Goal: Task Accomplishment & Management: Use online tool/utility

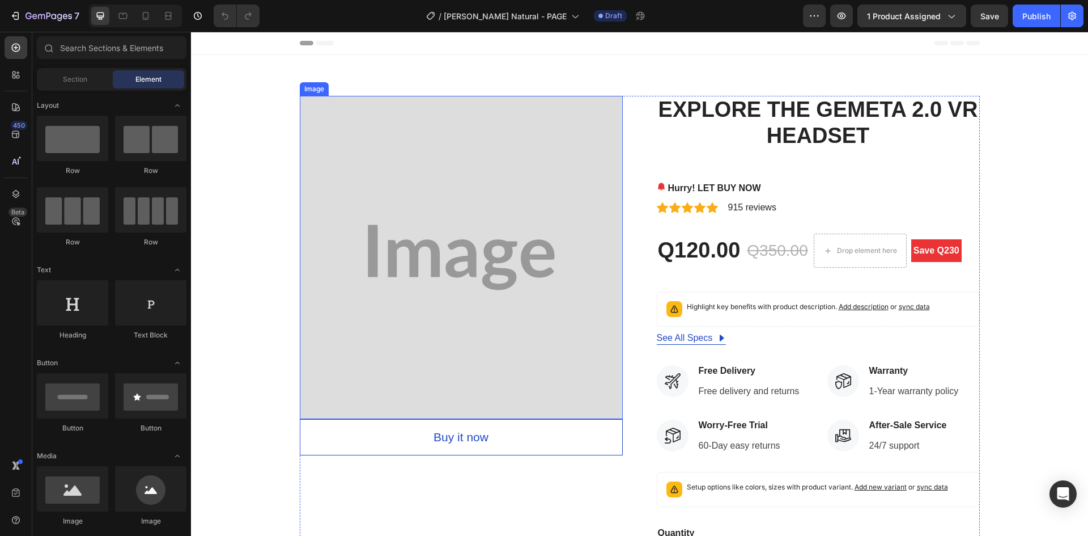
click at [466, 202] on img at bounding box center [461, 257] width 323 height 323
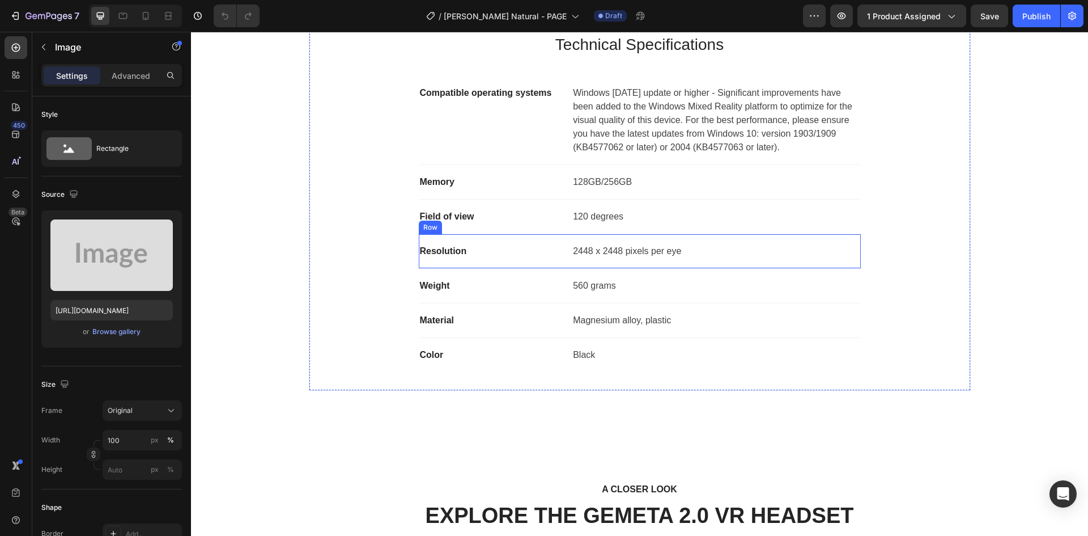
scroll to position [453, 0]
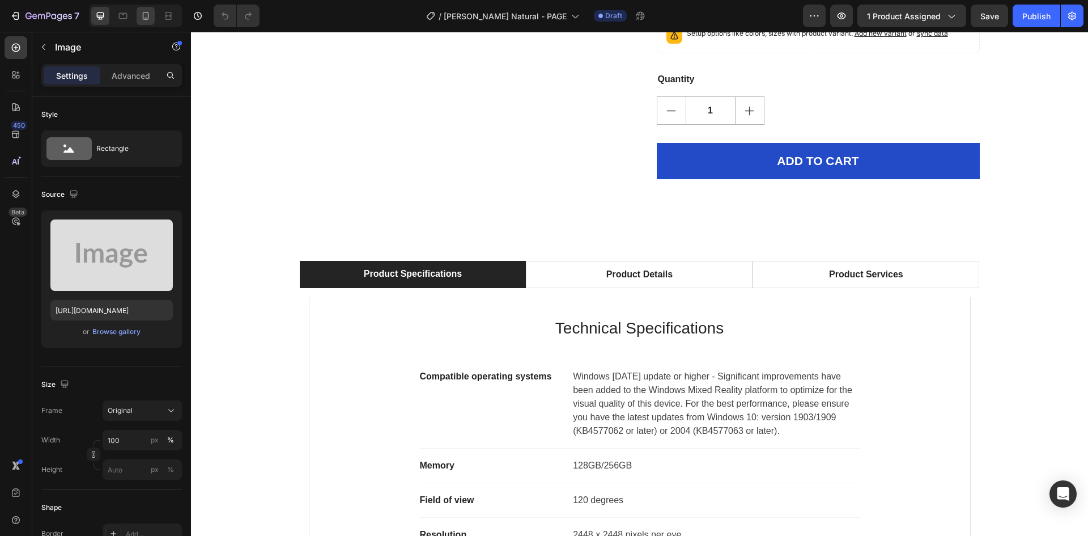
click at [149, 19] on icon at bounding box center [145, 15] width 11 height 11
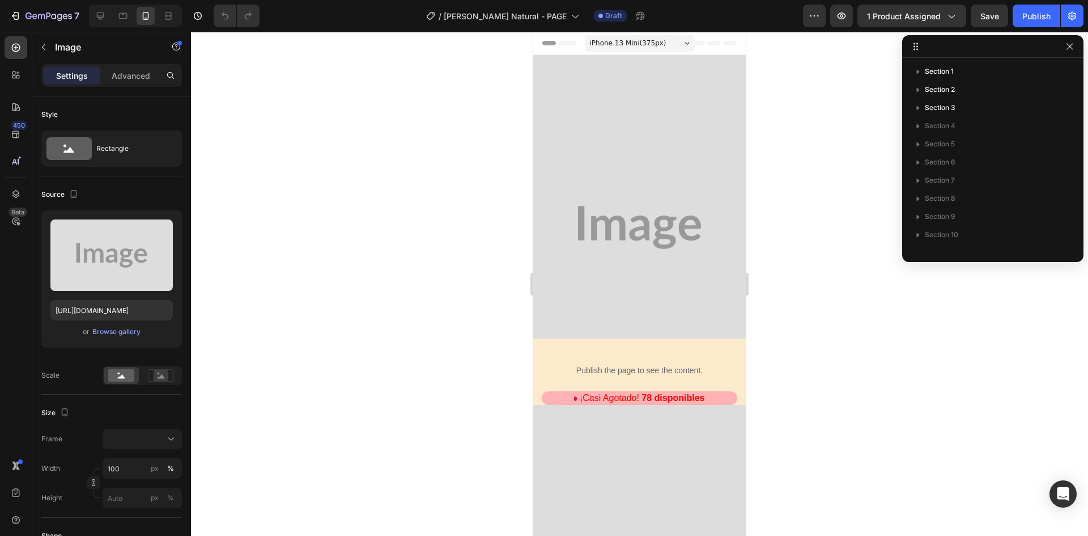
click at [812, 307] on div at bounding box center [639, 284] width 897 height 504
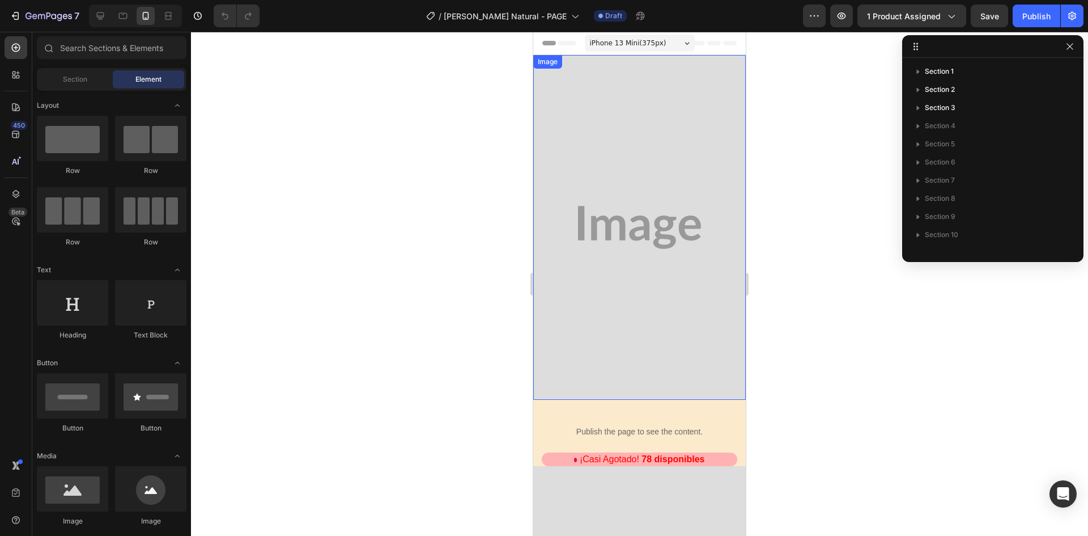
click at [660, 236] on img at bounding box center [639, 227] width 213 height 345
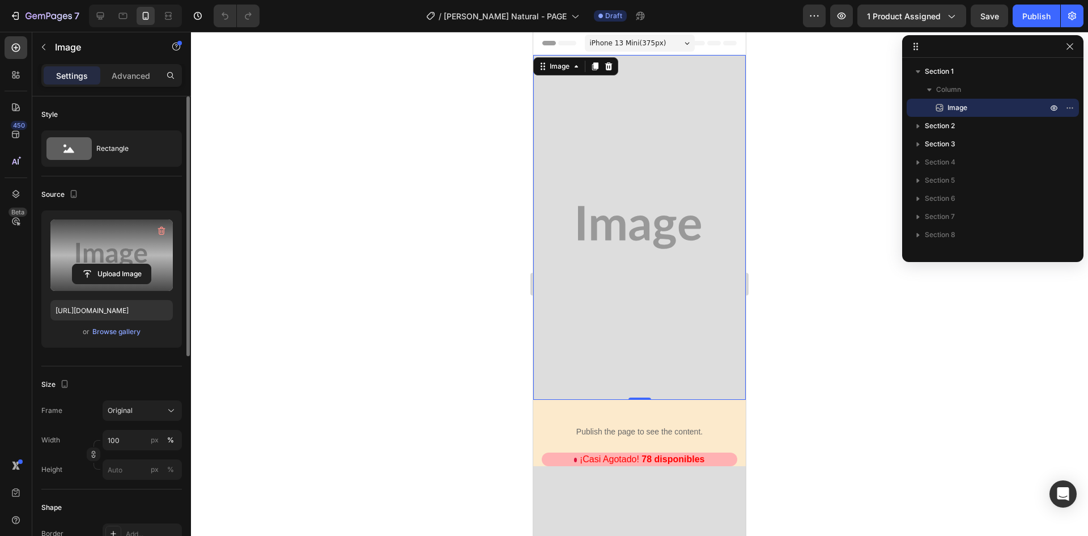
click at [122, 237] on label at bounding box center [111, 254] width 122 height 71
click at [122, 264] on input "file" at bounding box center [112, 273] width 78 height 19
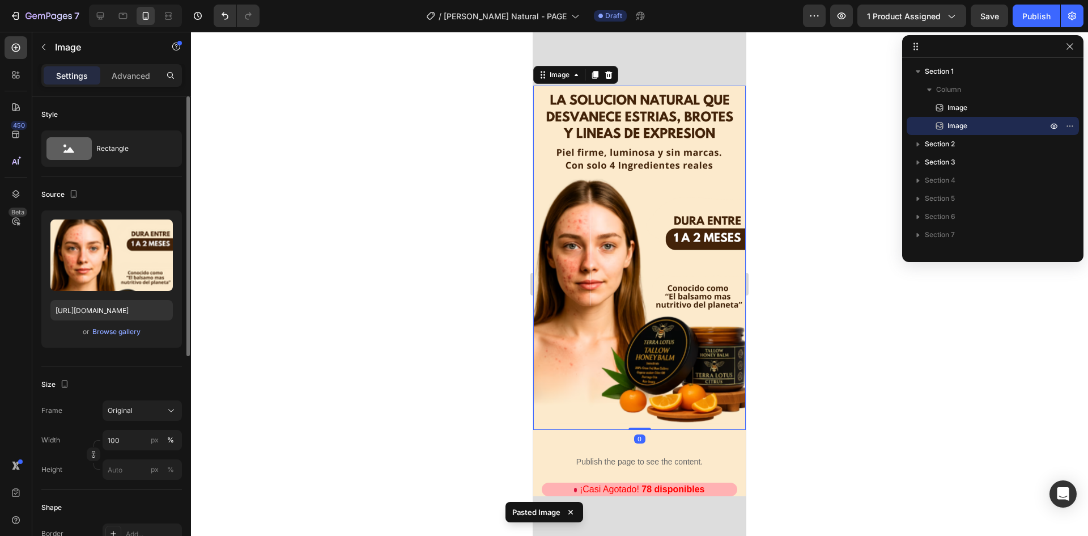
scroll to position [31, 0]
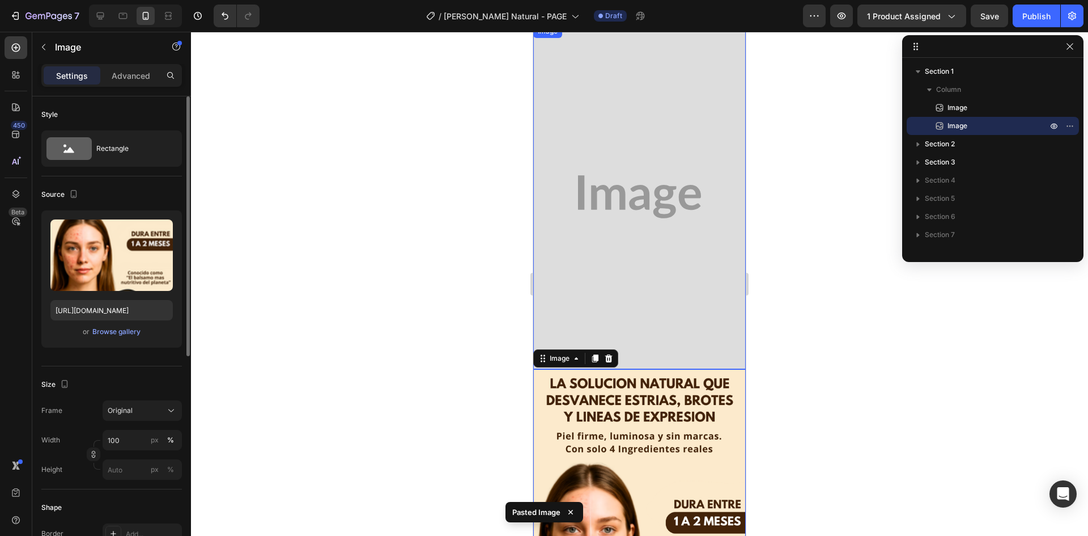
click at [638, 222] on img at bounding box center [639, 196] width 213 height 345
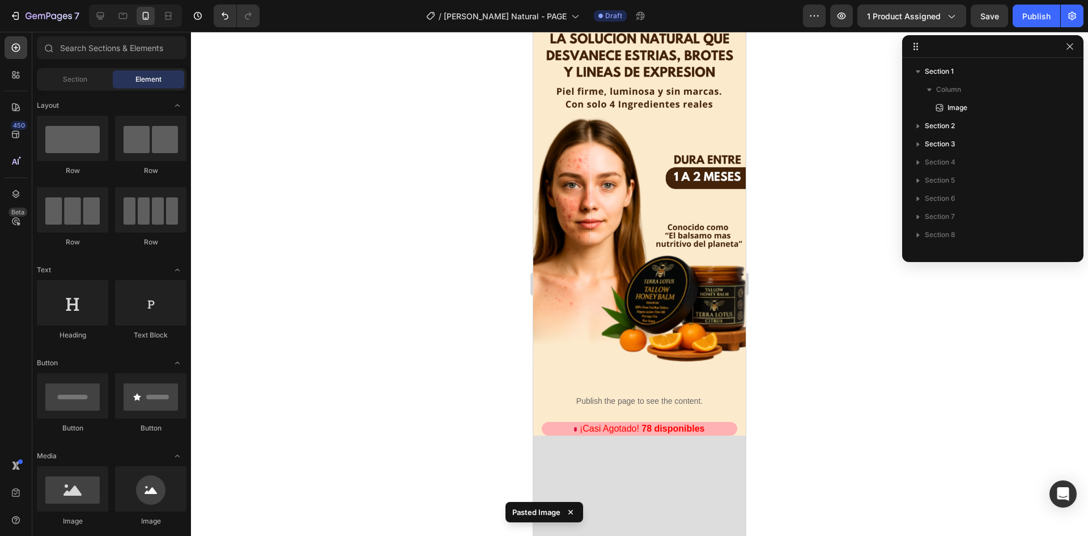
scroll to position [0, 0]
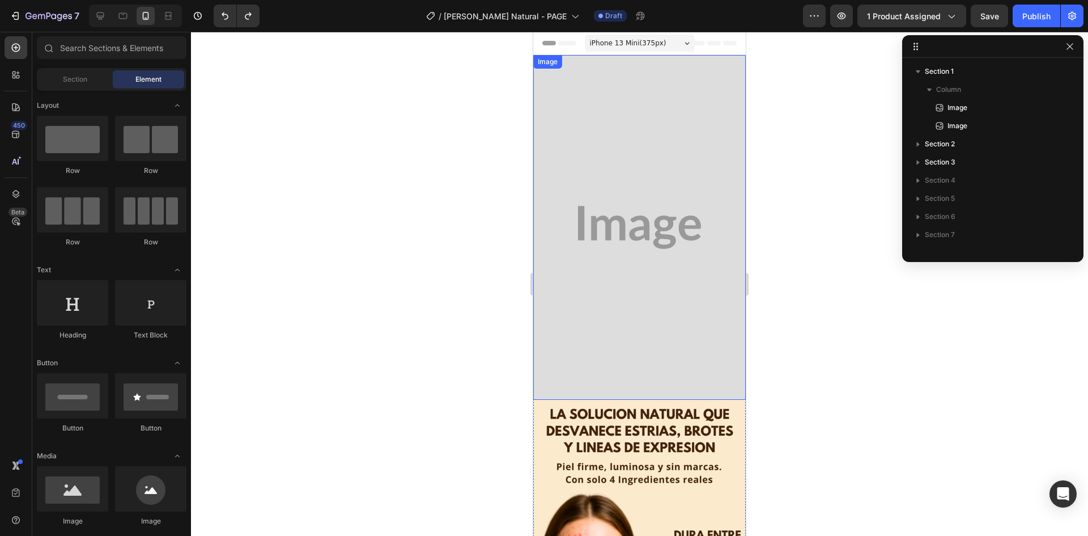
click at [648, 239] on img at bounding box center [639, 227] width 213 height 345
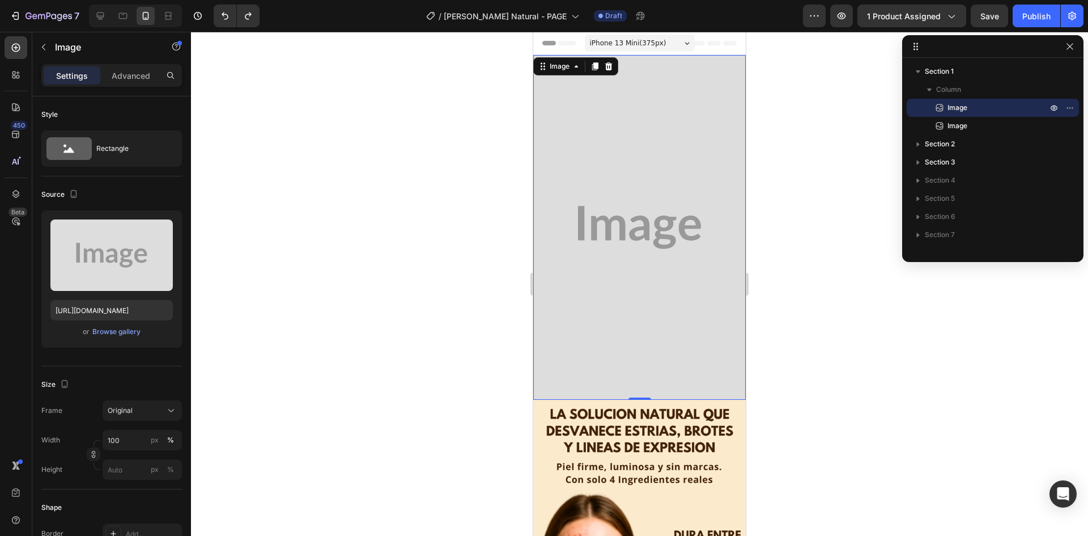
scroll to position [283, 0]
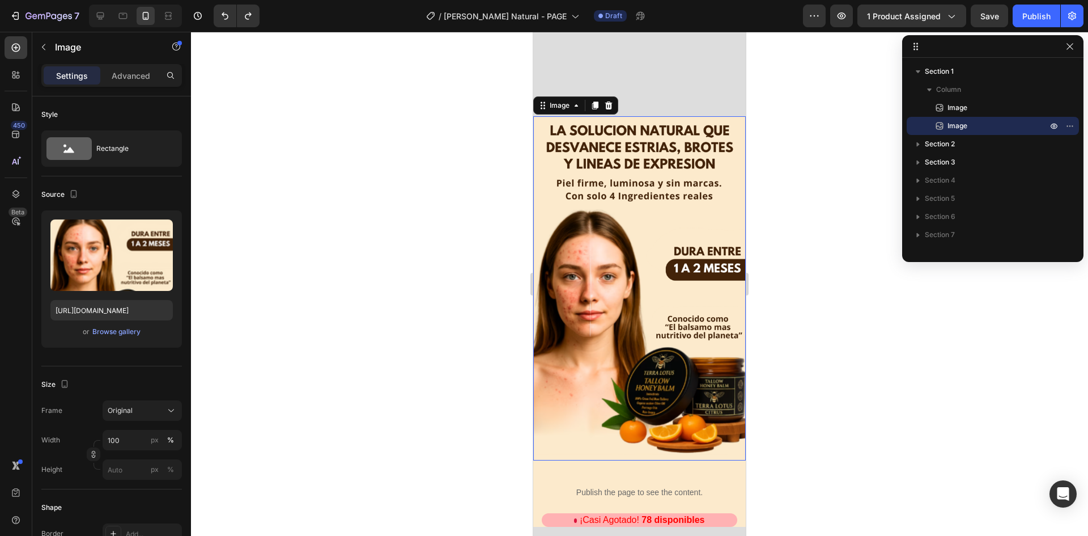
click at [650, 324] on img at bounding box center [639, 288] width 213 height 345
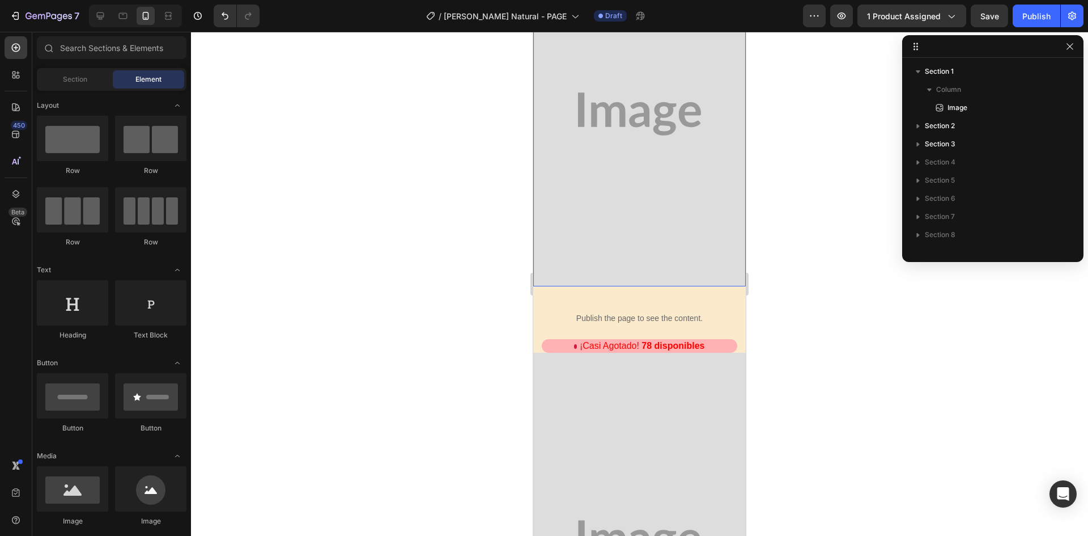
scroll to position [0, 0]
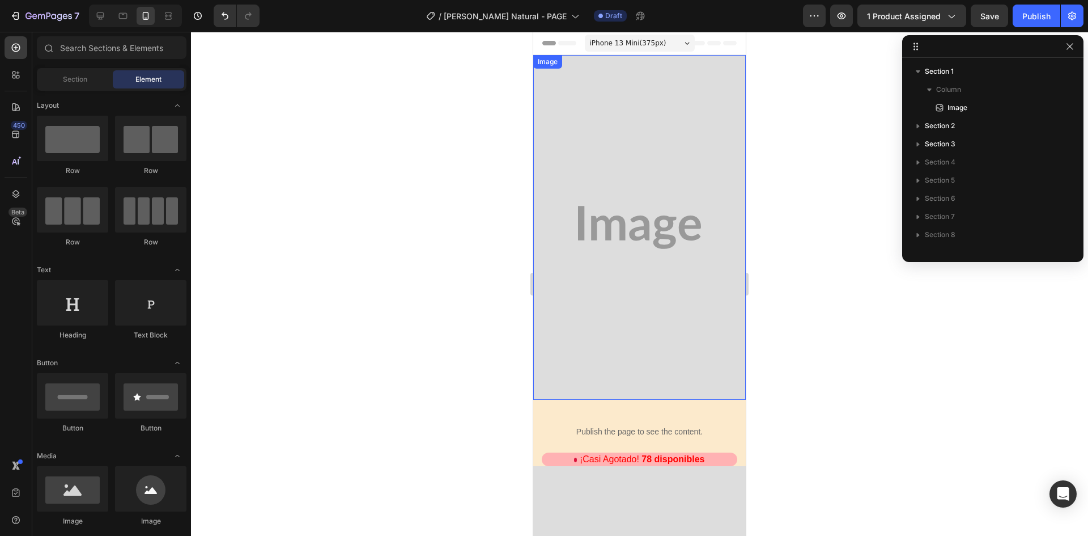
click at [650, 192] on img at bounding box center [639, 227] width 213 height 345
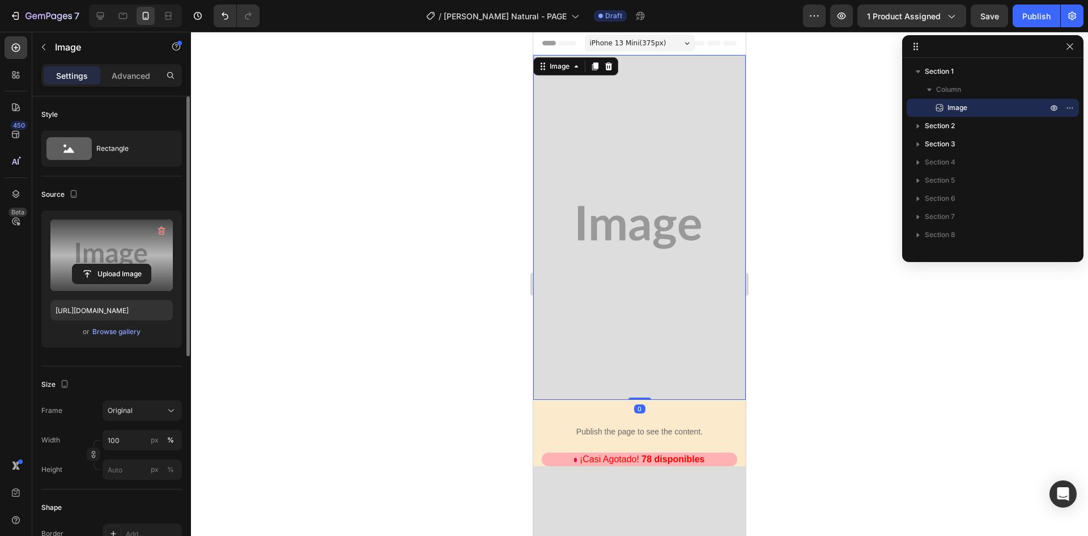
click at [139, 248] on label at bounding box center [111, 254] width 122 height 71
click at [139, 264] on input "file" at bounding box center [112, 273] width 78 height 19
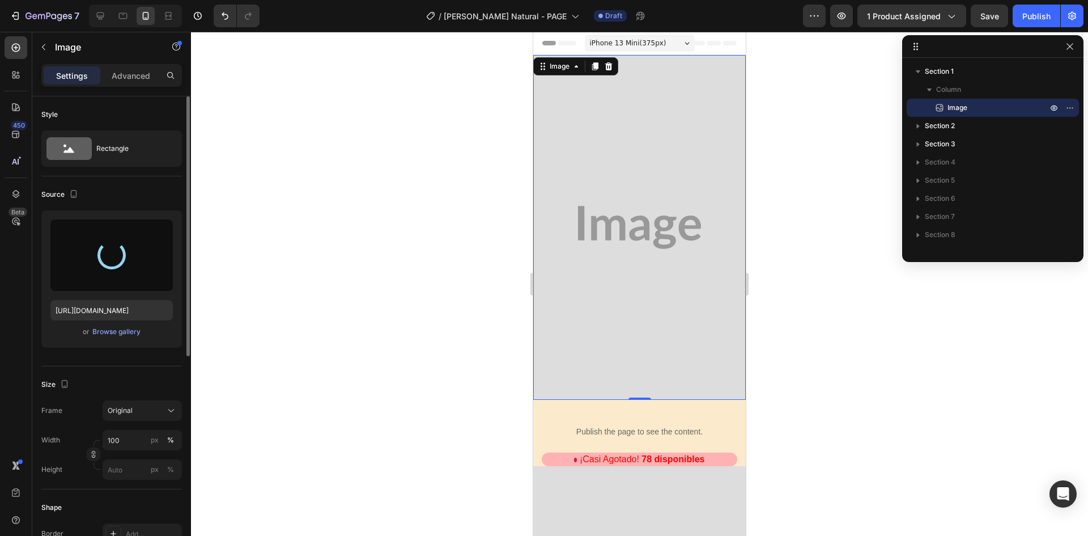
type input "[URL][DOMAIN_NAME]"
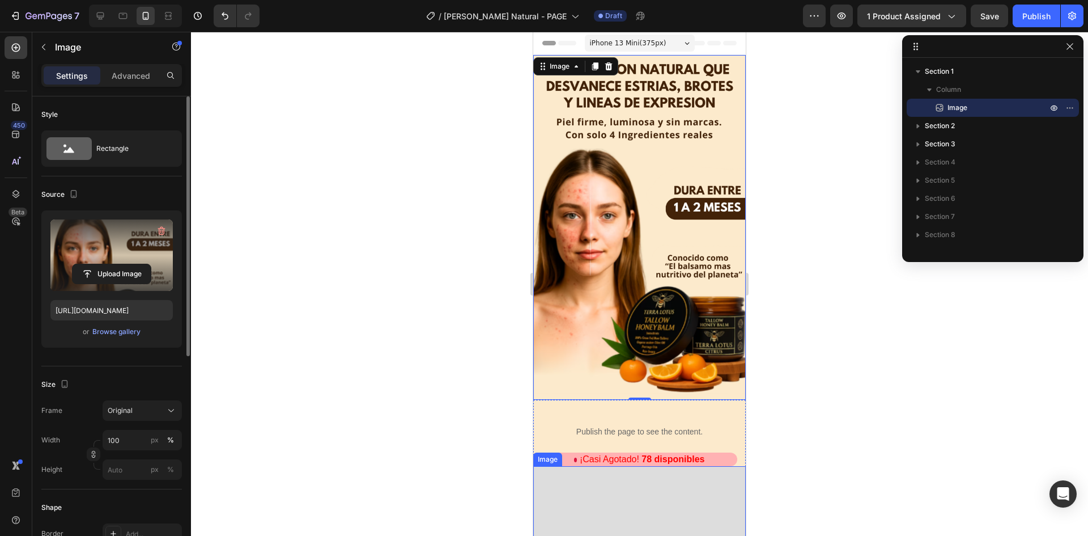
scroll to position [283, 0]
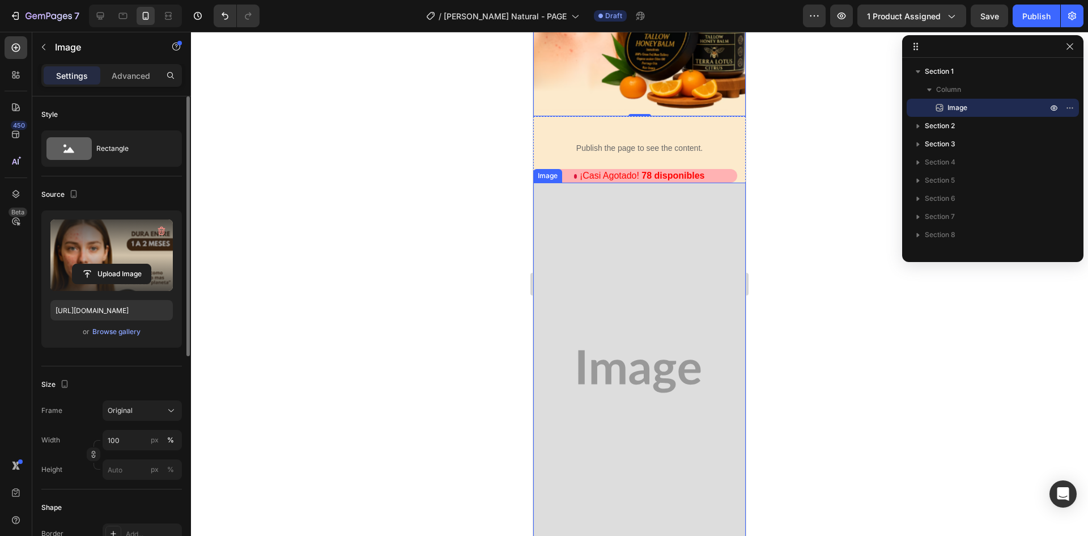
click at [595, 222] on img at bounding box center [639, 372] width 213 height 378
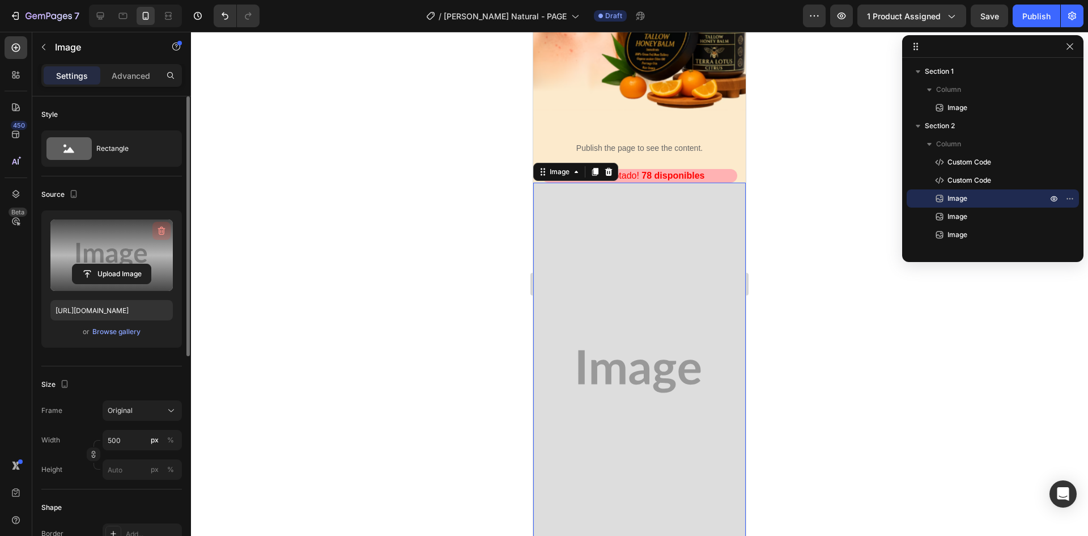
click at [152, 233] on button "button" at bounding box center [161, 231] width 18 height 18
click at [143, 239] on label at bounding box center [111, 254] width 122 height 71
click at [143, 264] on input "file" at bounding box center [112, 273] width 78 height 19
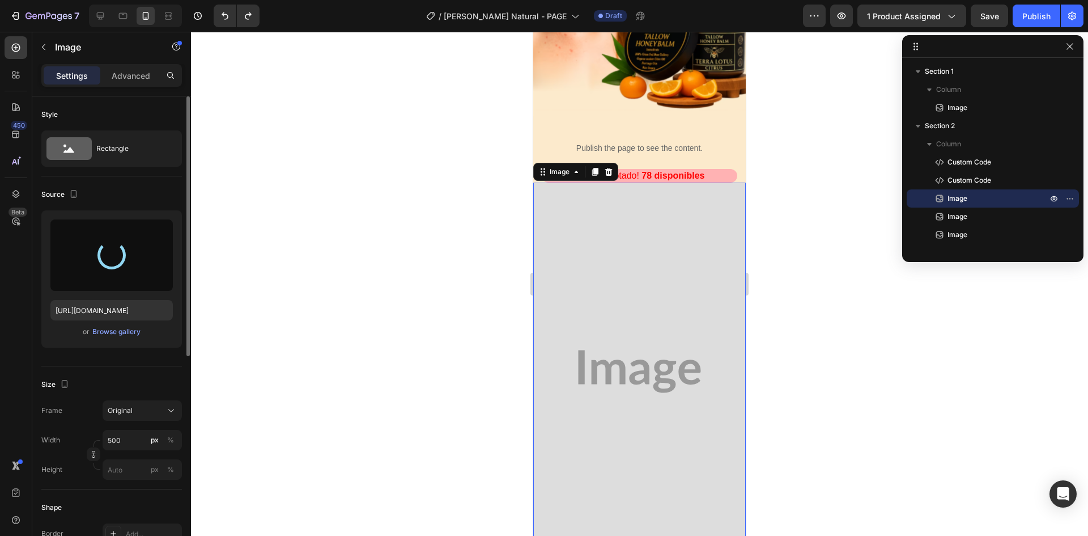
type input "[URL][DOMAIN_NAME]"
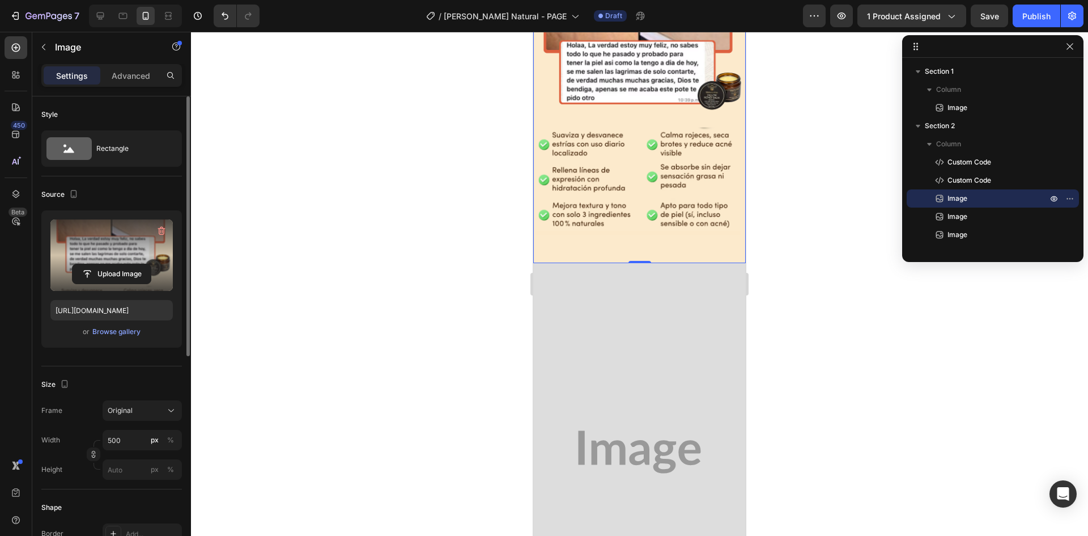
scroll to position [680, 0]
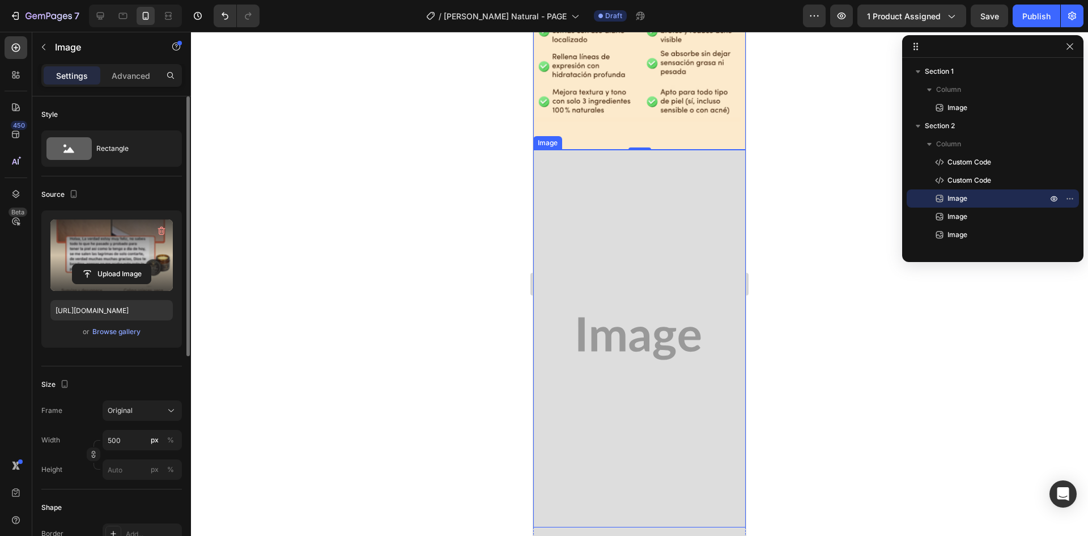
click at [628, 245] on img at bounding box center [639, 339] width 213 height 378
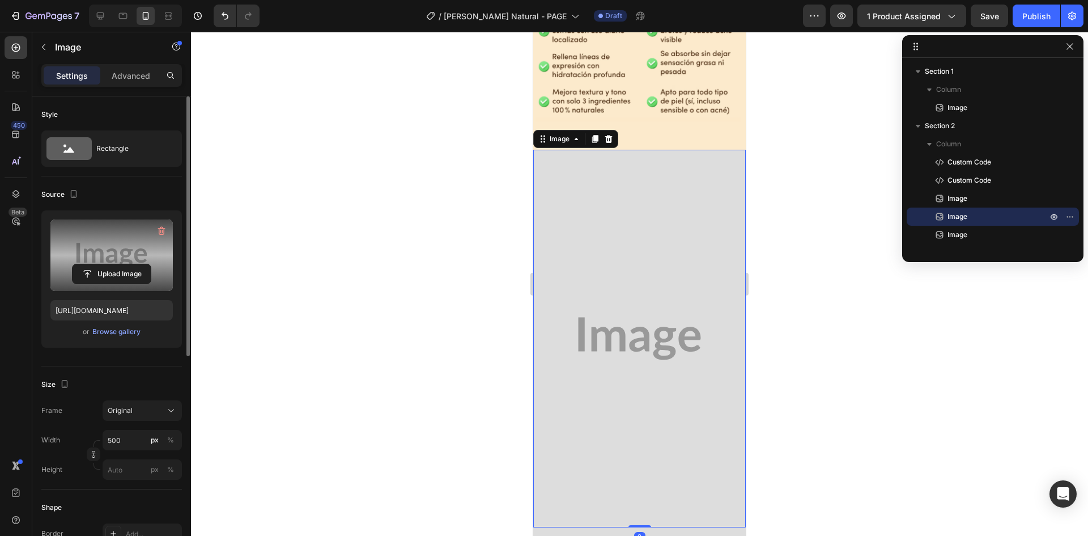
click at [143, 229] on label at bounding box center [111, 254] width 122 height 71
click at [143, 264] on input "file" at bounding box center [112, 273] width 78 height 19
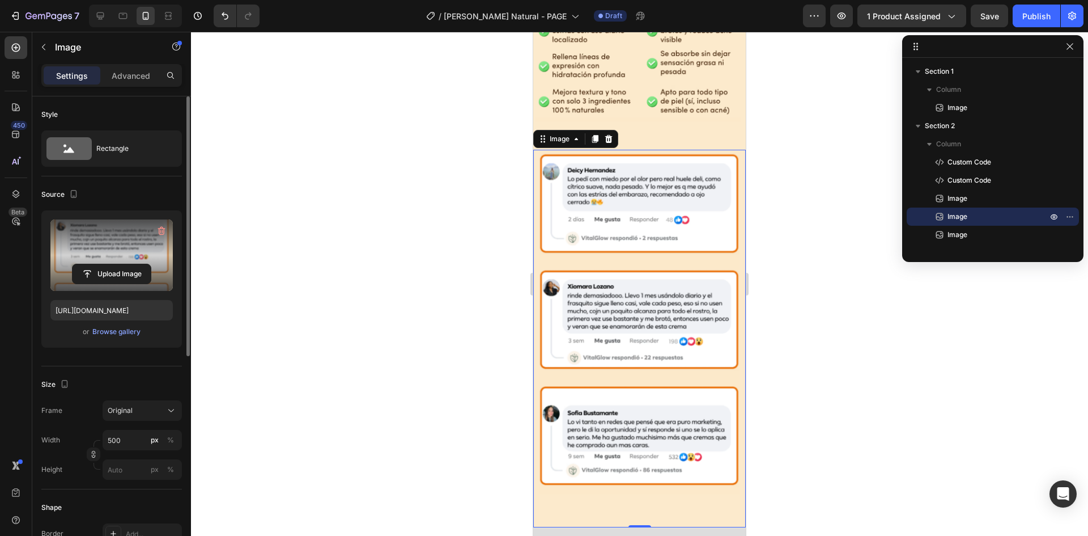
click at [125, 225] on label at bounding box center [111, 254] width 122 height 71
click at [125, 264] on input "file" at bounding box center [112, 273] width 78 height 19
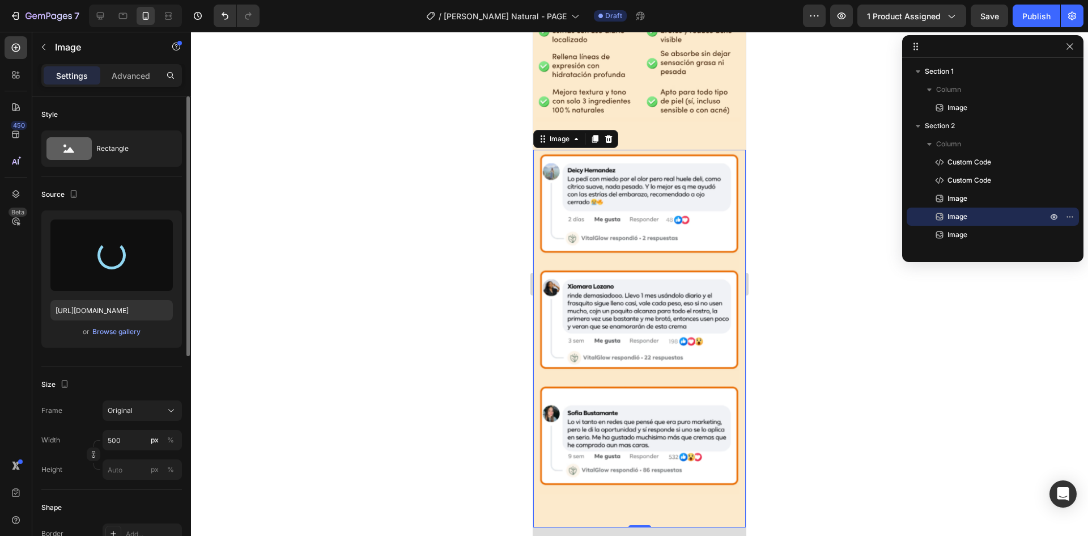
type input "[URL][DOMAIN_NAME]"
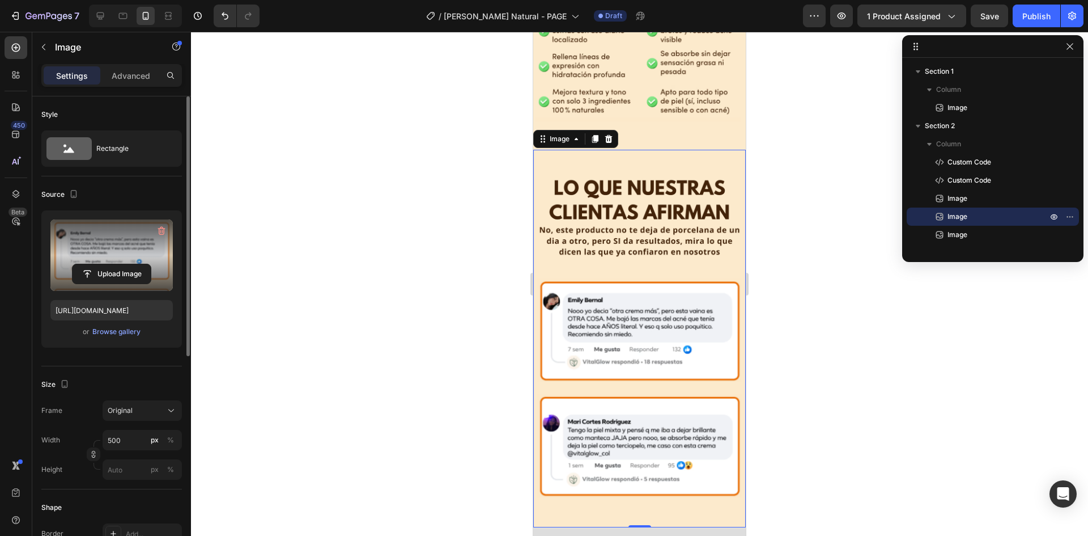
scroll to position [907, 0]
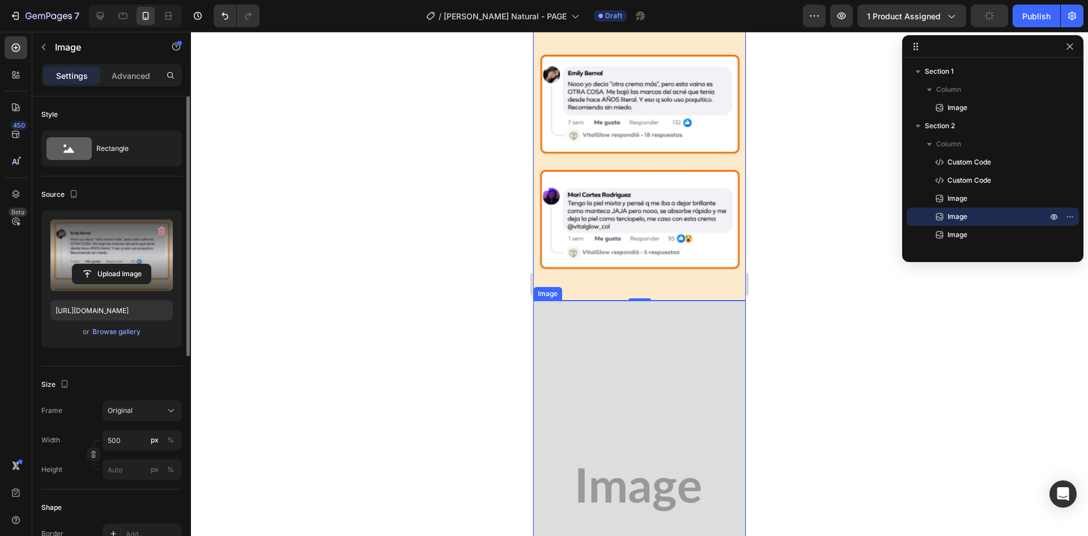
click at [615, 313] on img at bounding box center [639, 489] width 213 height 378
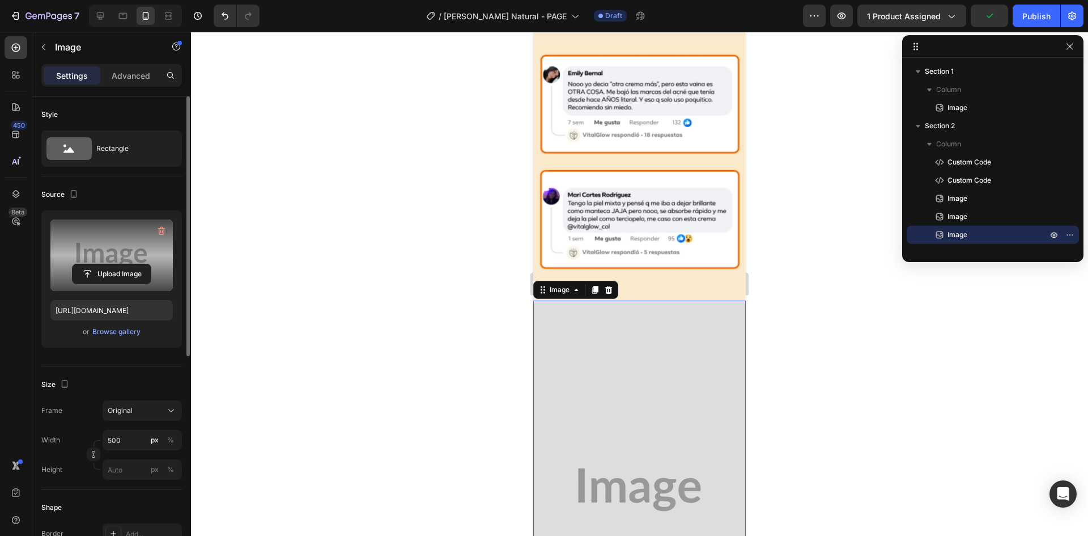
click at [135, 238] on label at bounding box center [111, 254] width 122 height 71
click at [135, 264] on input "file" at bounding box center [112, 273] width 78 height 19
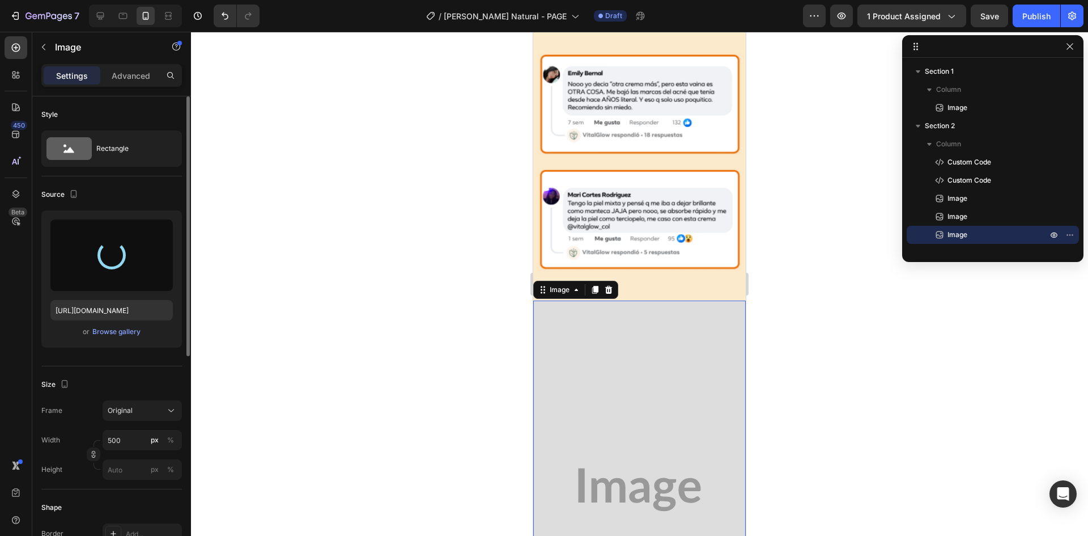
type input "[URL][DOMAIN_NAME]"
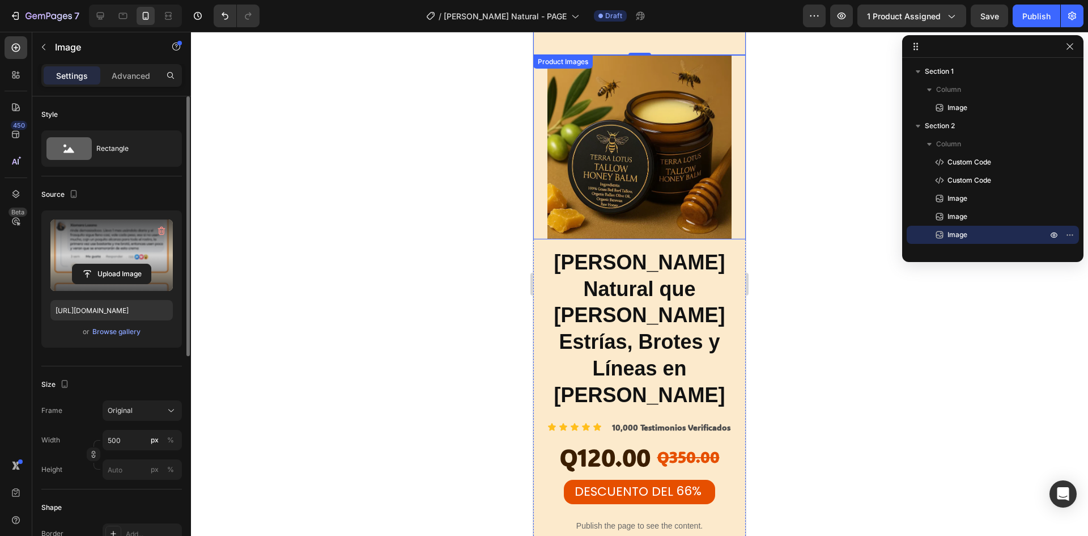
scroll to position [1870, 0]
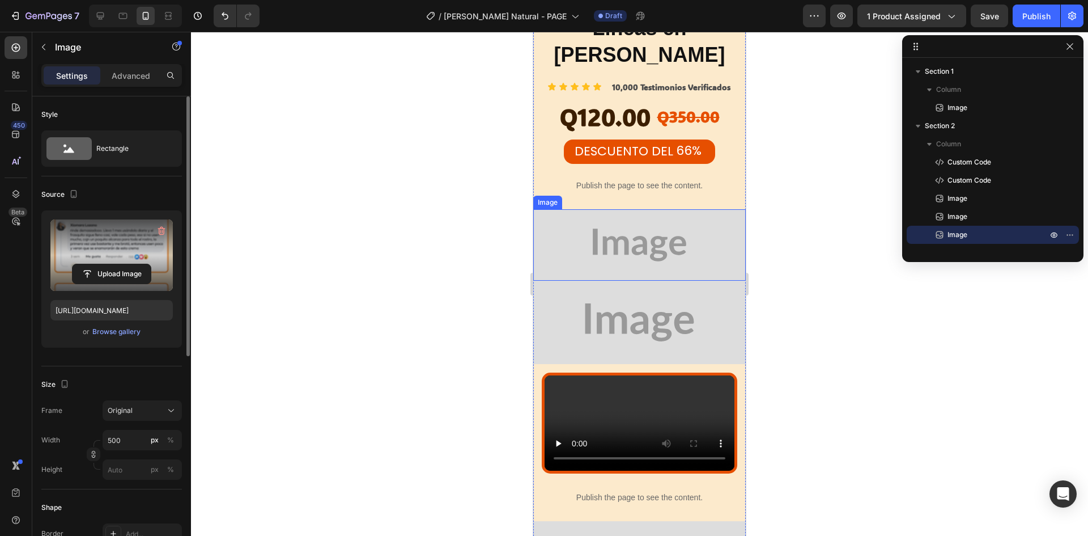
click at [650, 209] on img at bounding box center [639, 244] width 213 height 71
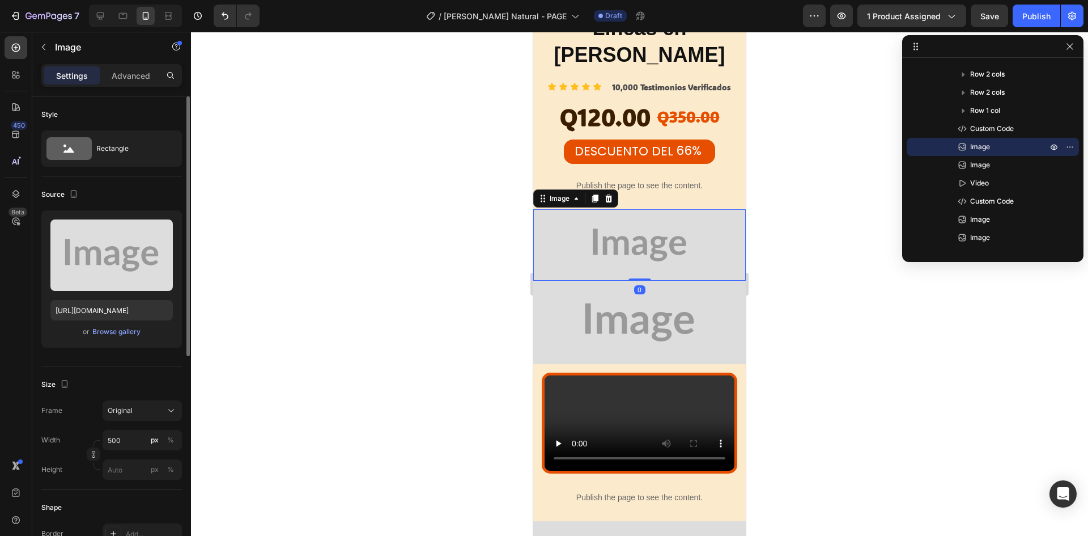
drag, startPoint x: 112, startPoint y: 199, endPoint x: 117, endPoint y: 244, distance: 45.1
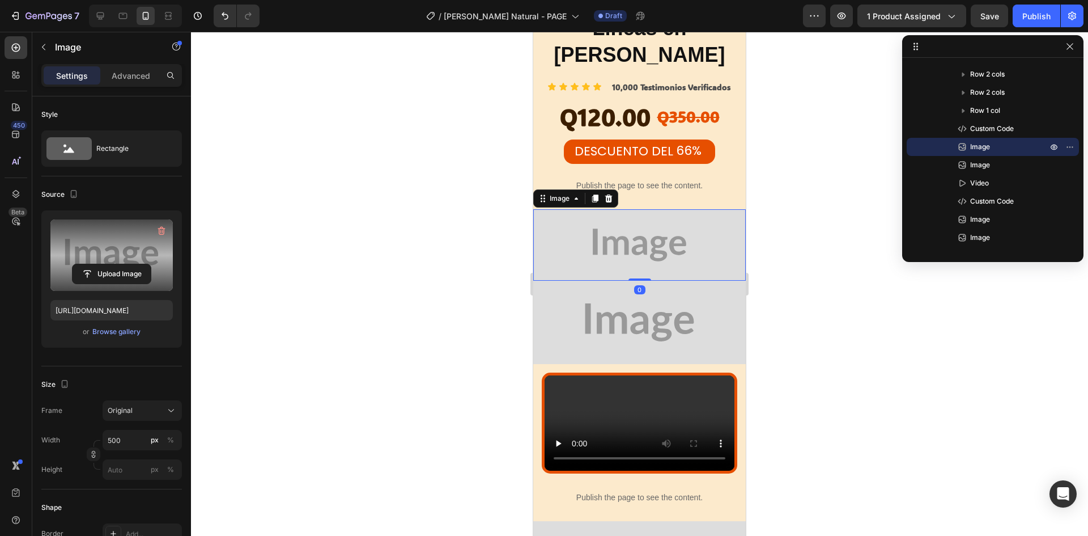
click at [112, 200] on div "Source" at bounding box center [111, 194] width 141 height 18
click at [117, 244] on label at bounding box center [111, 254] width 122 height 71
click at [117, 264] on input "file" at bounding box center [112, 273] width 78 height 19
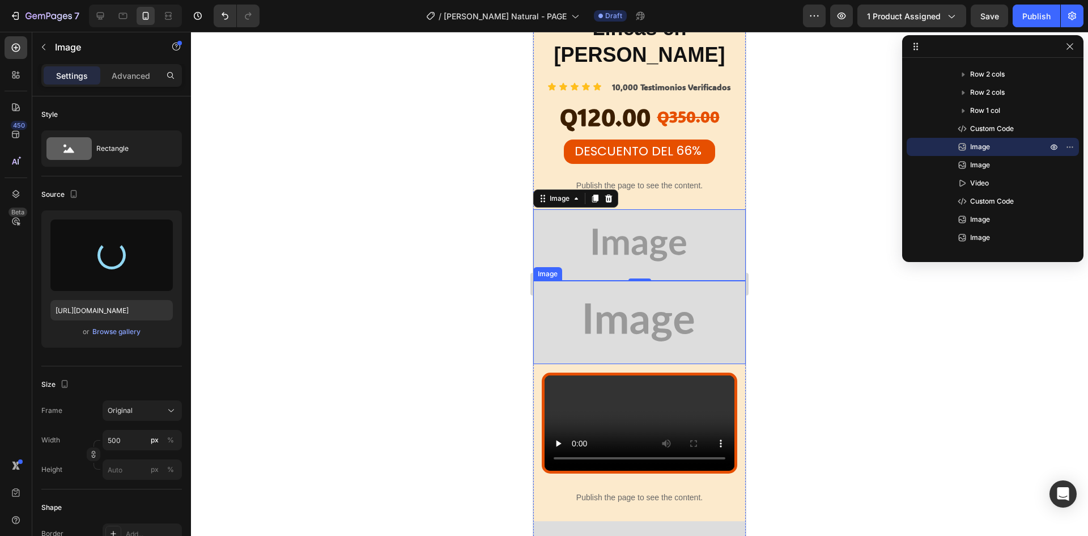
type input "[URL][DOMAIN_NAME]"
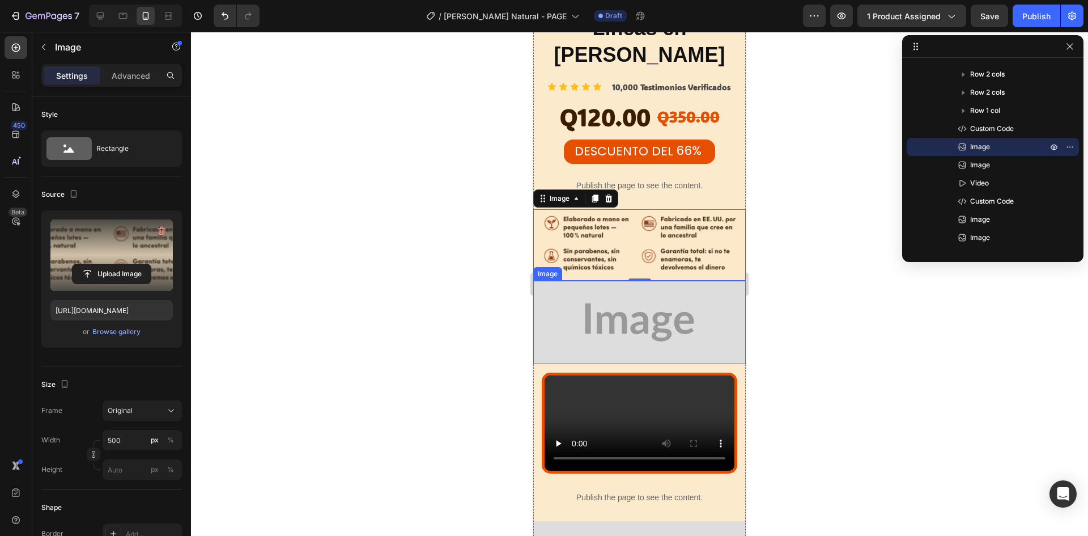
click at [628, 281] on img at bounding box center [639, 322] width 213 height 83
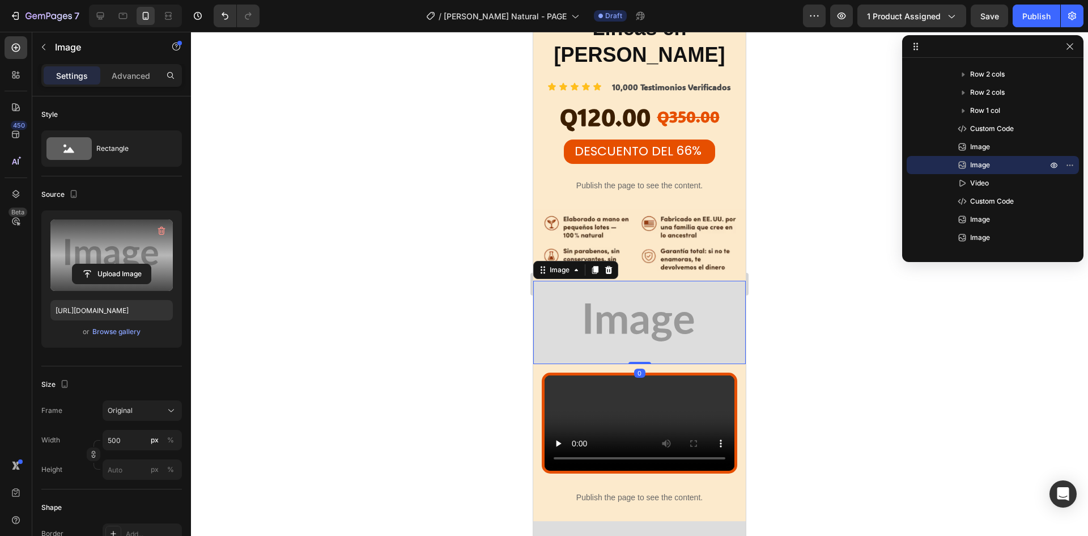
click at [119, 238] on label at bounding box center [111, 254] width 122 height 71
click at [119, 264] on input "file" at bounding box center [112, 273] width 78 height 19
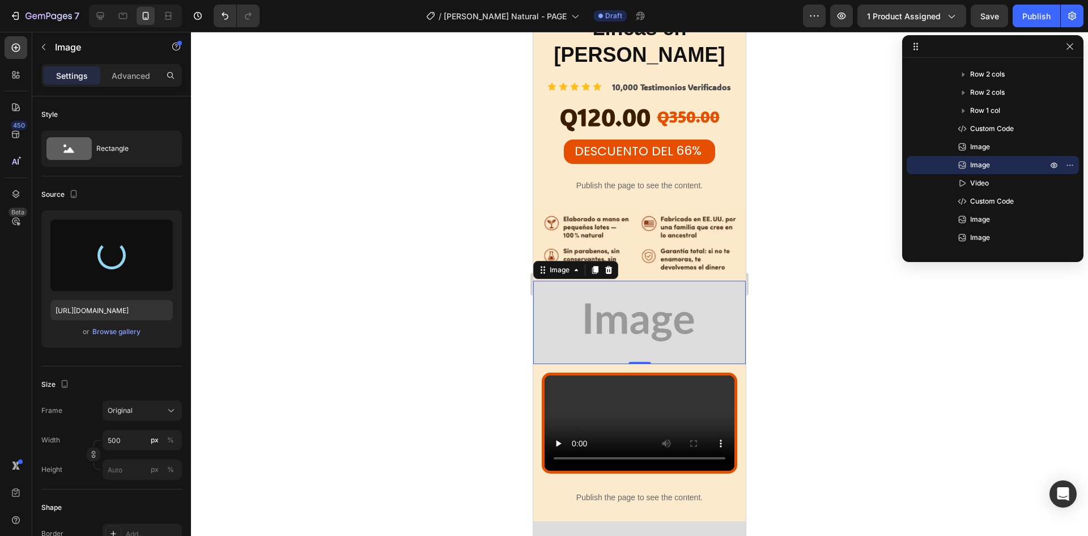
type input "[URL][DOMAIN_NAME]"
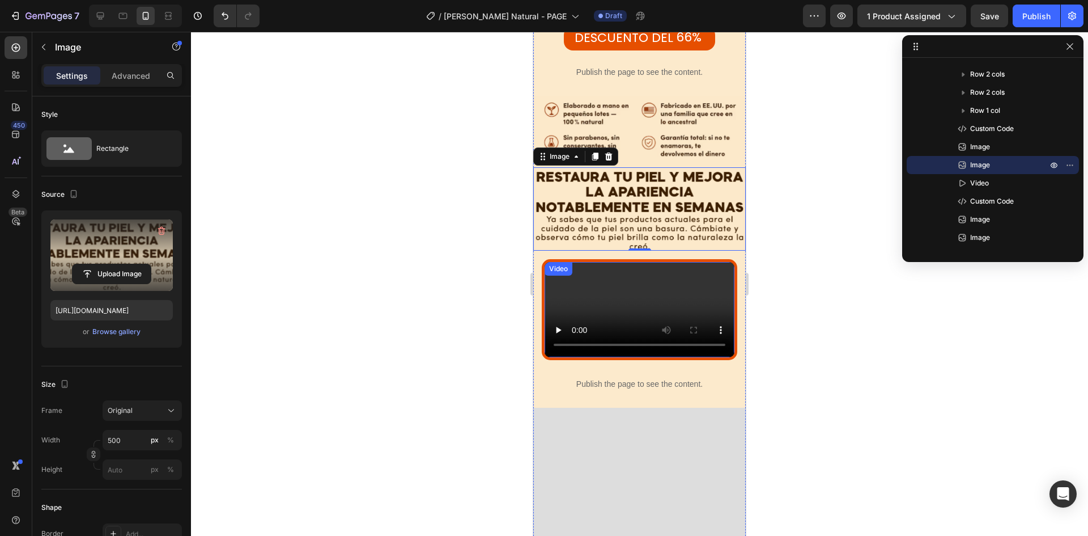
scroll to position [2154, 0]
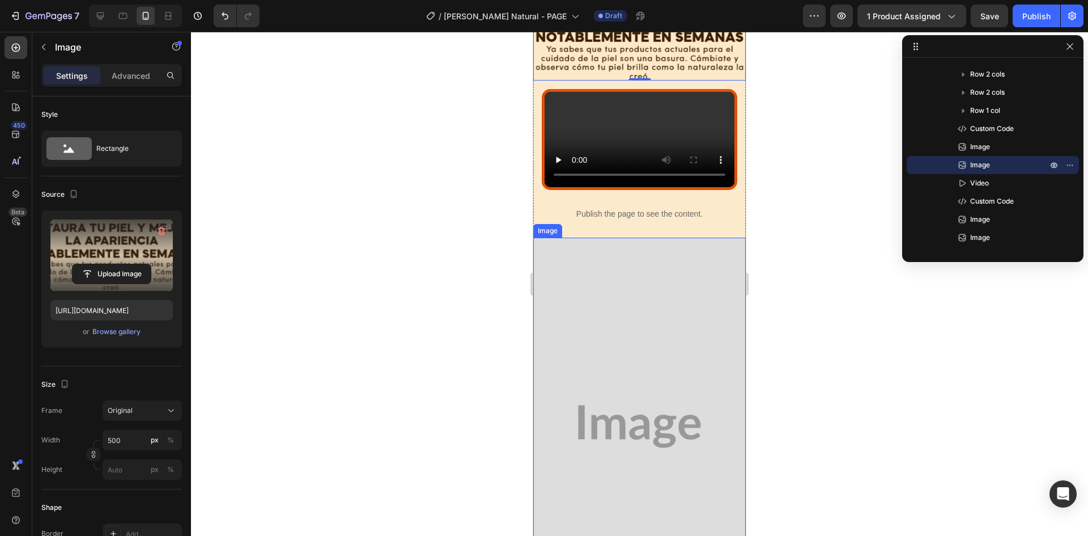
click at [616, 365] on img at bounding box center [639, 426] width 213 height 378
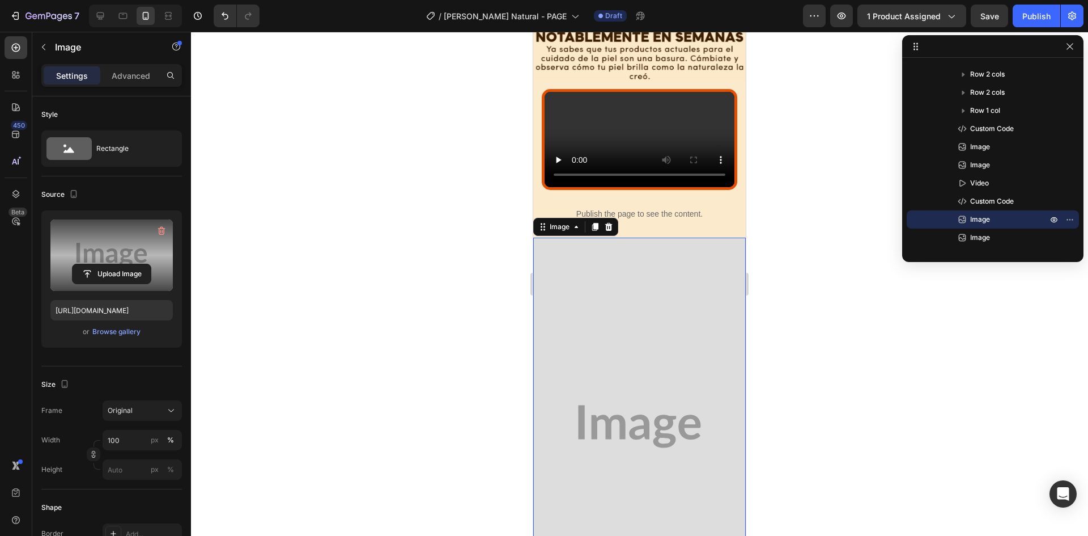
click at [118, 238] on label at bounding box center [111, 254] width 122 height 71
click at [118, 264] on input "file" at bounding box center [112, 273] width 78 height 19
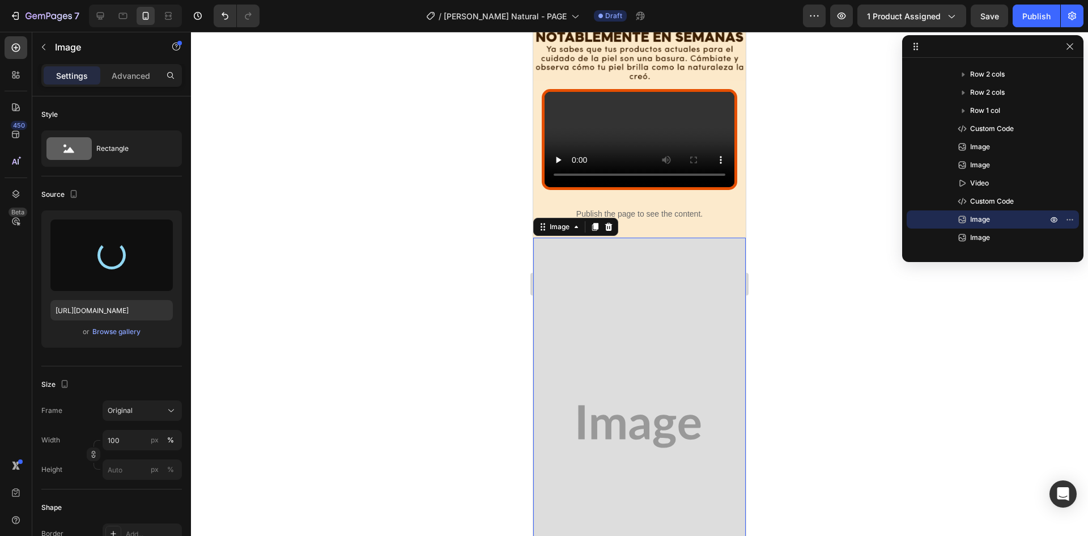
type input "[URL][DOMAIN_NAME]"
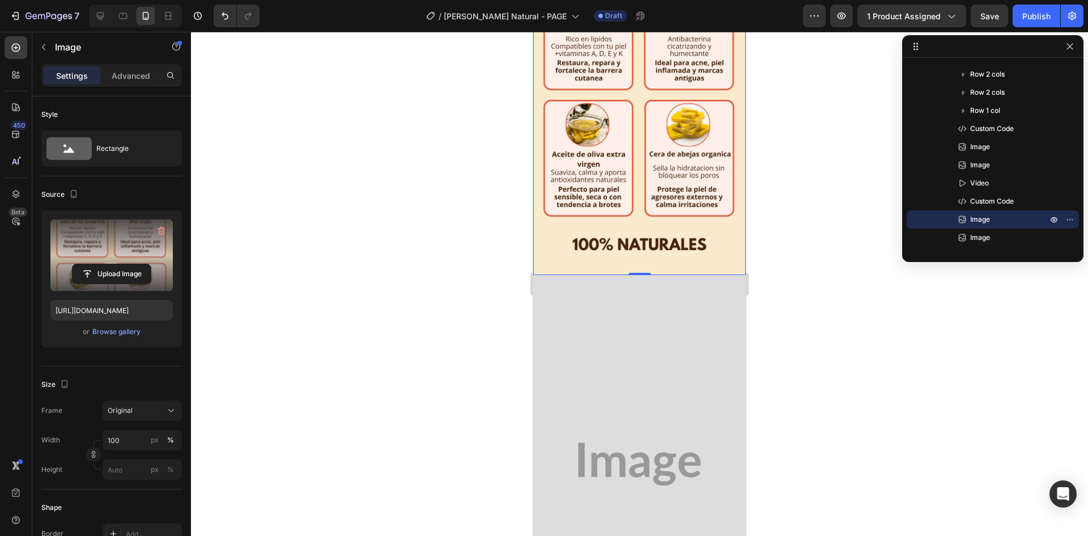
scroll to position [2664, 0]
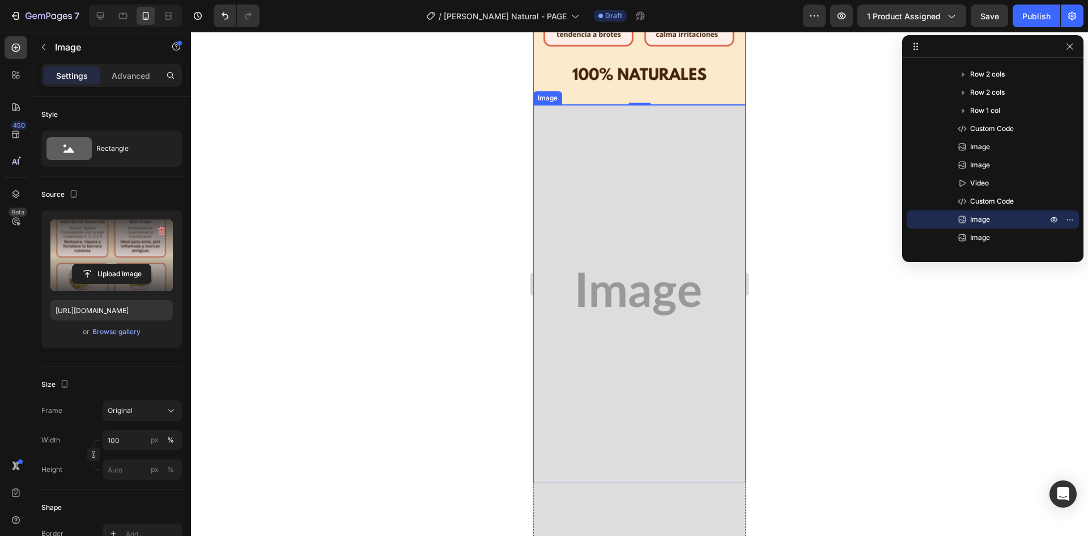
click at [664, 240] on img at bounding box center [639, 294] width 213 height 378
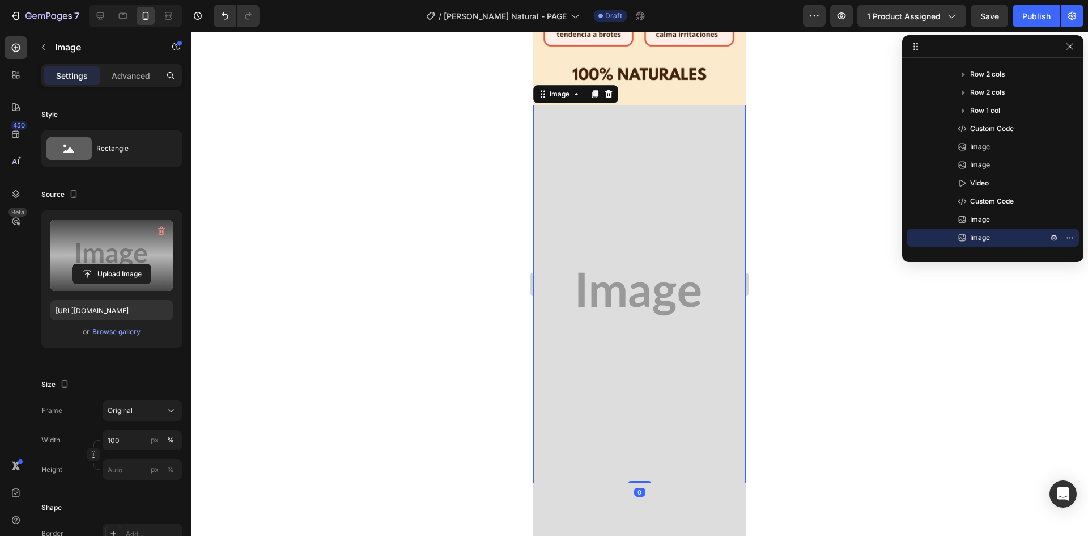
click at [114, 244] on label at bounding box center [111, 254] width 122 height 71
click at [114, 264] on input "file" at bounding box center [112, 273] width 78 height 19
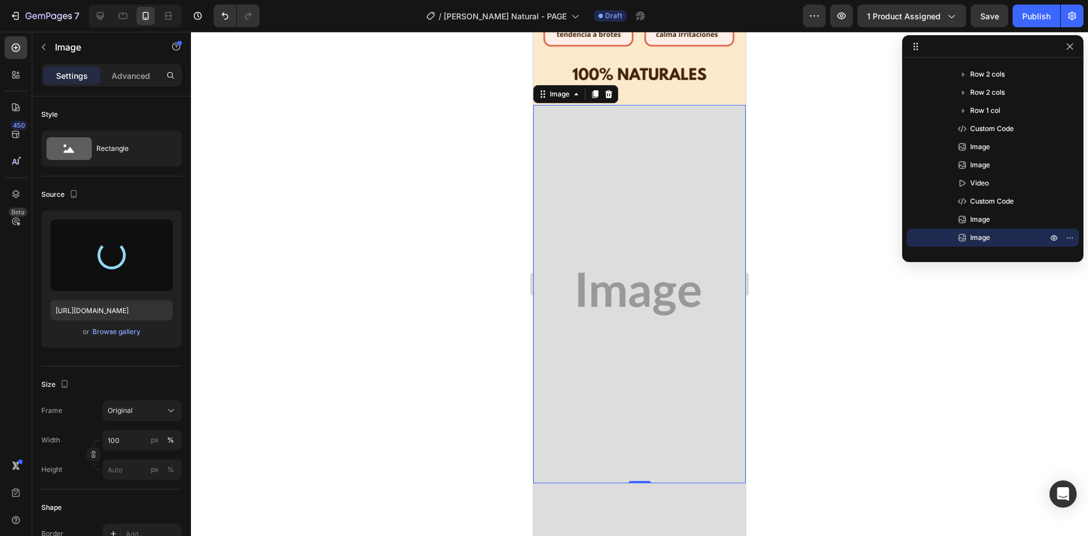
type input "[URL][DOMAIN_NAME]"
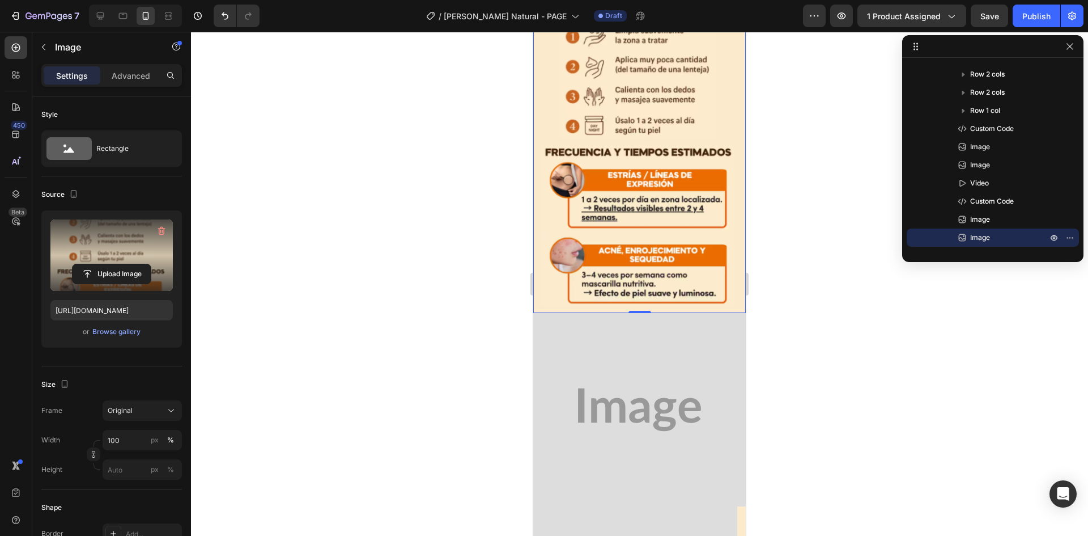
scroll to position [2891, 0]
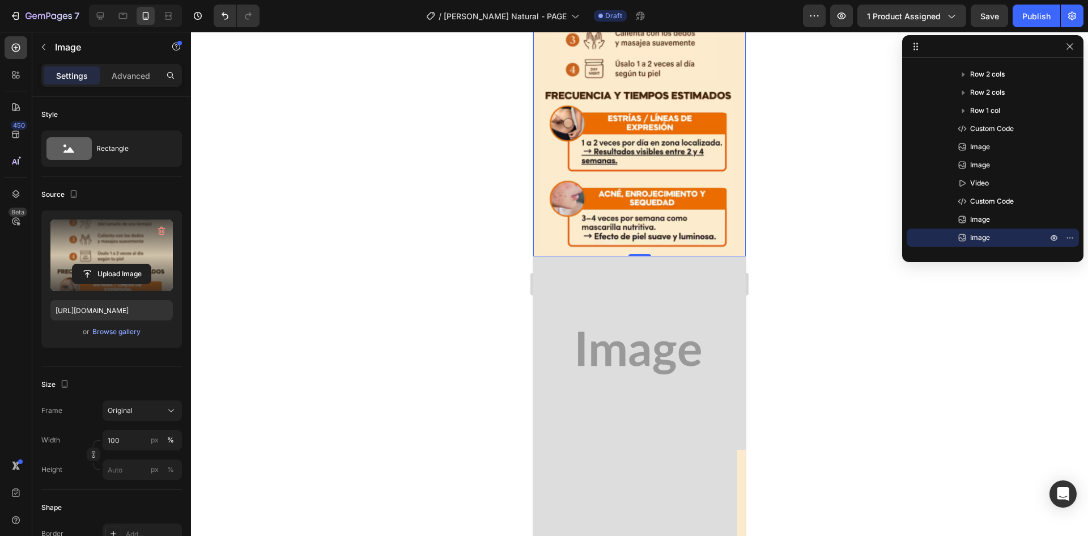
click at [641, 308] on img at bounding box center [639, 352] width 213 height 193
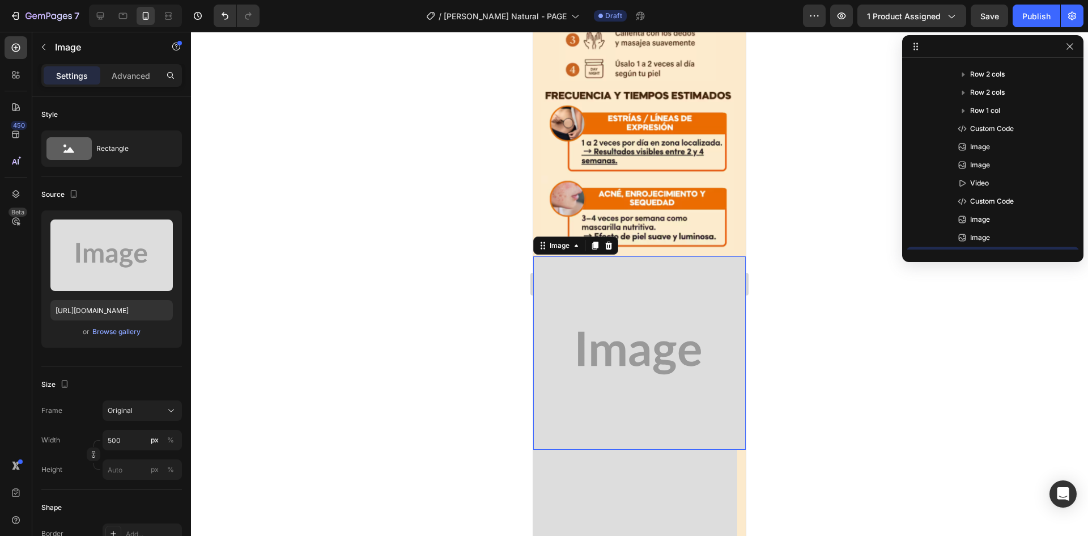
scroll to position [378, 0]
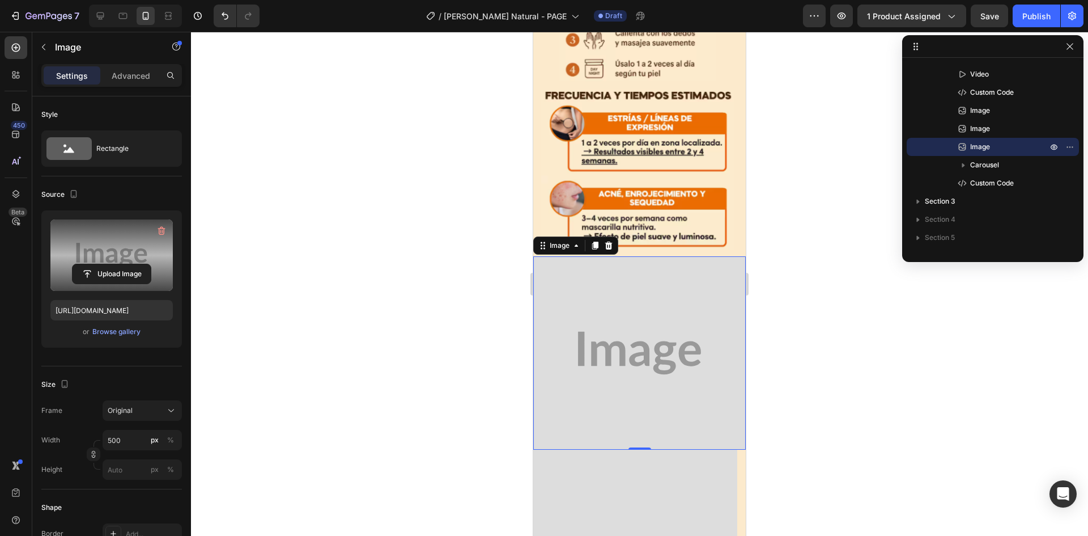
click at [135, 231] on label at bounding box center [111, 254] width 122 height 71
click at [135, 264] on input "file" at bounding box center [112, 273] width 78 height 19
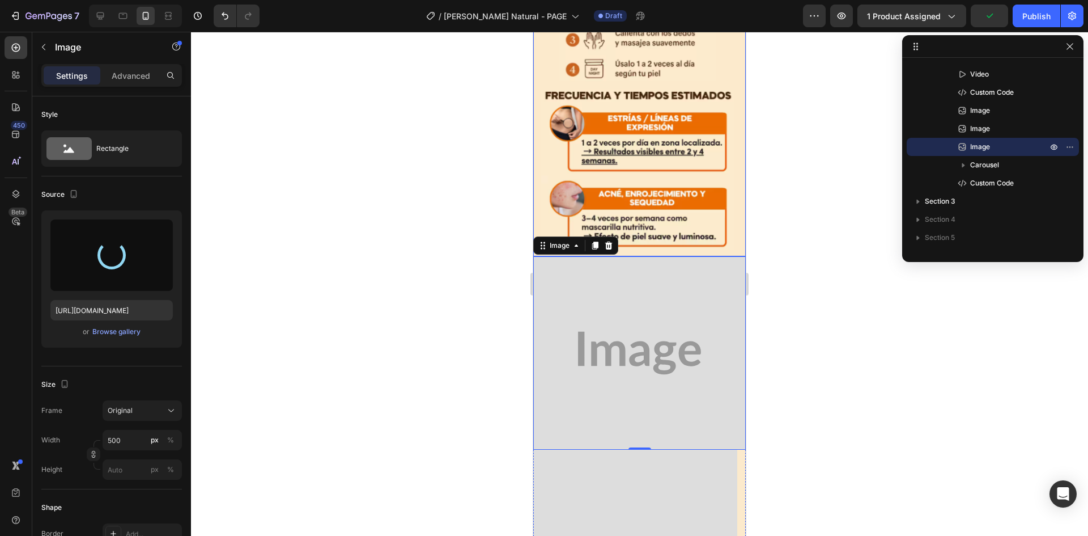
scroll to position [2834, 0]
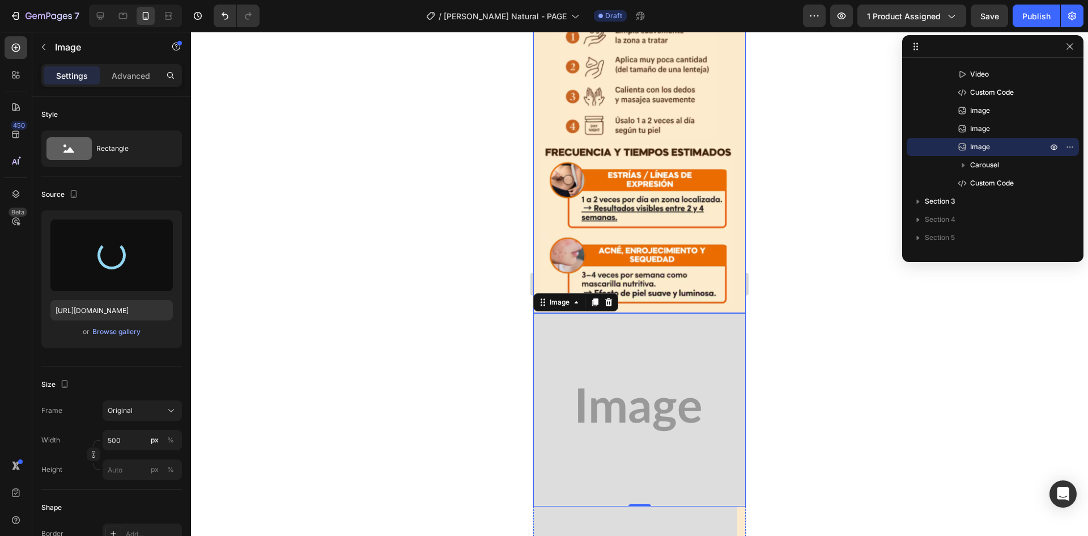
type input "[URL][DOMAIN_NAME]"
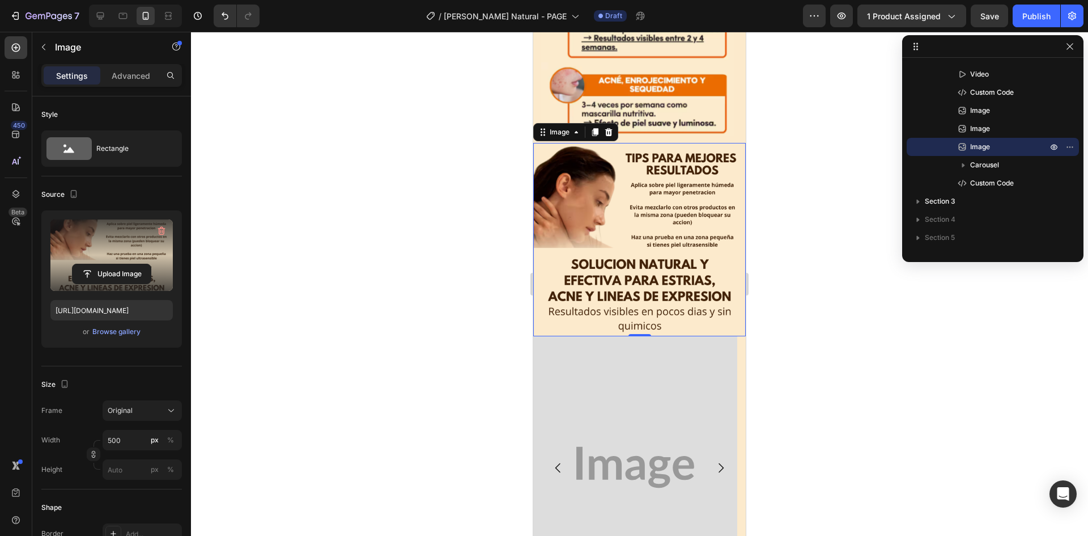
scroll to position [3117, 0]
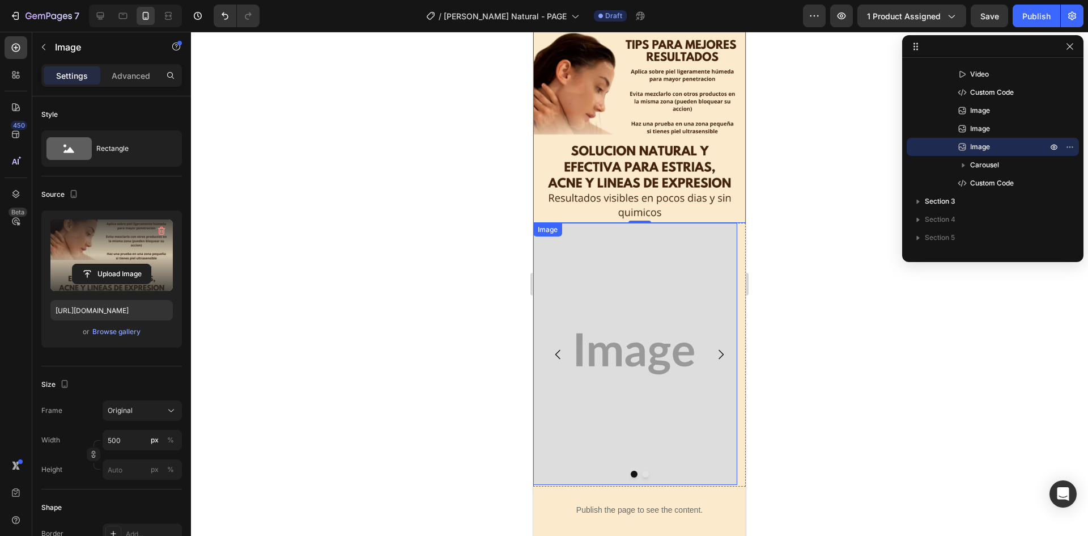
click at [640, 295] on img at bounding box center [635, 354] width 204 height 262
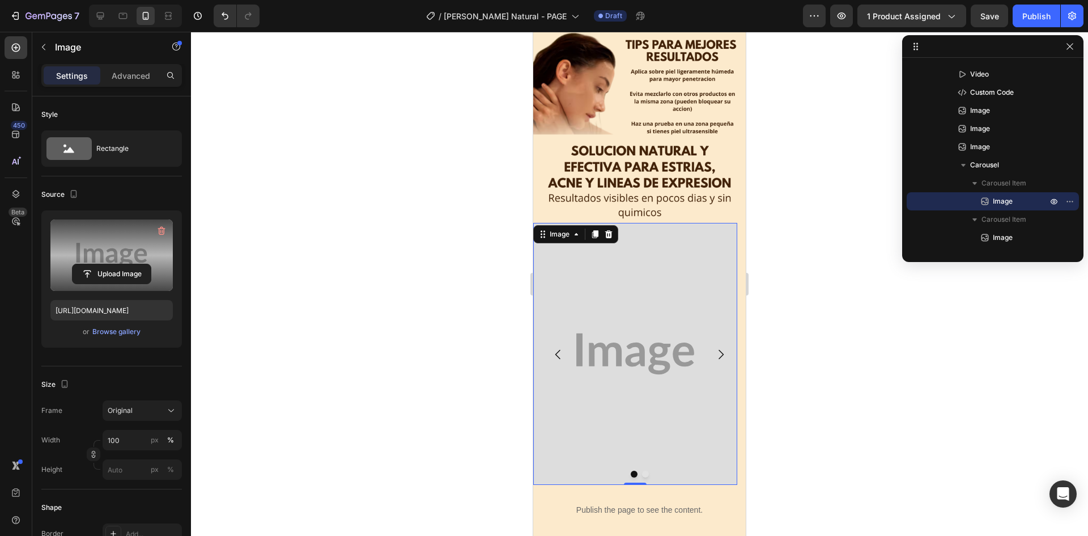
click at [121, 243] on label at bounding box center [111, 254] width 122 height 71
click at [121, 264] on input "file" at bounding box center [112, 273] width 78 height 19
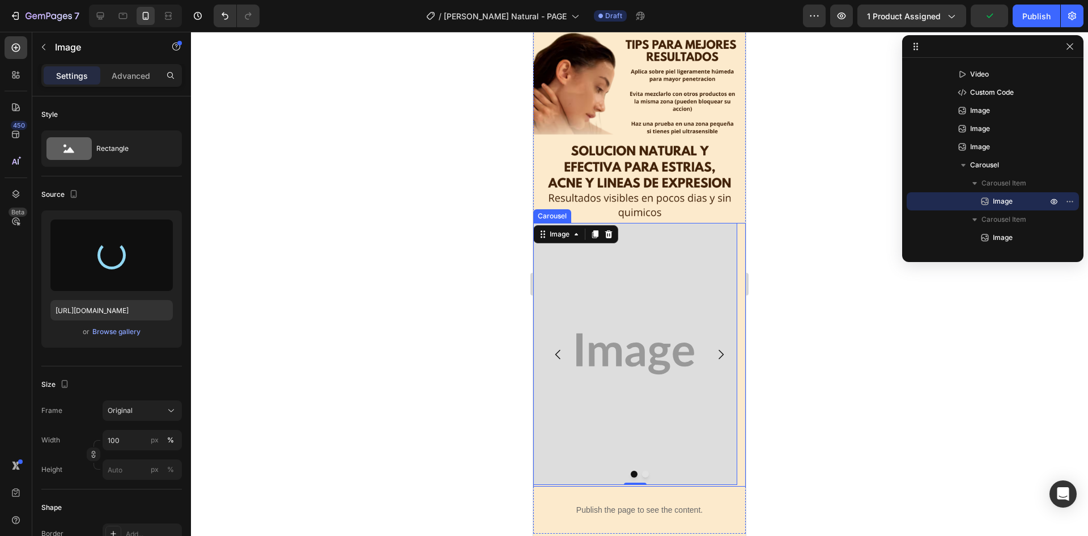
type input "[URL][DOMAIN_NAME]"
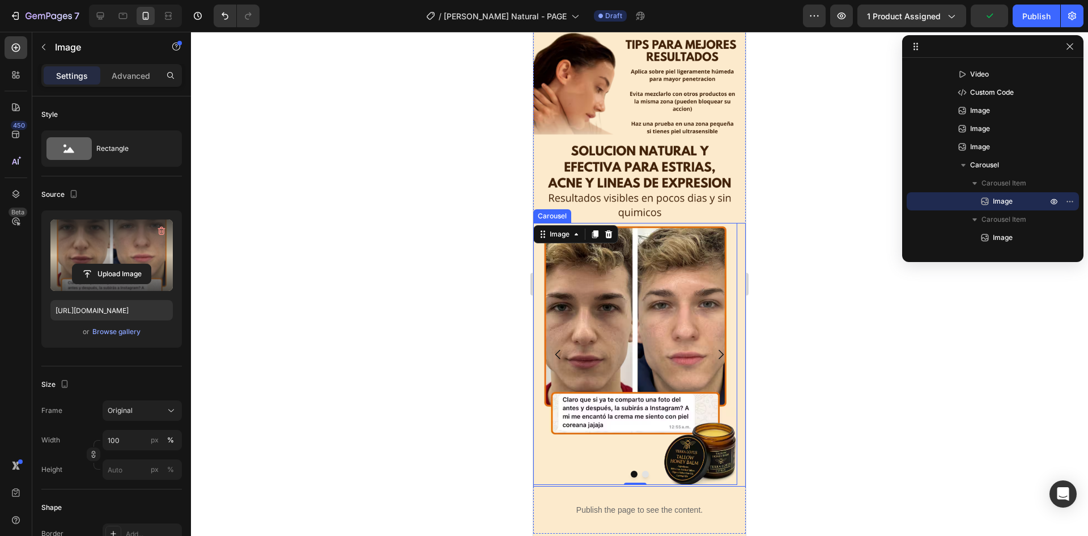
click at [714, 347] on icon "Carousel Next Arrow" at bounding box center [721, 354] width 14 height 14
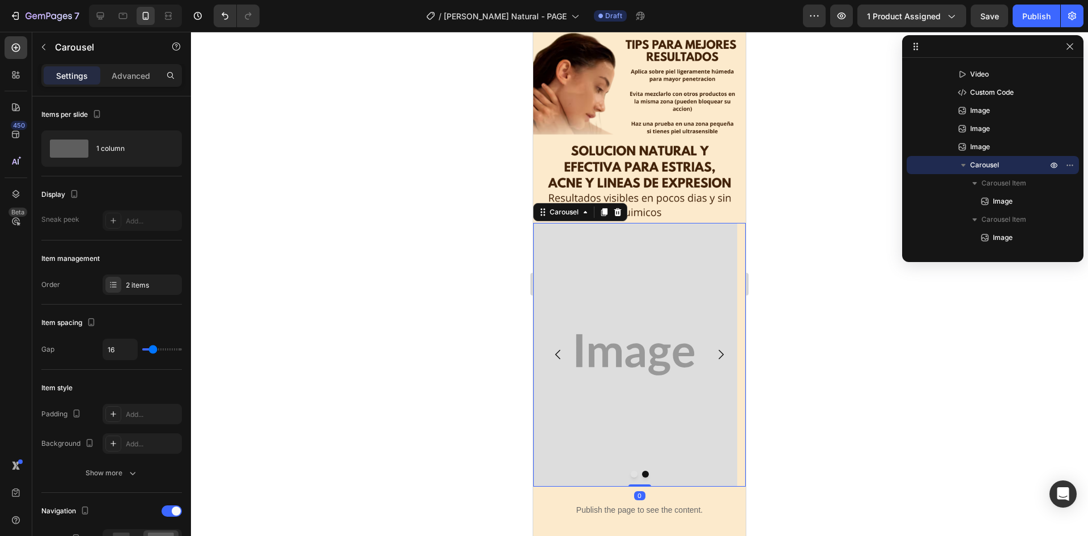
click at [663, 313] on div "Image" at bounding box center [635, 355] width 204 height 264
drag, startPoint x: 117, startPoint y: 149, endPoint x: 141, endPoint y: 158, distance: 26.0
click at [141, 158] on div "1 column" at bounding box center [130, 148] width 69 height 26
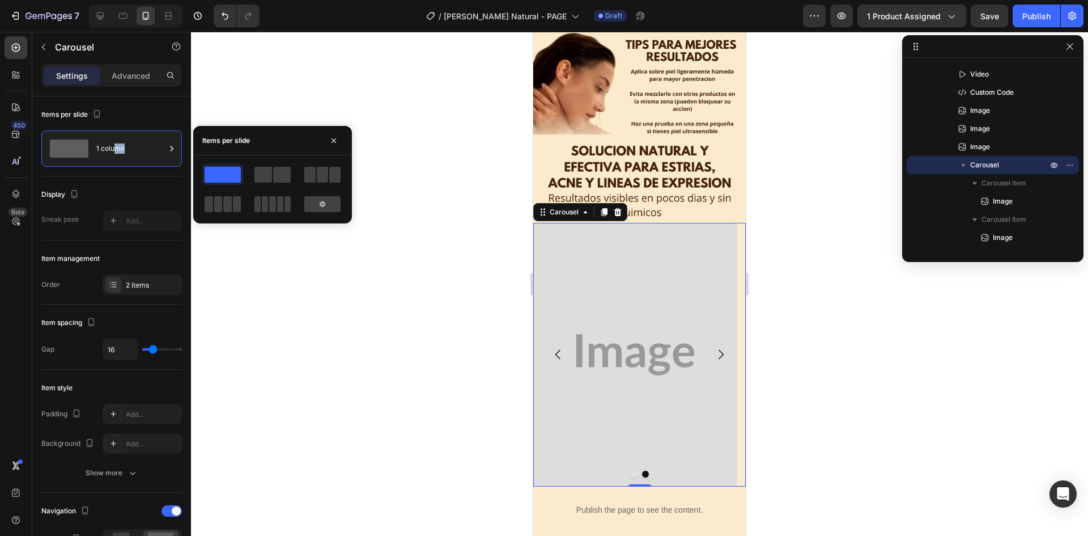
click at [635, 313] on img at bounding box center [635, 355] width 204 height 264
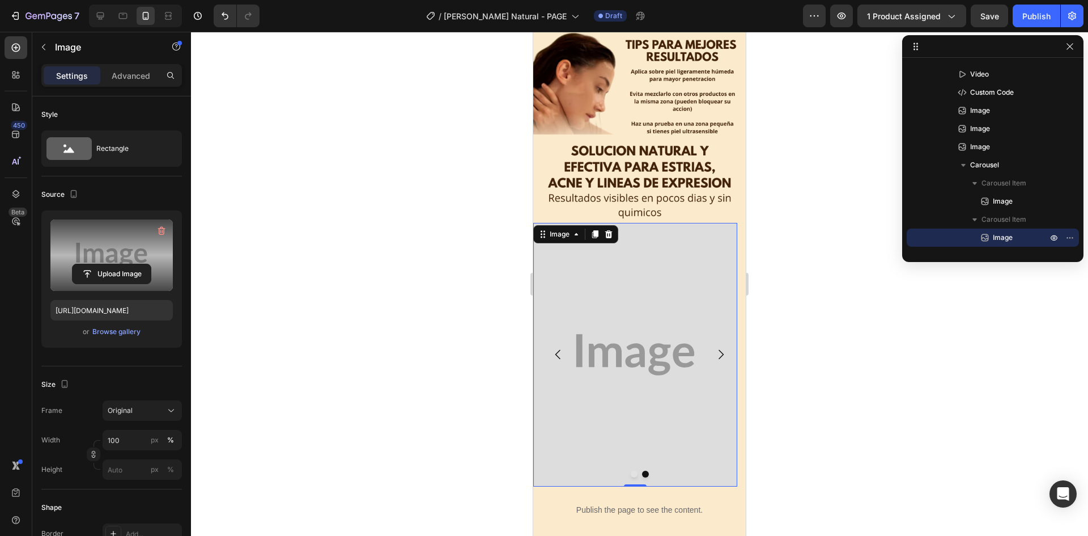
click at [112, 239] on label at bounding box center [111, 254] width 122 height 71
click at [112, 264] on input "file" at bounding box center [112, 273] width 78 height 19
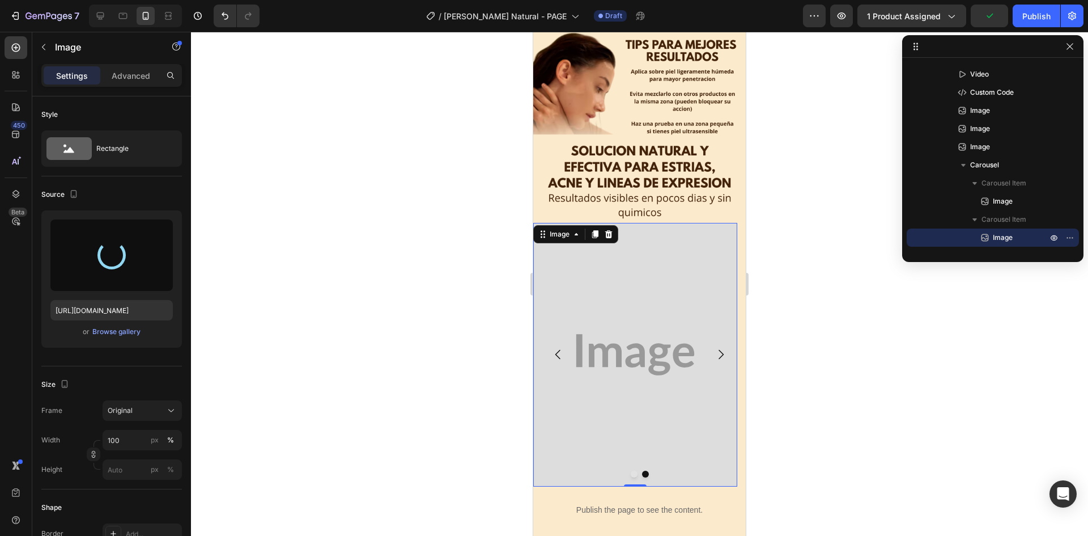
type input "[URL][DOMAIN_NAME]"
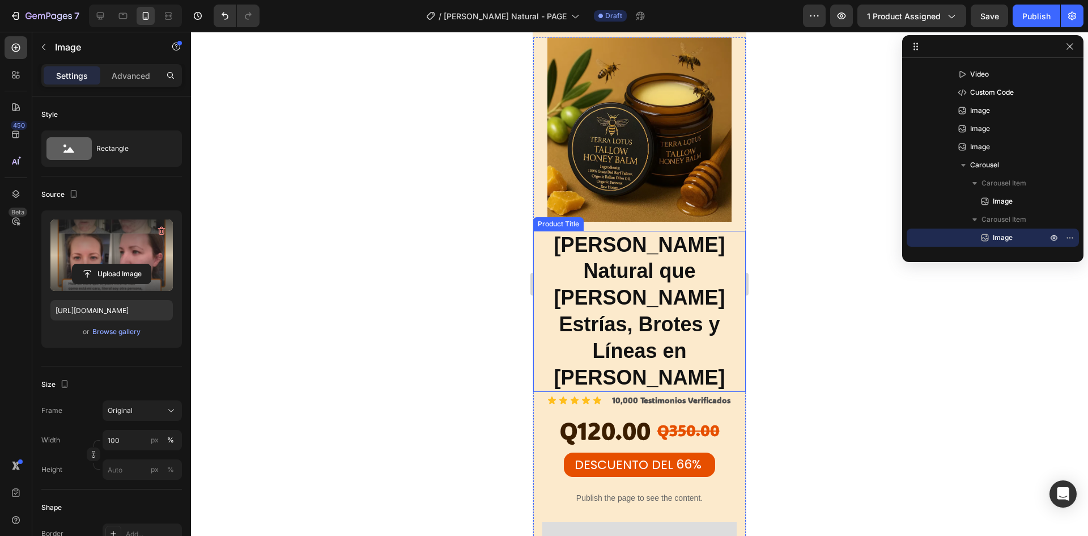
scroll to position [3854, 0]
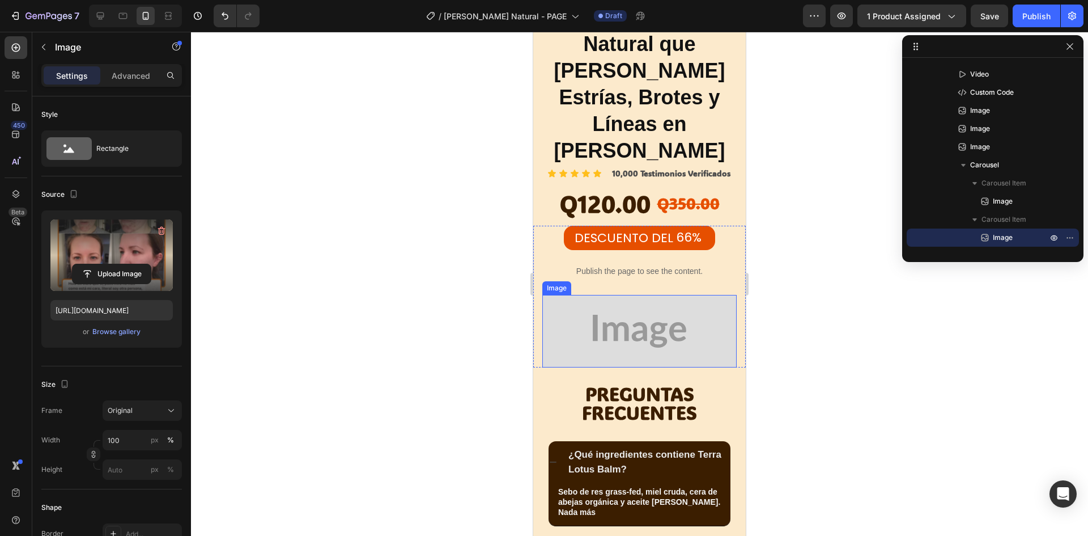
click at [677, 295] on img at bounding box center [639, 331] width 194 height 72
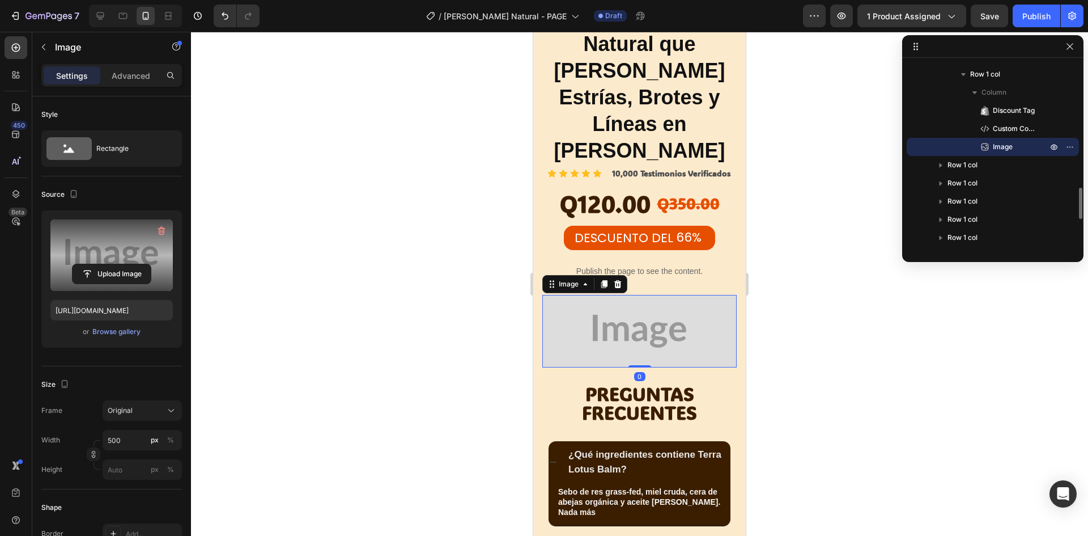
click at [141, 237] on label at bounding box center [111, 254] width 122 height 71
click at [141, 264] on input "file" at bounding box center [112, 273] width 78 height 19
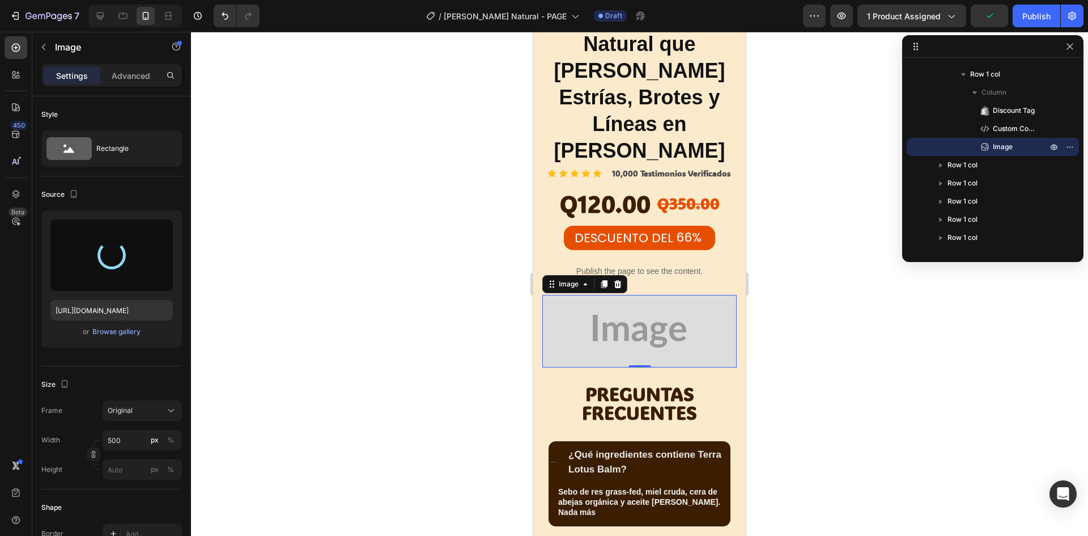
type input "[URL][DOMAIN_NAME]"
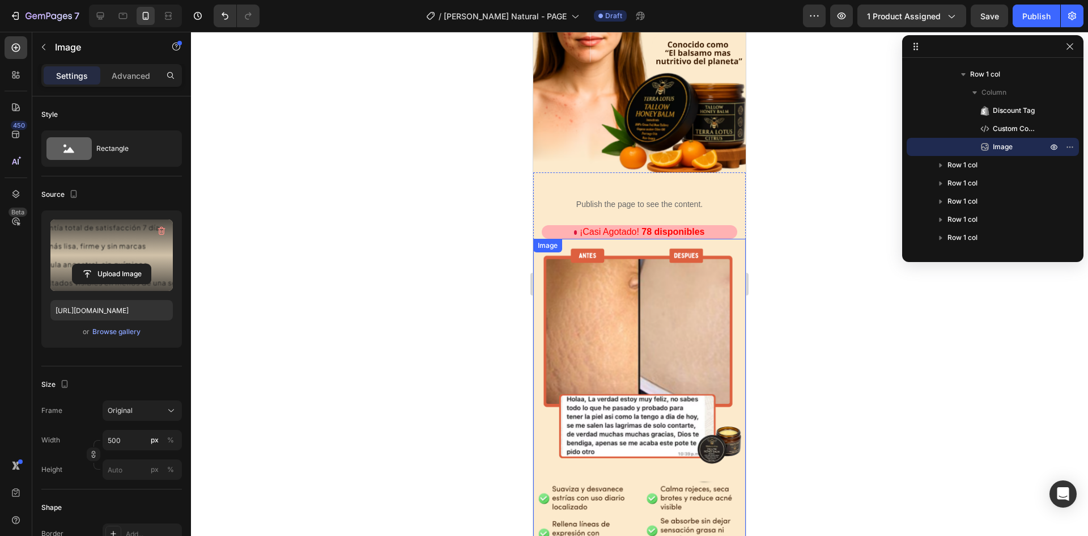
scroll to position [0, 0]
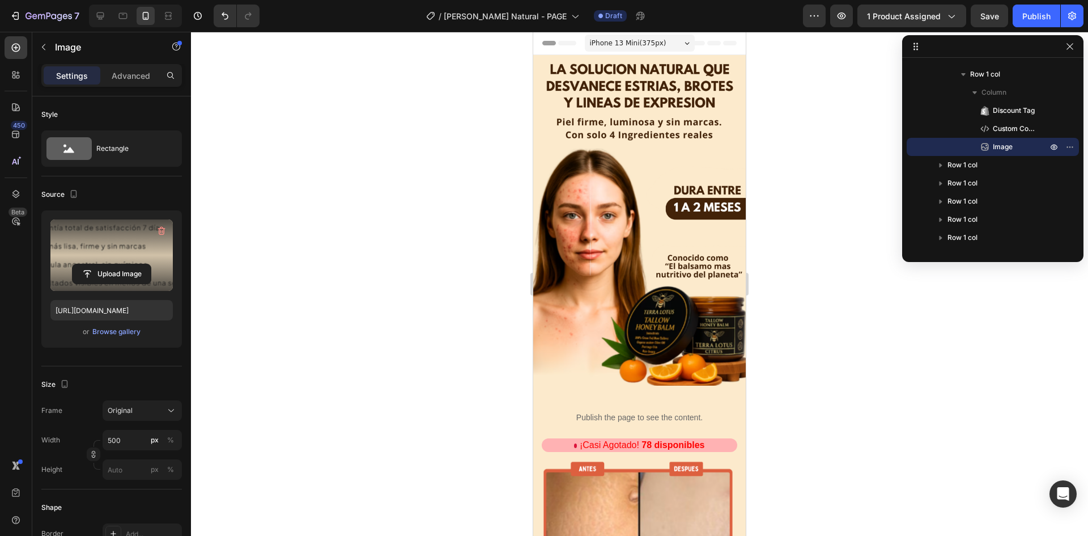
click at [341, 156] on div at bounding box center [639, 284] width 897 height 504
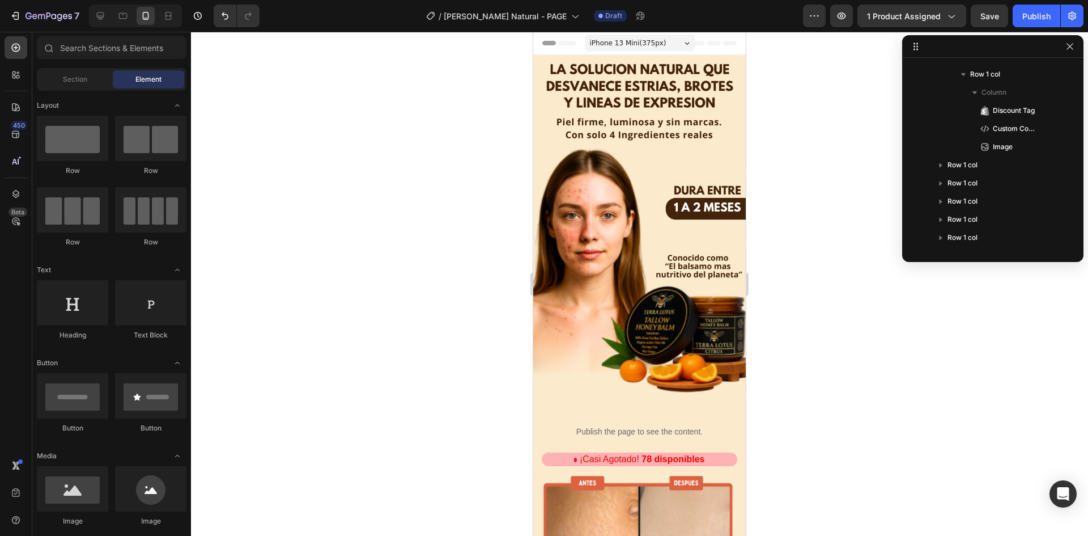
click at [1067, 45] on icon "button" at bounding box center [1070, 46] width 9 height 9
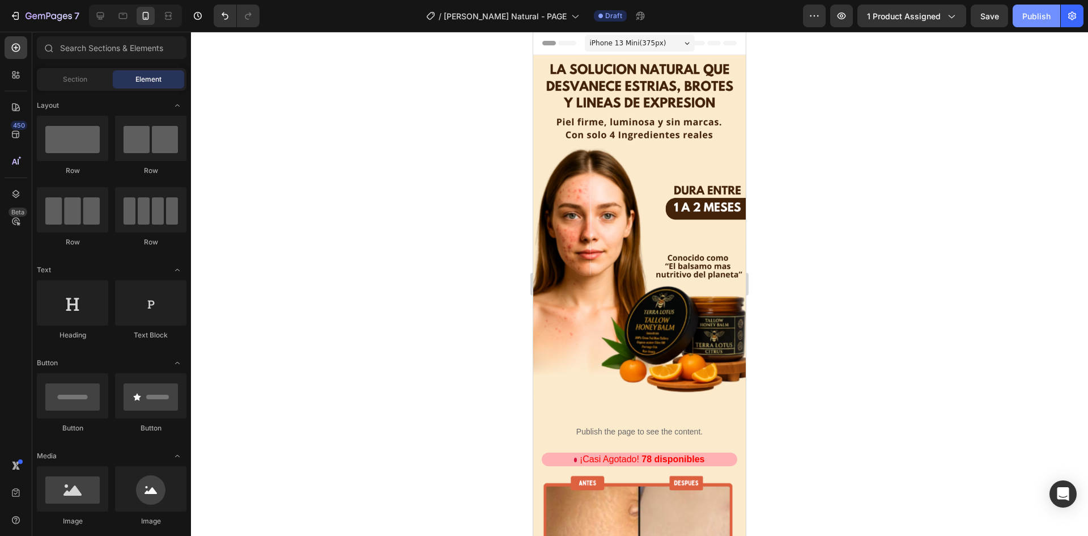
click at [1033, 12] on div "Publish" at bounding box center [1037, 16] width 28 height 12
click at [101, 11] on icon at bounding box center [100, 15] width 11 height 11
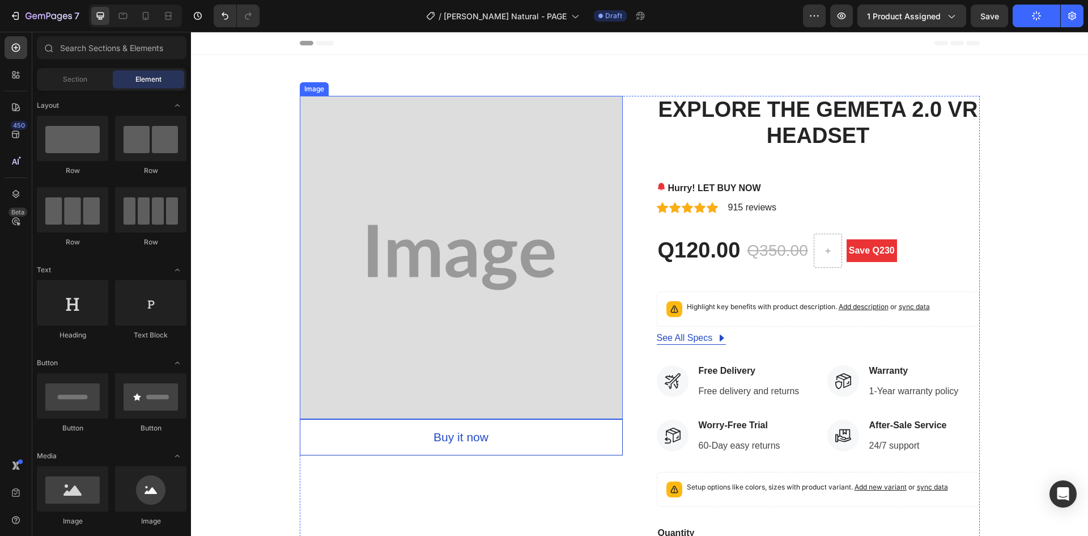
click at [503, 173] on img at bounding box center [461, 257] width 323 height 323
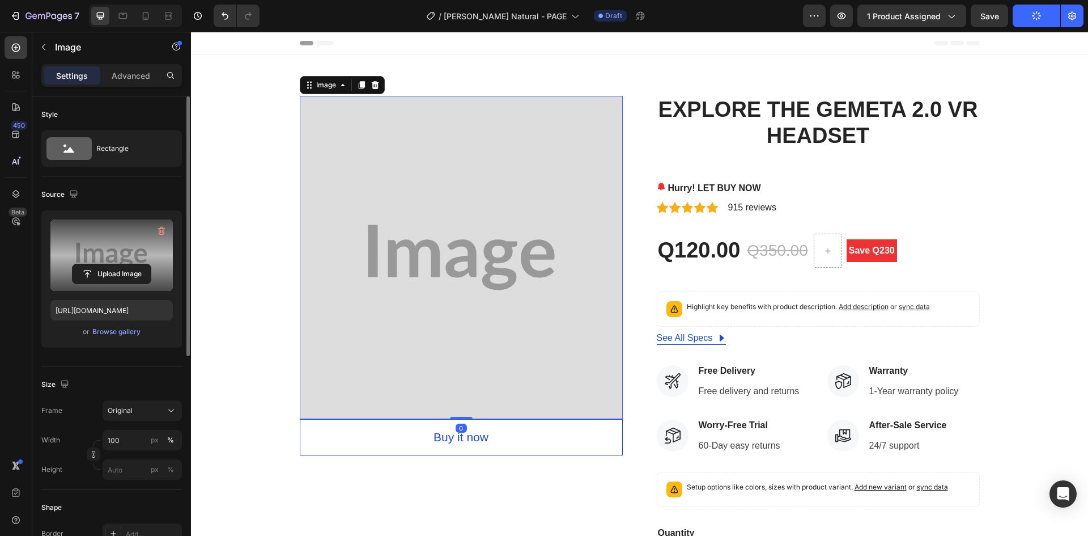
click at [123, 227] on label at bounding box center [111, 254] width 122 height 71
click at [123, 264] on input "file" at bounding box center [112, 273] width 78 height 19
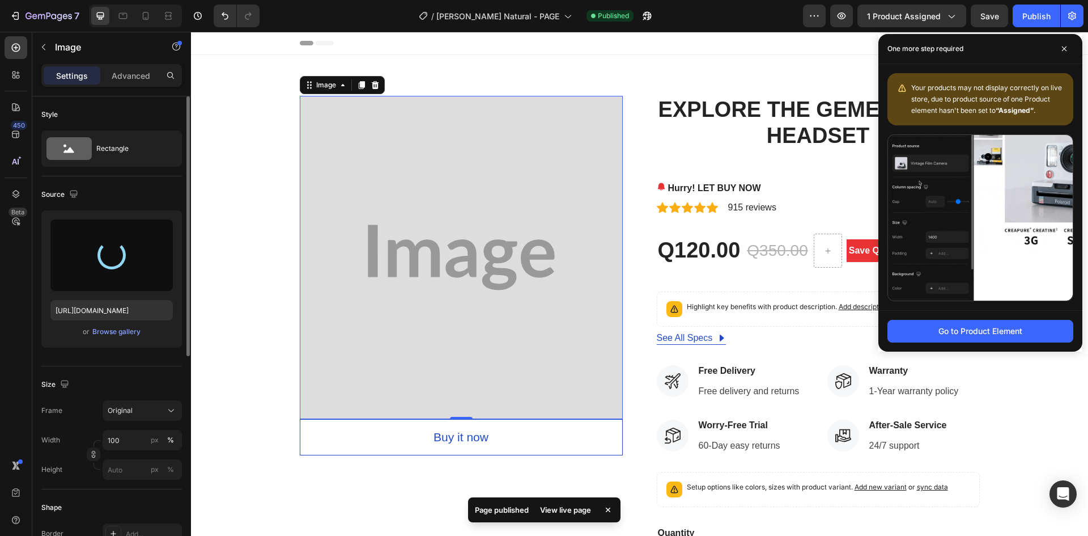
type input "[URL][DOMAIN_NAME]"
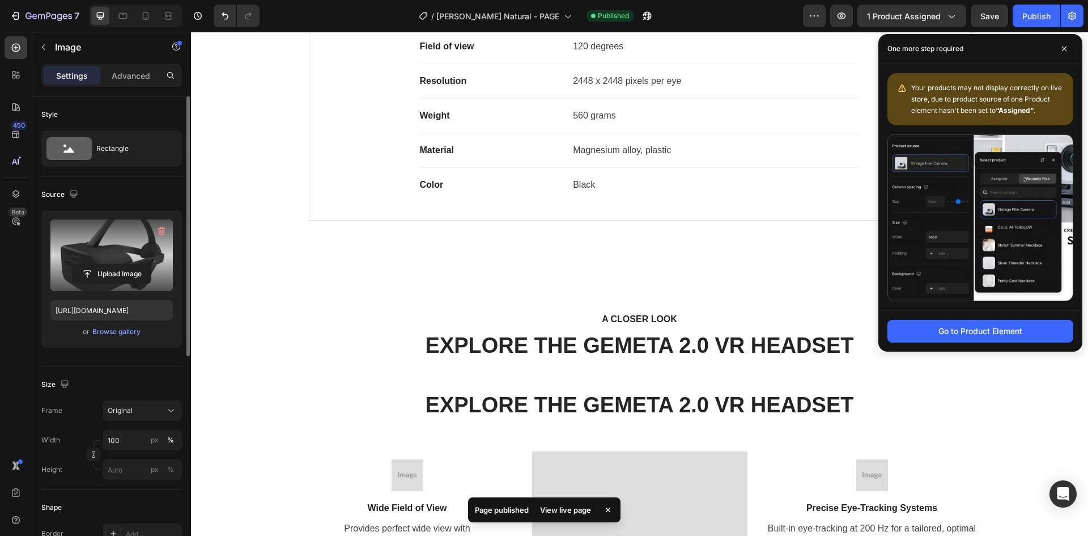
scroll to position [1247, 0]
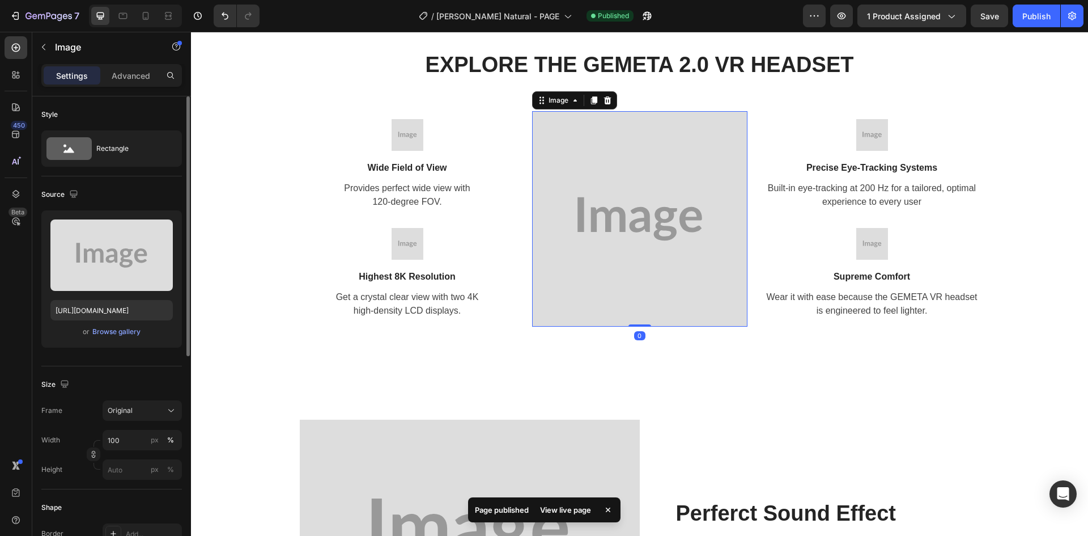
click at [627, 189] on img at bounding box center [639, 218] width 215 height 215
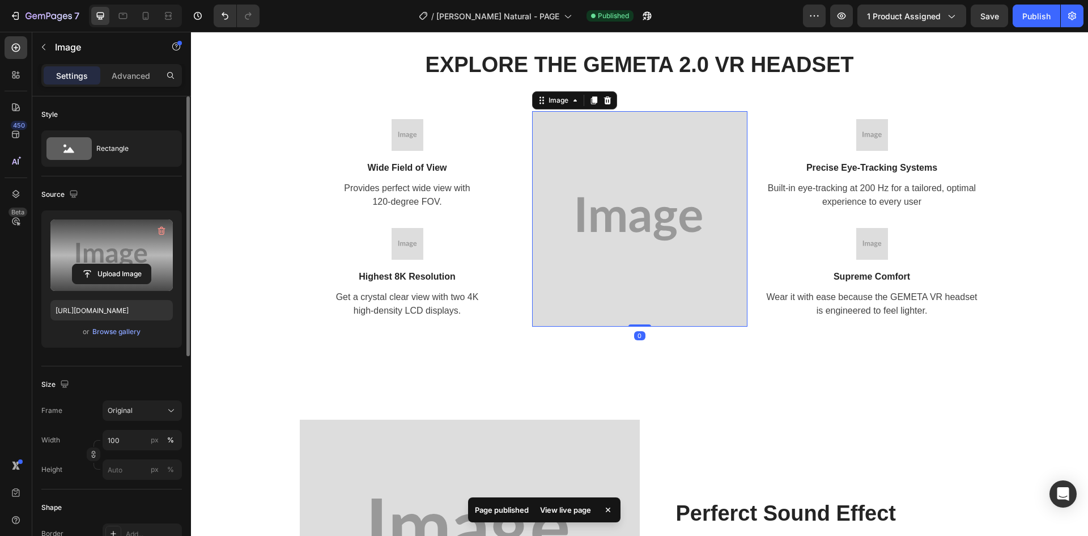
click at [97, 240] on label at bounding box center [111, 254] width 122 height 71
click at [97, 264] on input "file" at bounding box center [112, 273] width 78 height 19
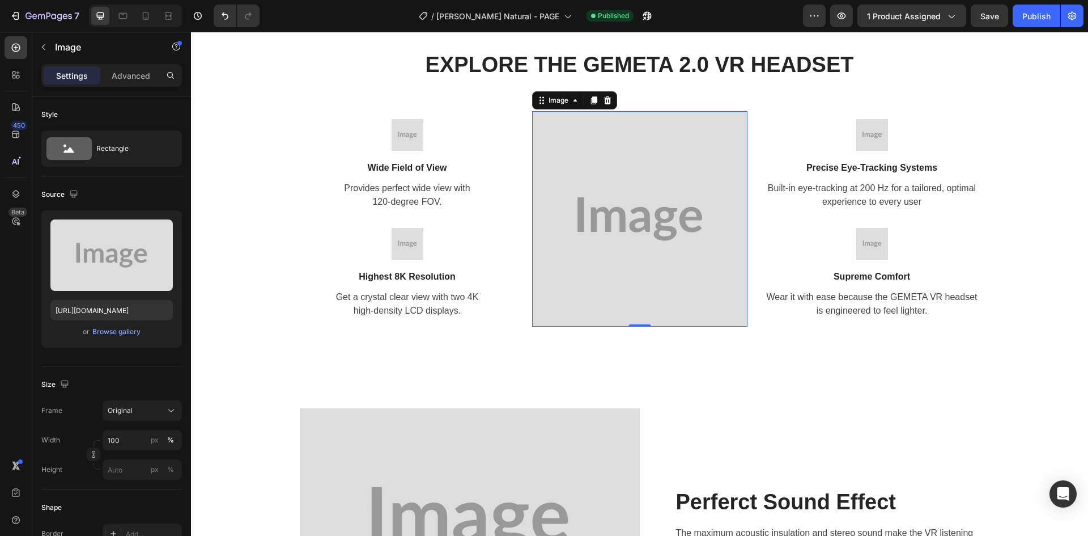
type input "[URL][DOMAIN_NAME]"
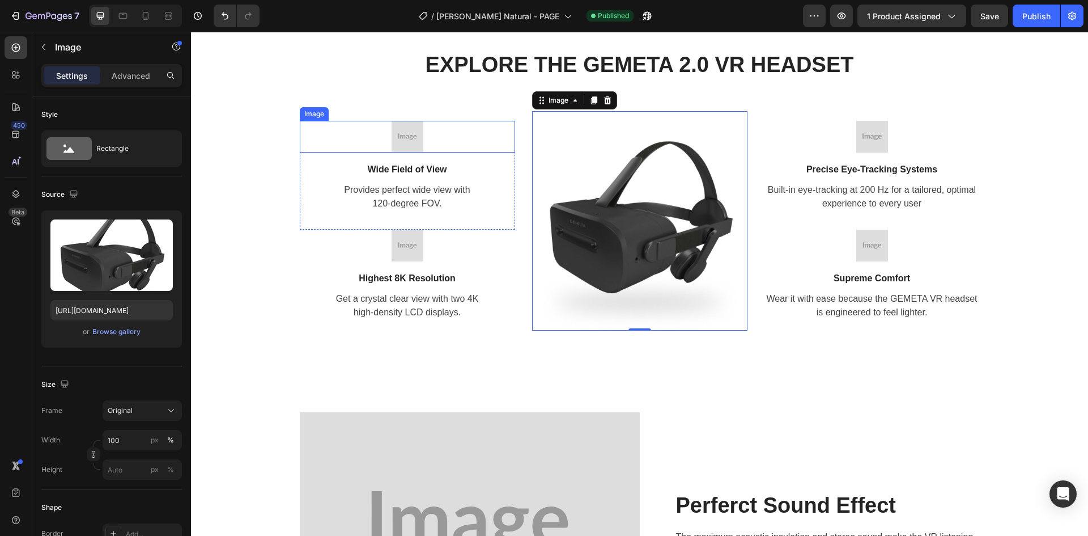
click at [409, 138] on img at bounding box center [408, 137] width 32 height 32
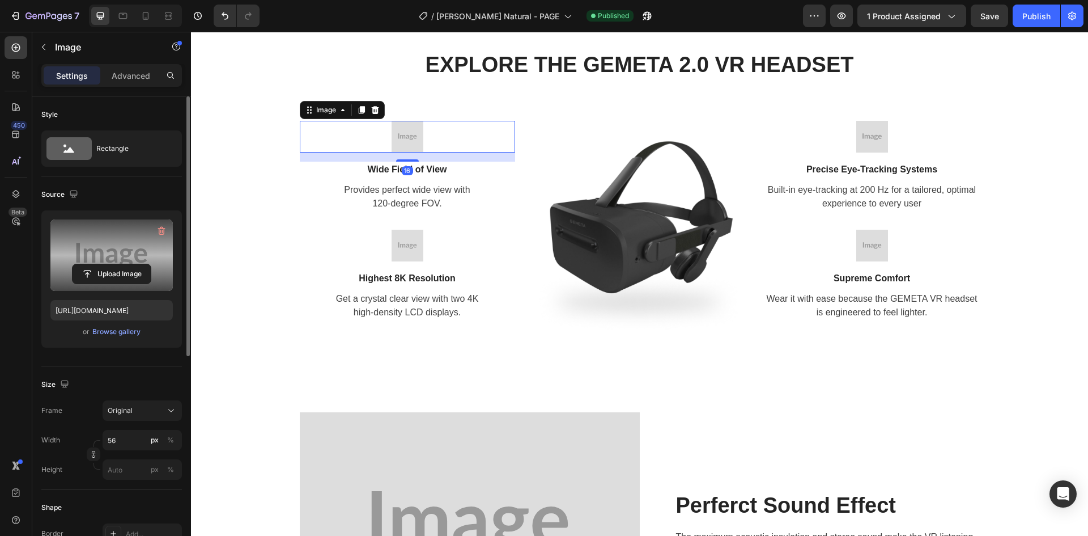
click at [105, 256] on label at bounding box center [111, 254] width 122 height 71
click at [105, 264] on input "file" at bounding box center [112, 273] width 78 height 19
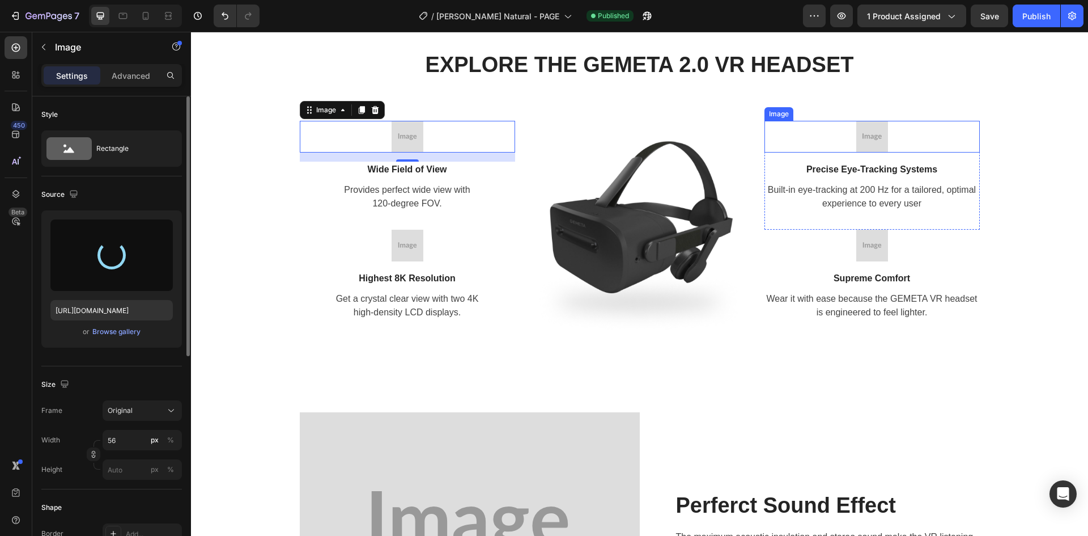
type input "[URL][DOMAIN_NAME]"
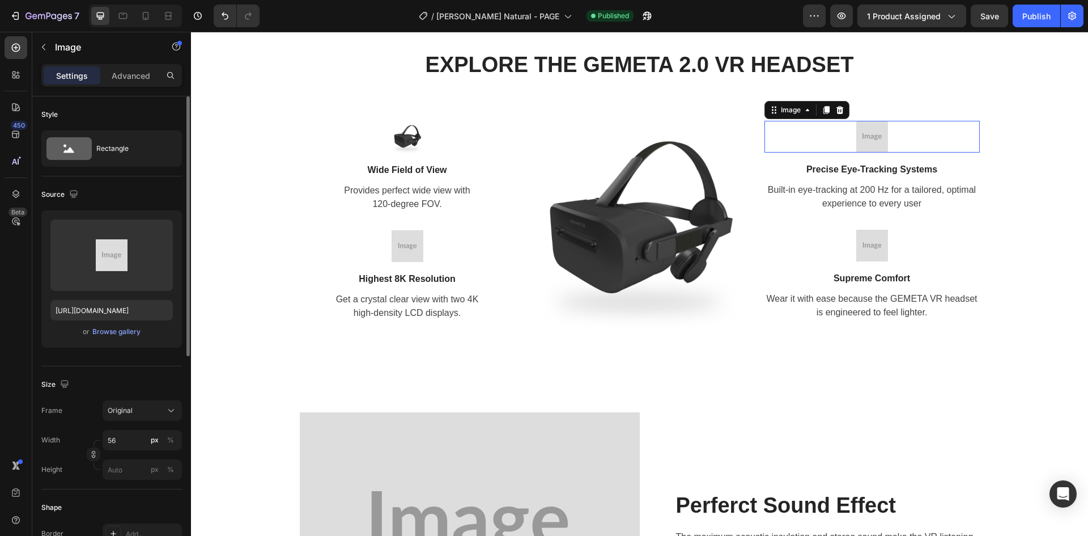
click at [873, 121] on img at bounding box center [872, 137] width 32 height 32
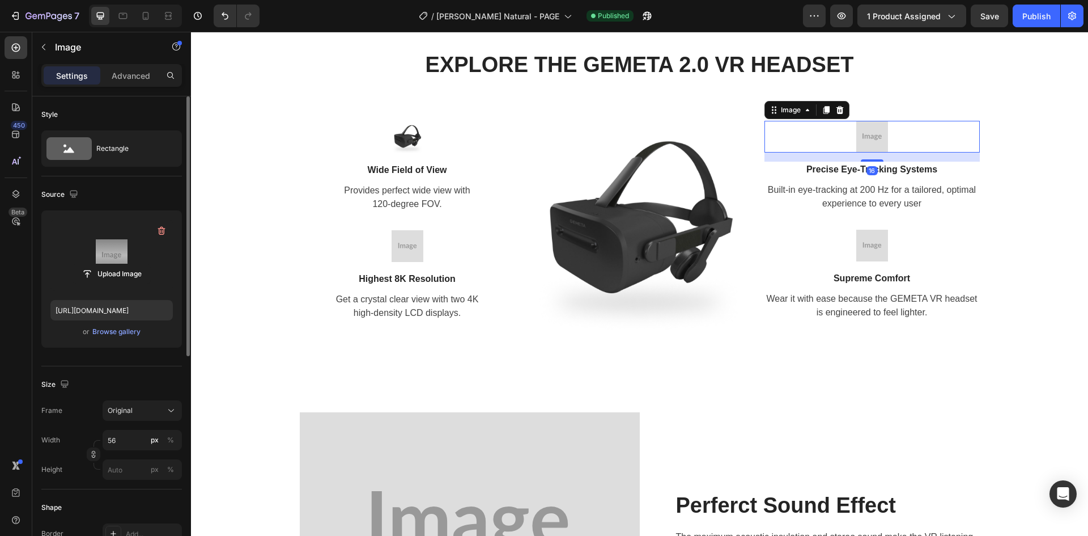
click at [129, 232] on label at bounding box center [111, 254] width 122 height 71
click at [129, 264] on input "file" at bounding box center [112, 273] width 78 height 19
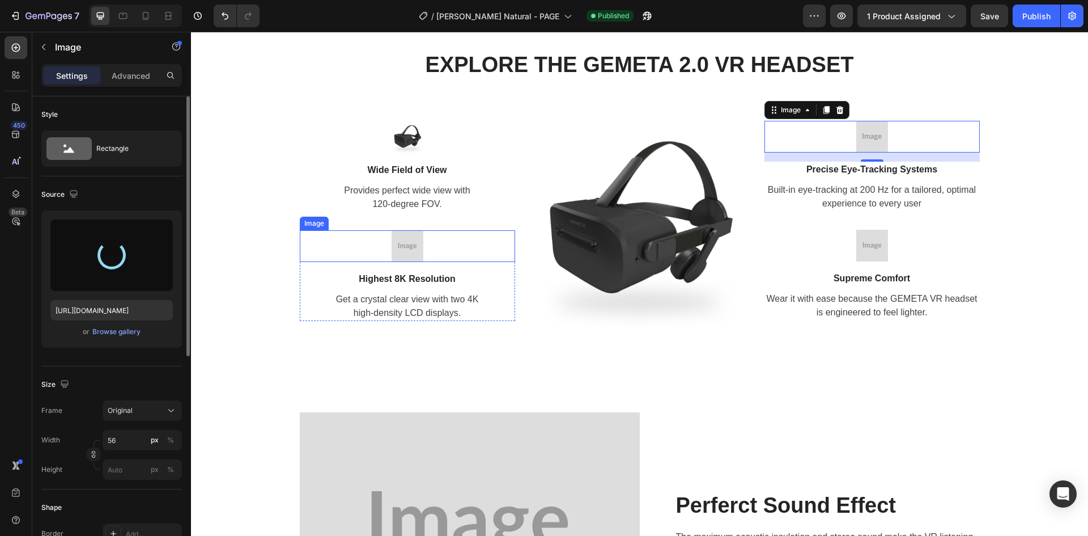
click at [434, 246] on div at bounding box center [407, 246] width 215 height 32
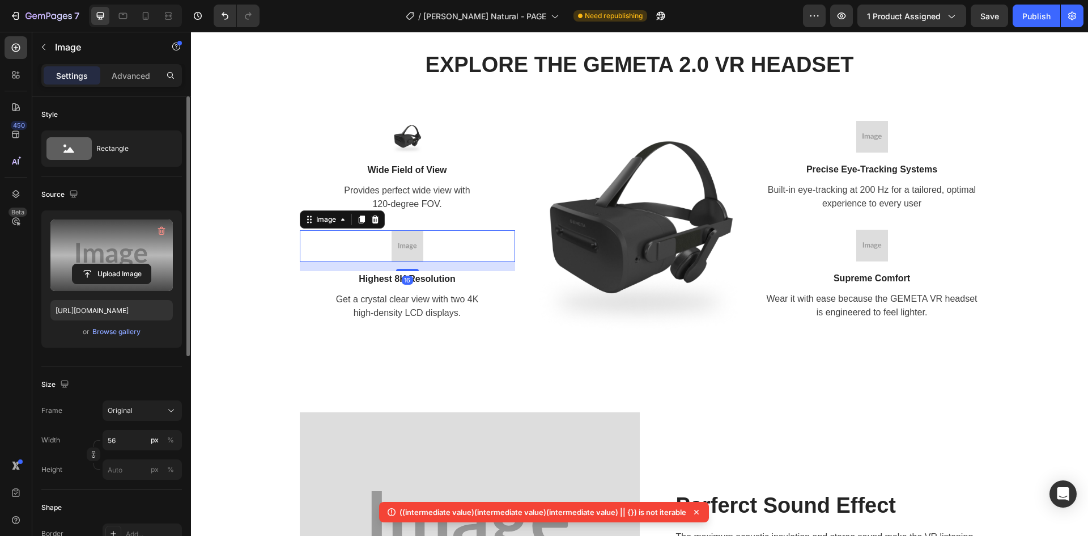
click at [129, 239] on label at bounding box center [111, 254] width 122 height 71
click at [129, 264] on input "file" at bounding box center [112, 273] width 78 height 19
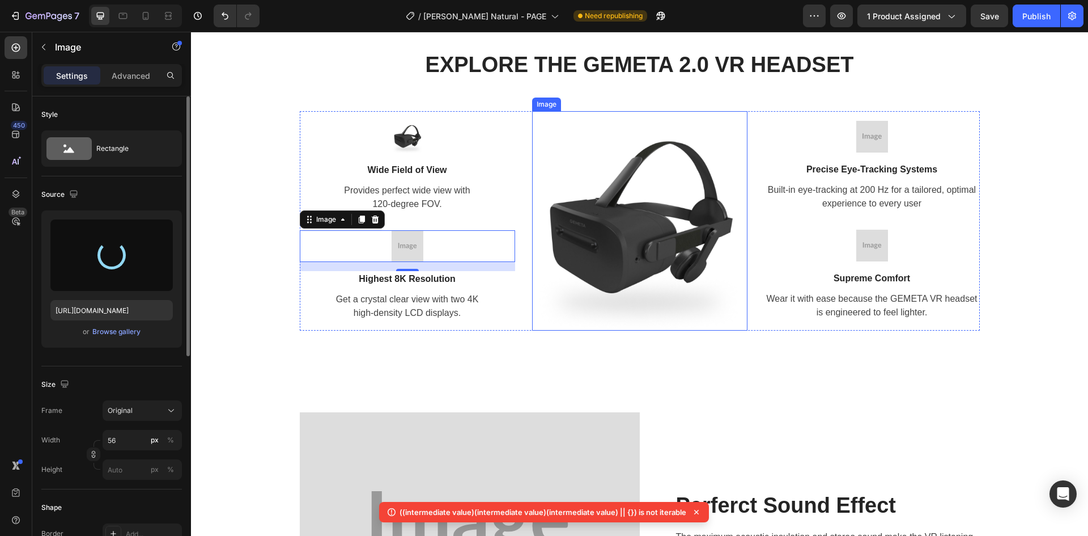
type input "[URL][DOMAIN_NAME]"
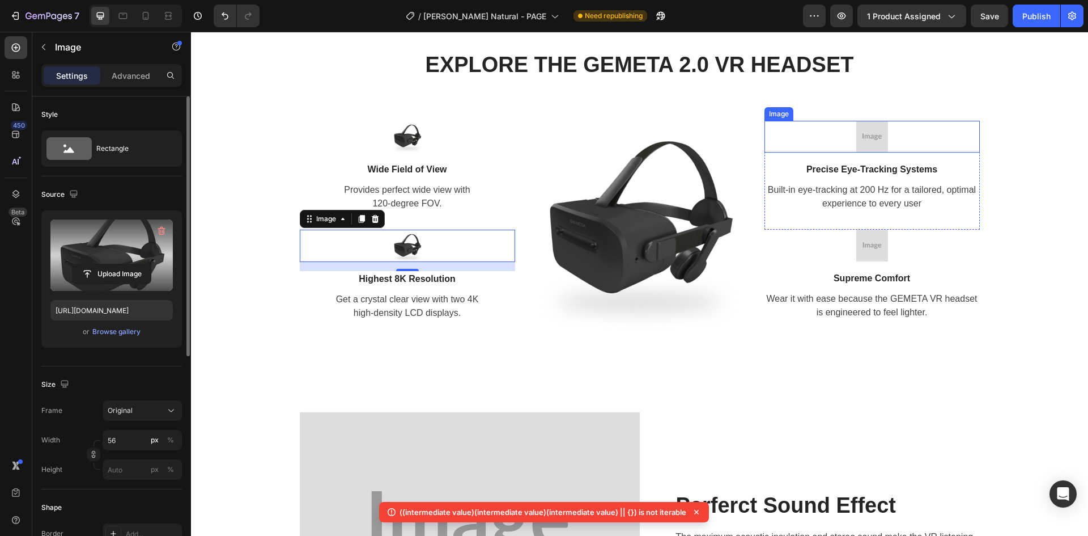
click at [871, 141] on img at bounding box center [872, 137] width 32 height 32
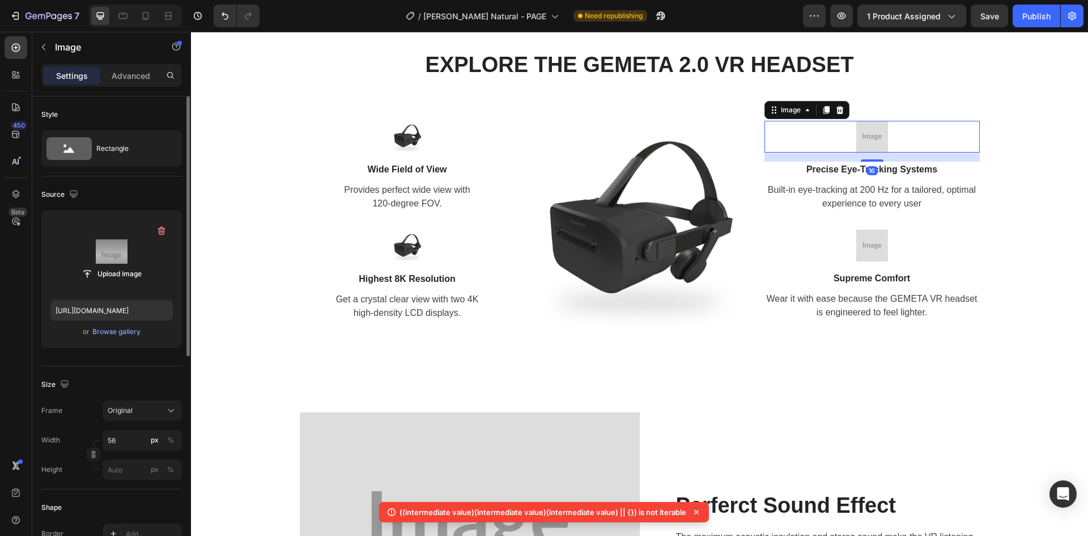
click at [140, 249] on label at bounding box center [111, 254] width 122 height 71
click at [140, 264] on input "file" at bounding box center [112, 273] width 78 height 19
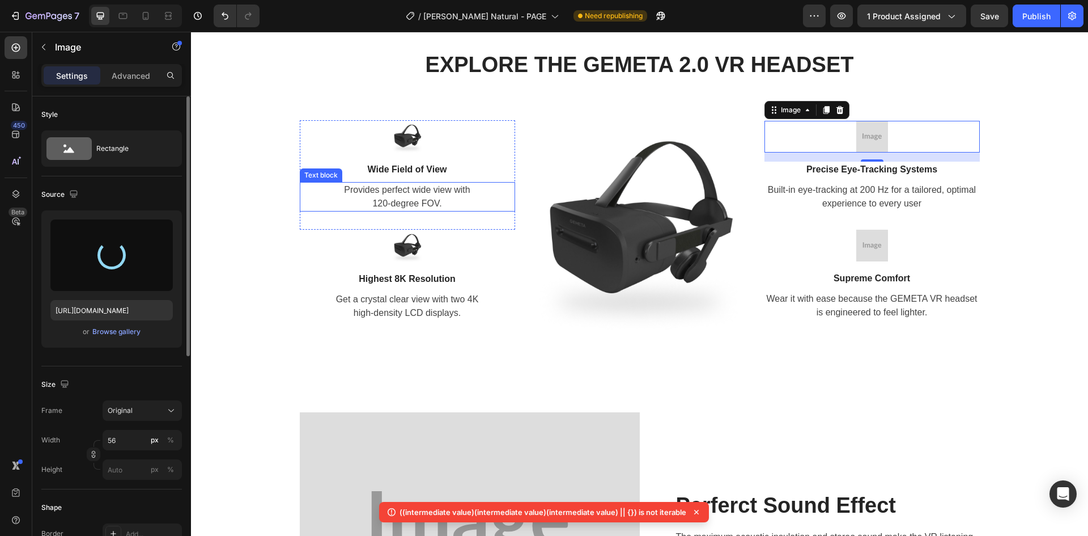
type input "[URL][DOMAIN_NAME]"
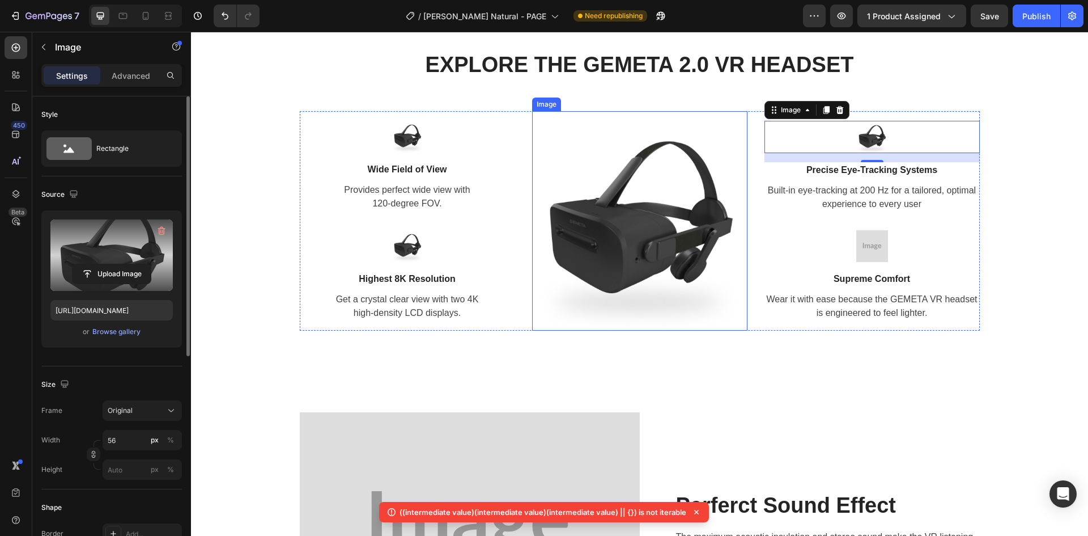
scroll to position [1360, 0]
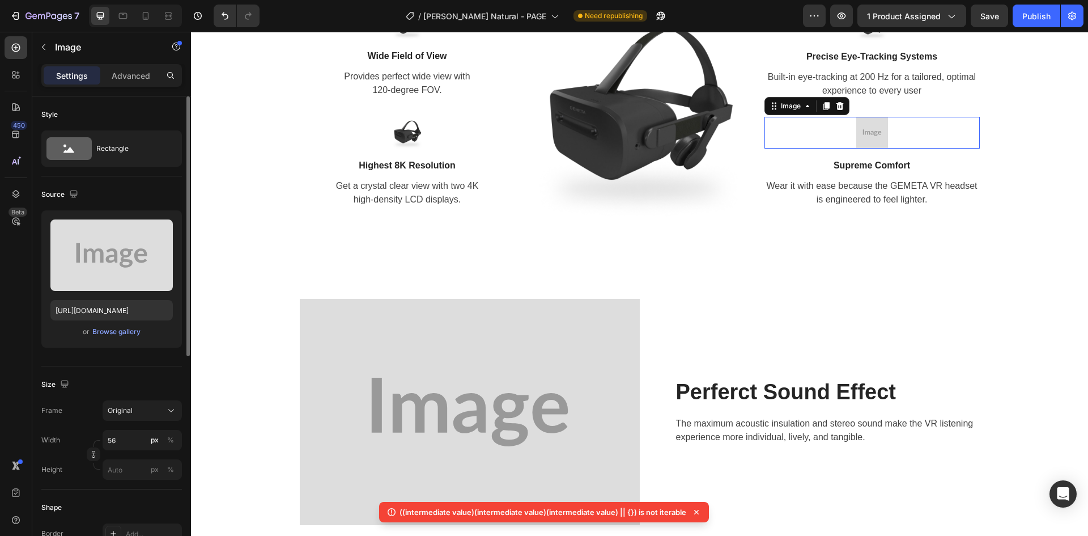
click at [886, 130] on div at bounding box center [872, 133] width 215 height 32
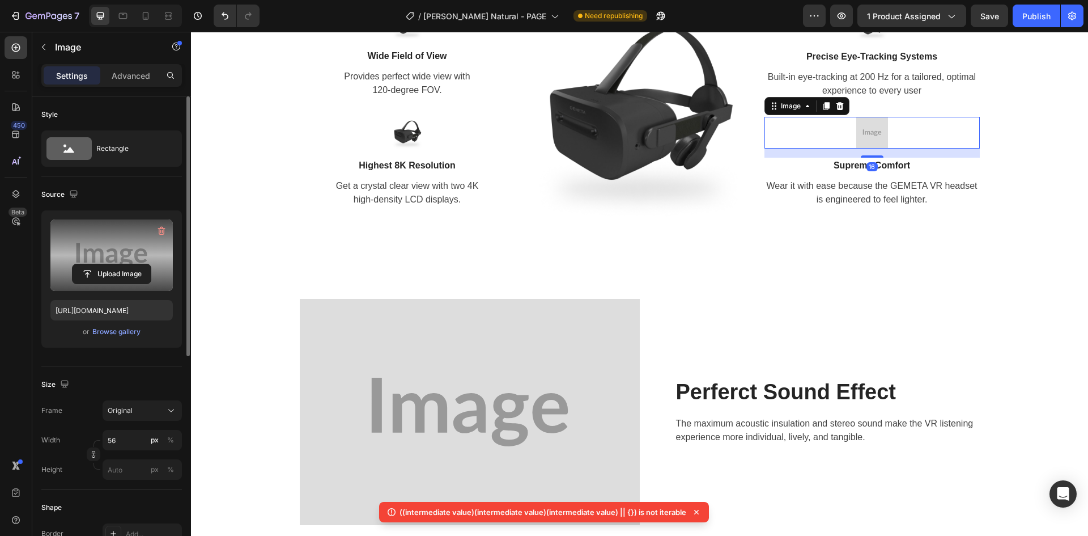
click at [133, 230] on label at bounding box center [111, 254] width 122 height 71
click at [133, 264] on input "file" at bounding box center [112, 273] width 78 height 19
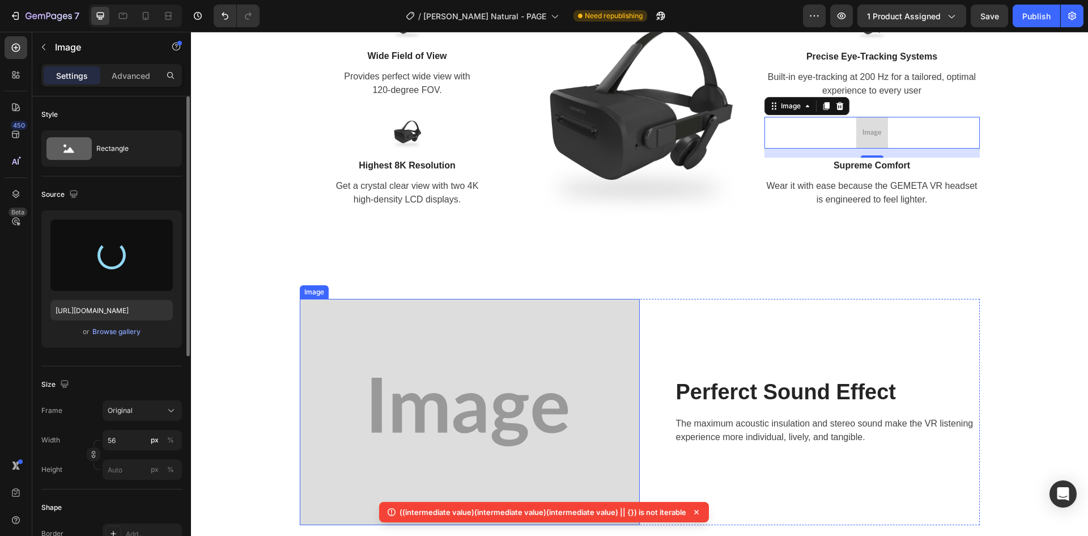
click at [481, 348] on img at bounding box center [470, 412] width 340 height 226
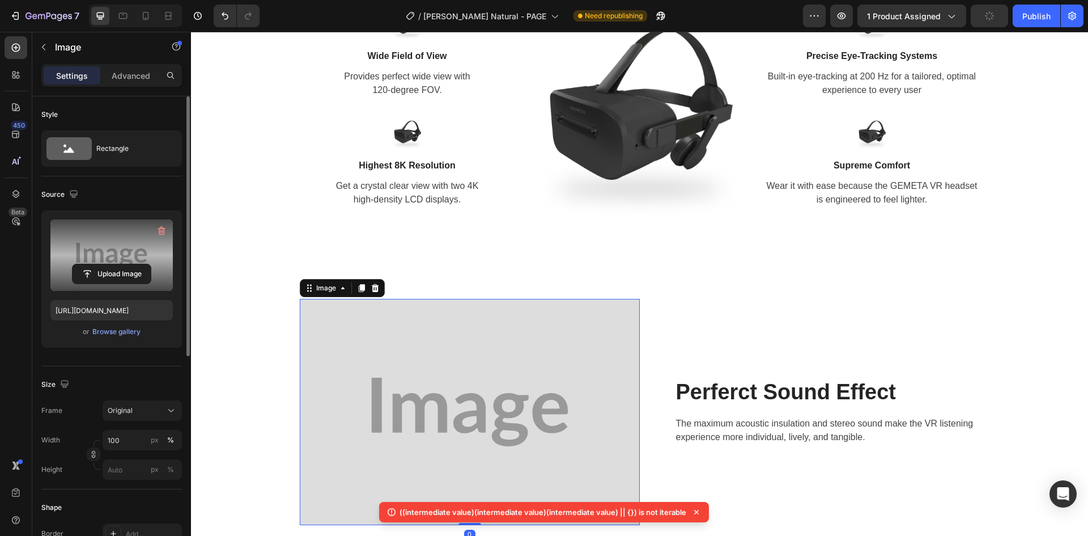
click at [90, 242] on label at bounding box center [111, 254] width 122 height 71
click at [90, 264] on input "file" at bounding box center [112, 273] width 78 height 19
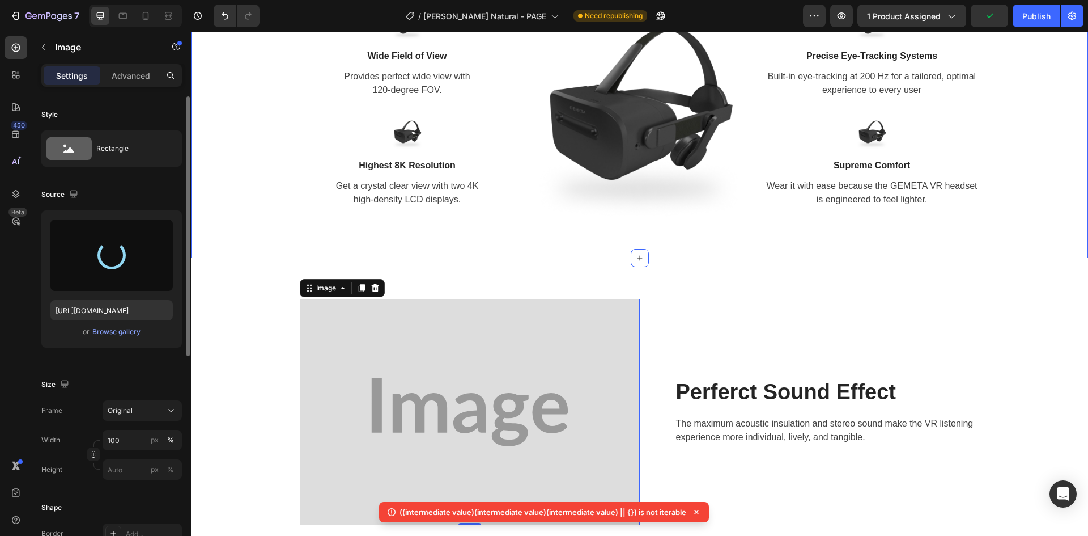
type input "[URL][DOMAIN_NAME]"
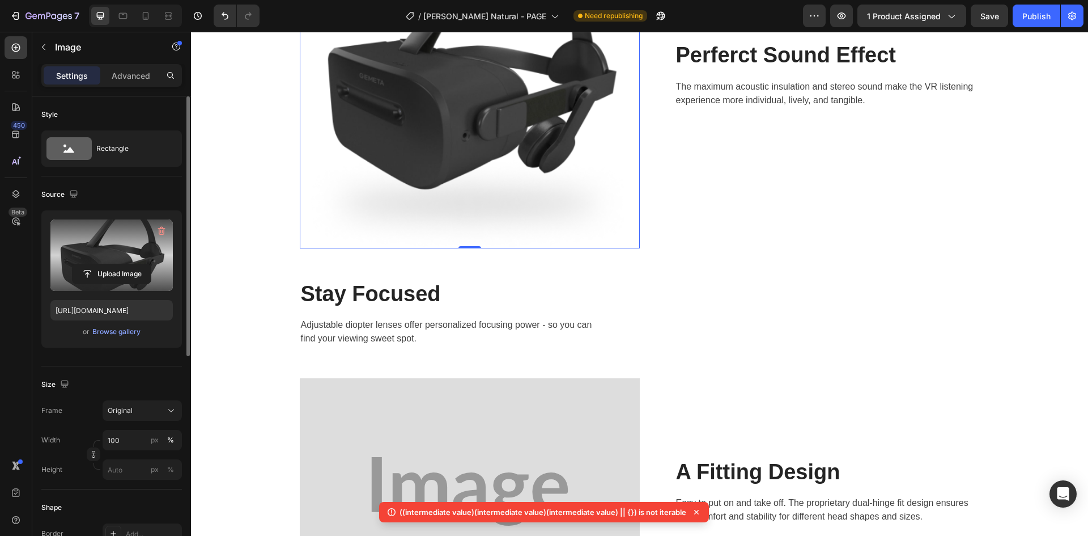
scroll to position [1814, 0]
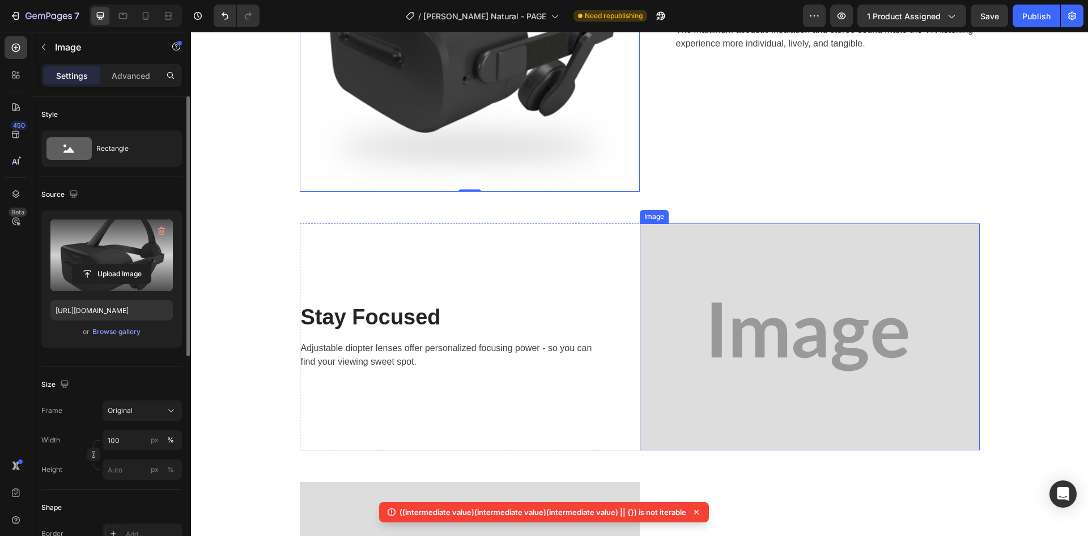
click at [795, 334] on img at bounding box center [810, 336] width 340 height 227
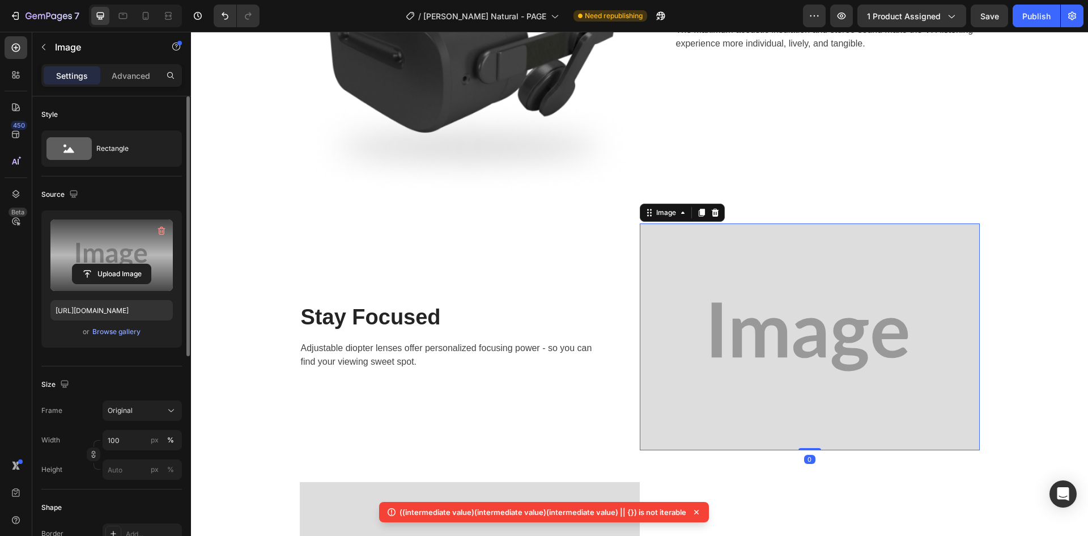
click at [145, 253] on label at bounding box center [111, 254] width 122 height 71
click at [145, 264] on input "file" at bounding box center [112, 273] width 78 height 19
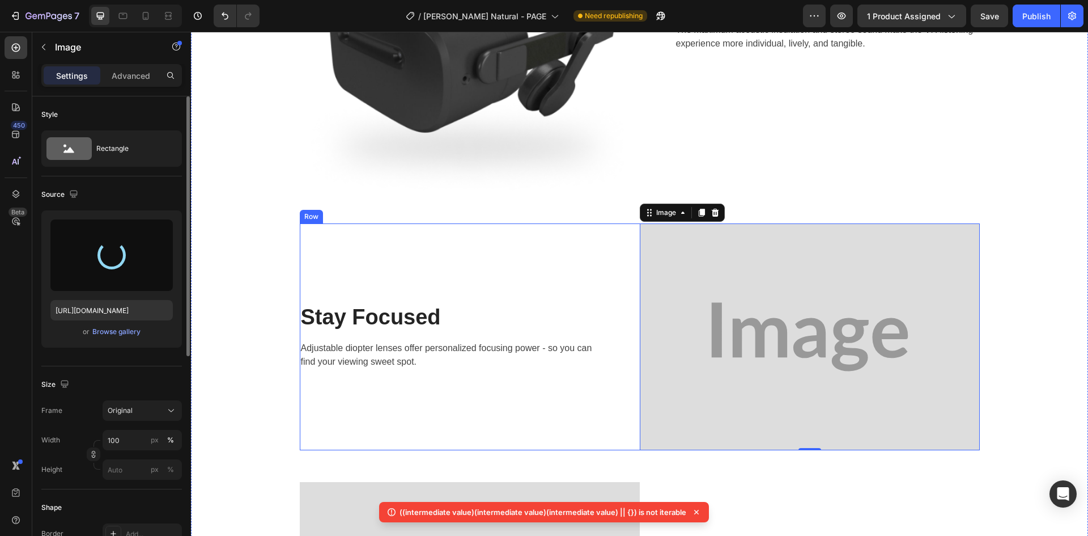
type input "[URL][DOMAIN_NAME]"
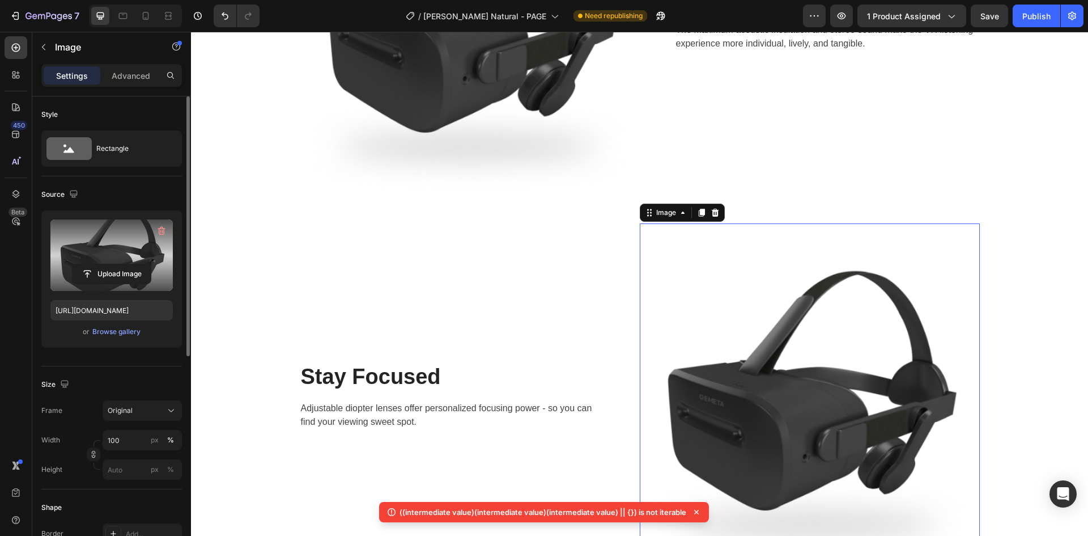
scroll to position [2097, 0]
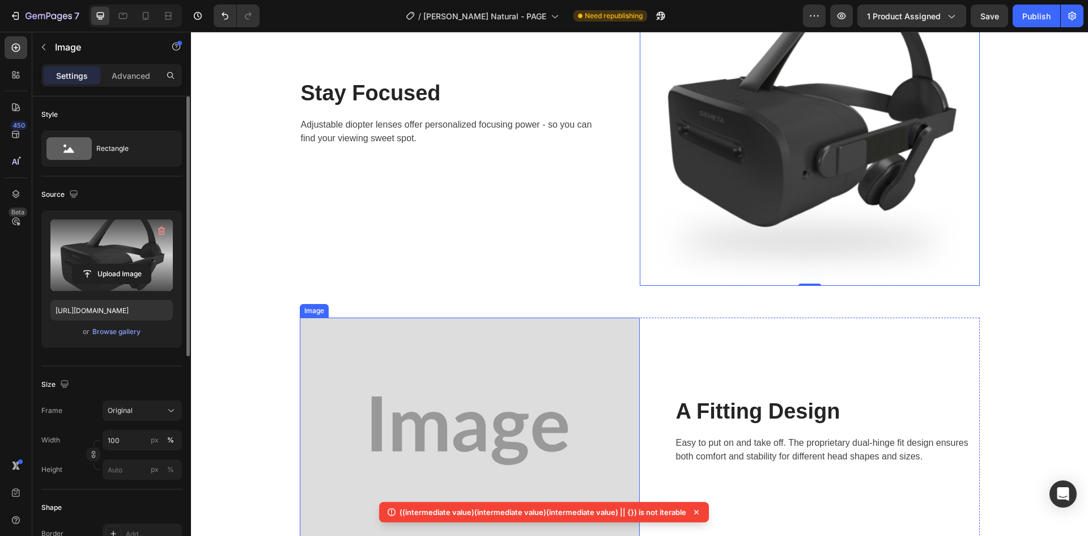
click at [536, 320] on img at bounding box center [470, 430] width 340 height 226
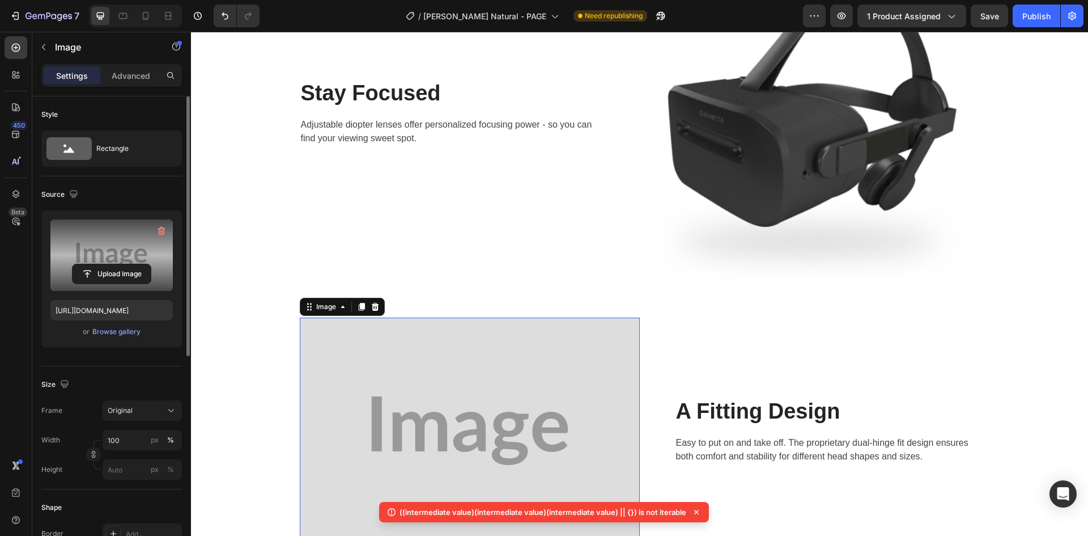
click at [117, 226] on label at bounding box center [111, 254] width 122 height 71
click at [117, 264] on input "file" at bounding box center [112, 273] width 78 height 19
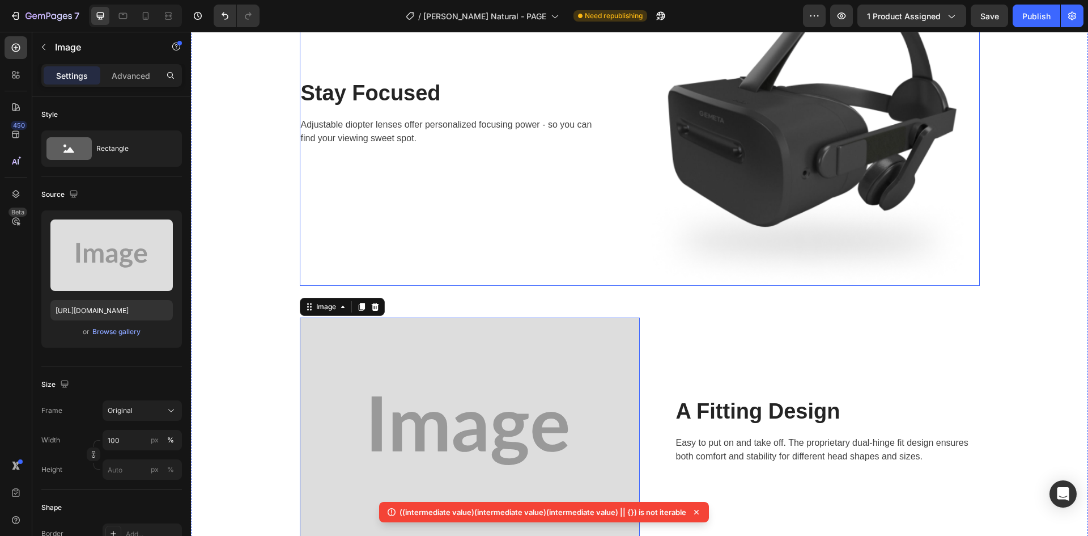
type input "[URL][DOMAIN_NAME]"
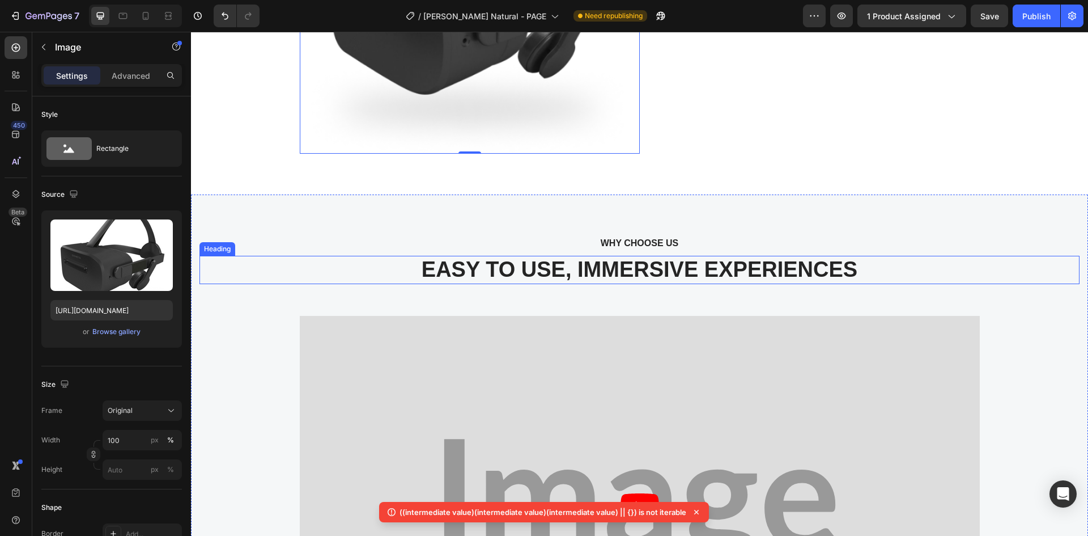
scroll to position [2834, 0]
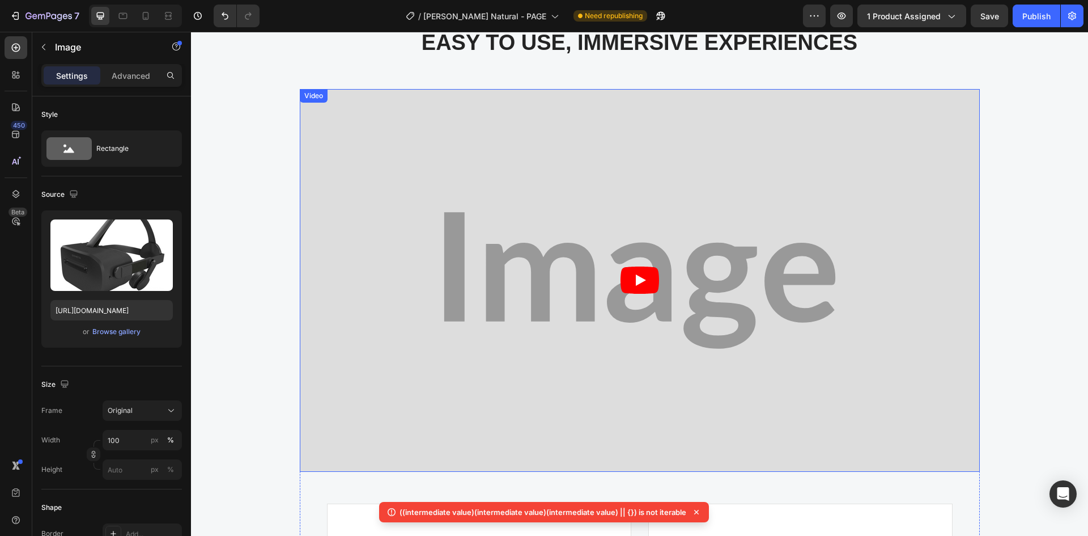
click at [658, 232] on article at bounding box center [640, 280] width 680 height 383
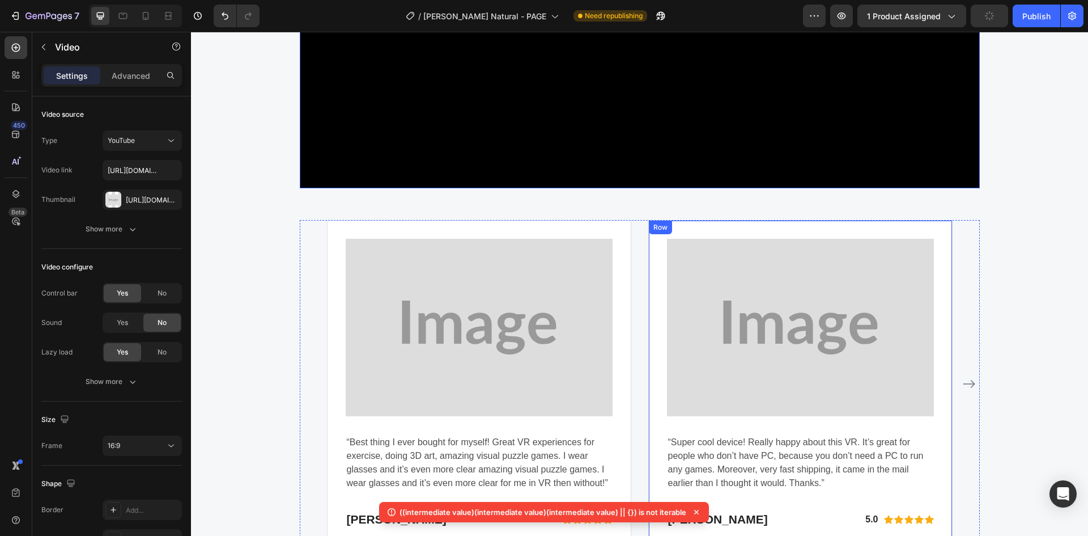
scroll to position [3401, 0]
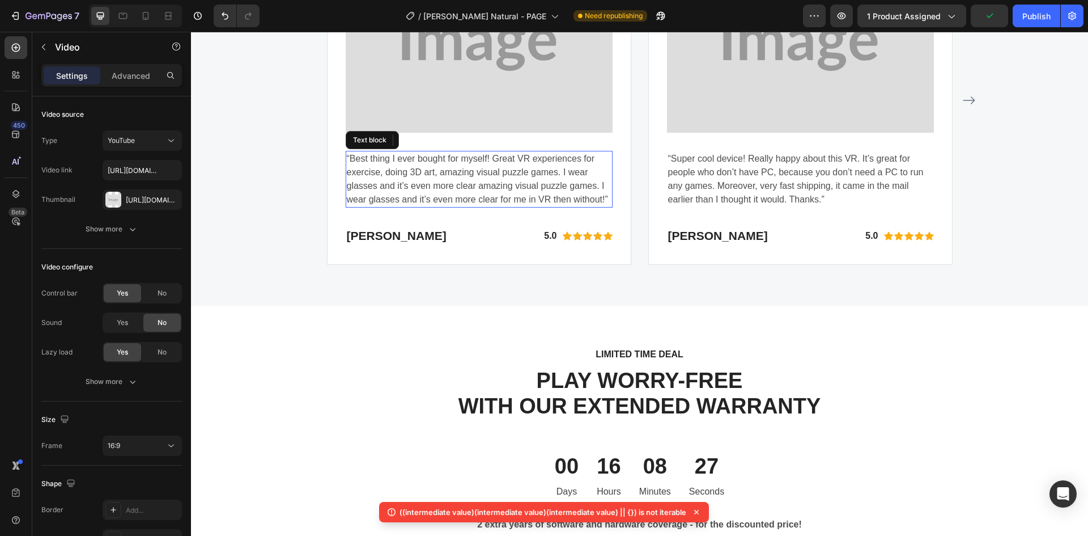
click at [484, 167] on p "“Best thing I ever bought for myself! Great VR experiences for exercise, doing …" at bounding box center [479, 179] width 265 height 54
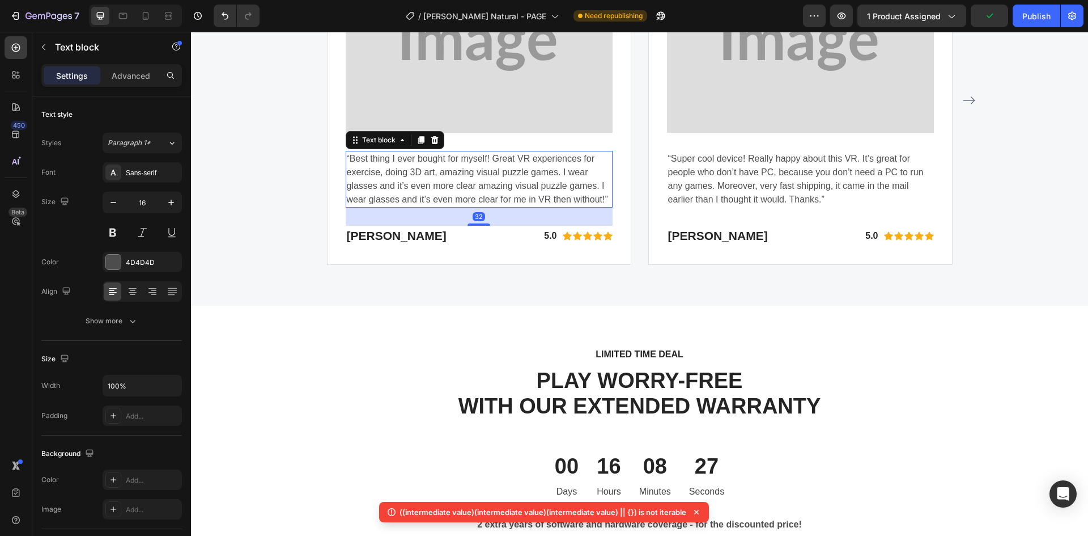
click at [493, 96] on img at bounding box center [479, 43] width 267 height 177
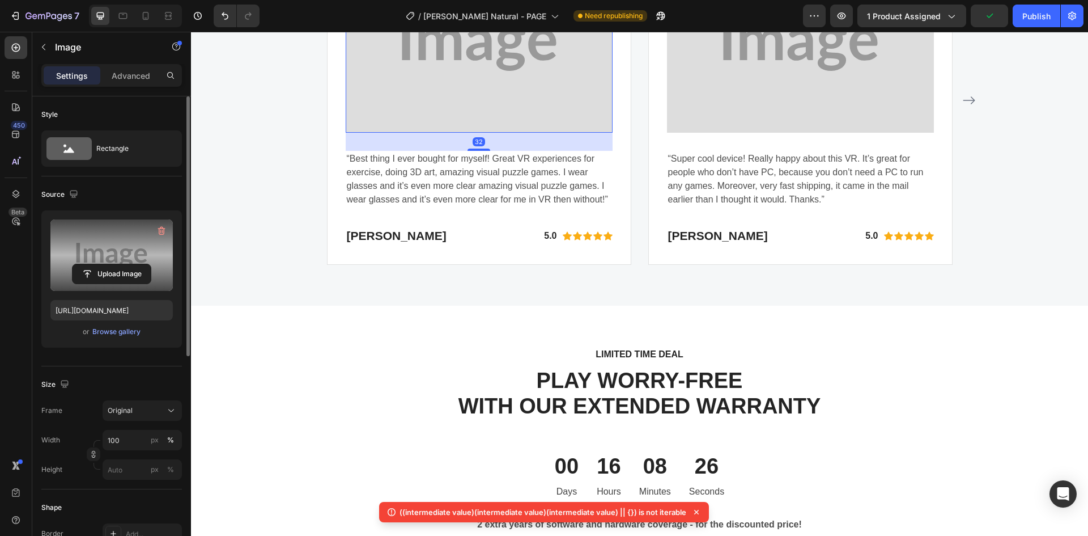
click at [114, 224] on label at bounding box center [111, 254] width 122 height 71
click at [114, 264] on input "file" at bounding box center [112, 273] width 78 height 19
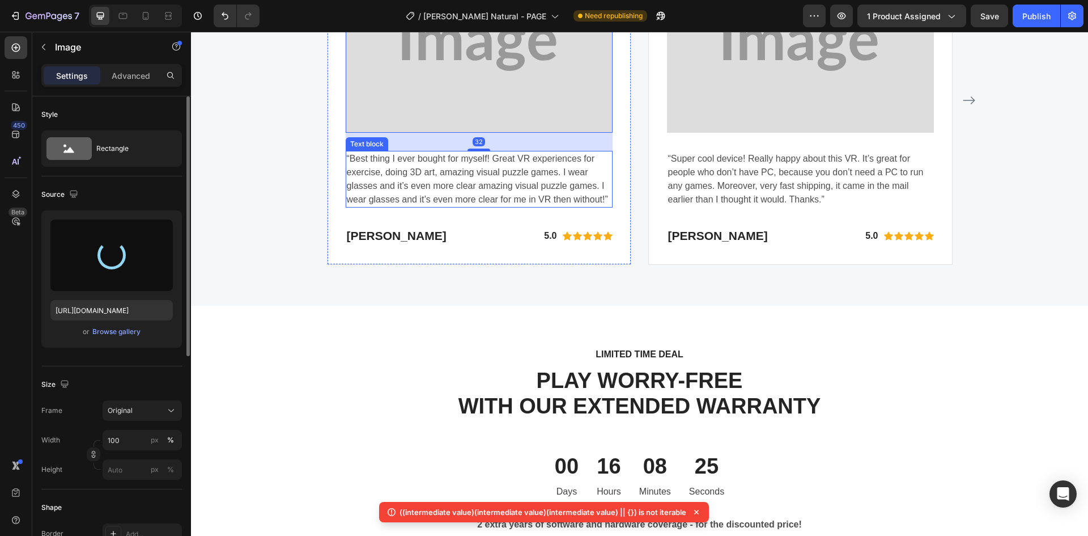
click at [761, 75] on img at bounding box center [800, 43] width 267 height 177
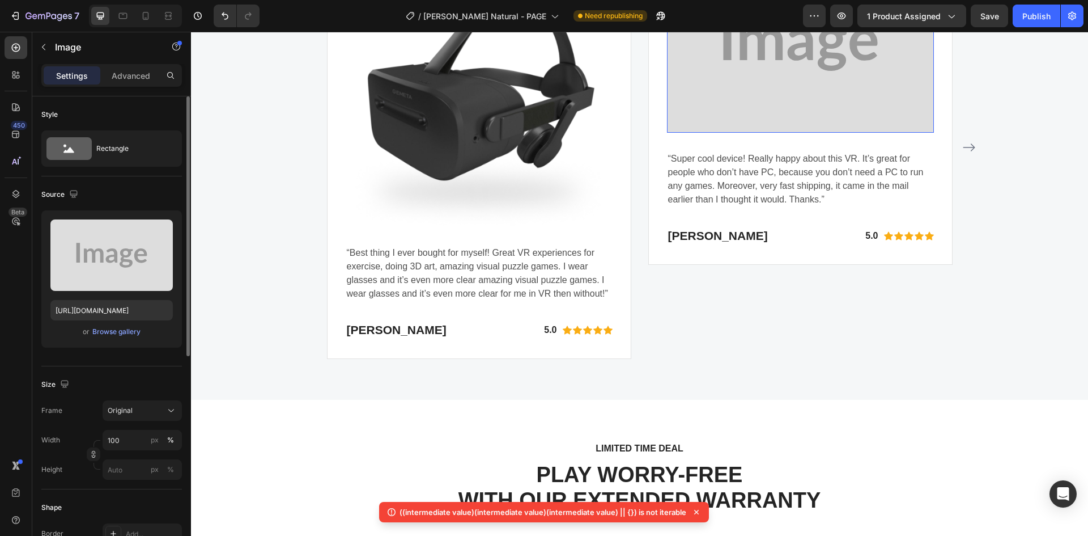
scroll to position [3448, 0]
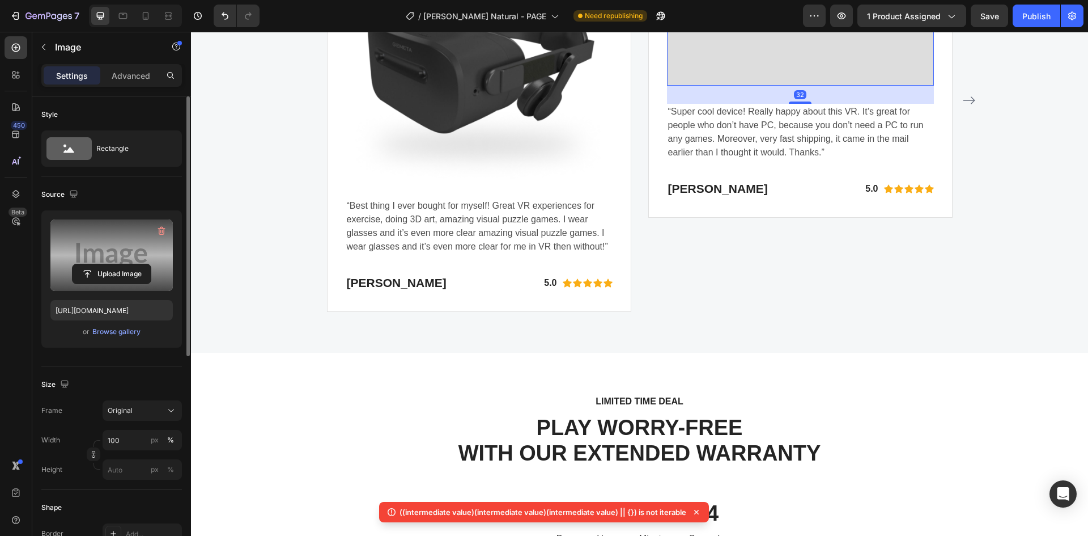
click at [133, 243] on label at bounding box center [111, 254] width 122 height 71
click at [133, 264] on input "file" at bounding box center [112, 273] width 78 height 19
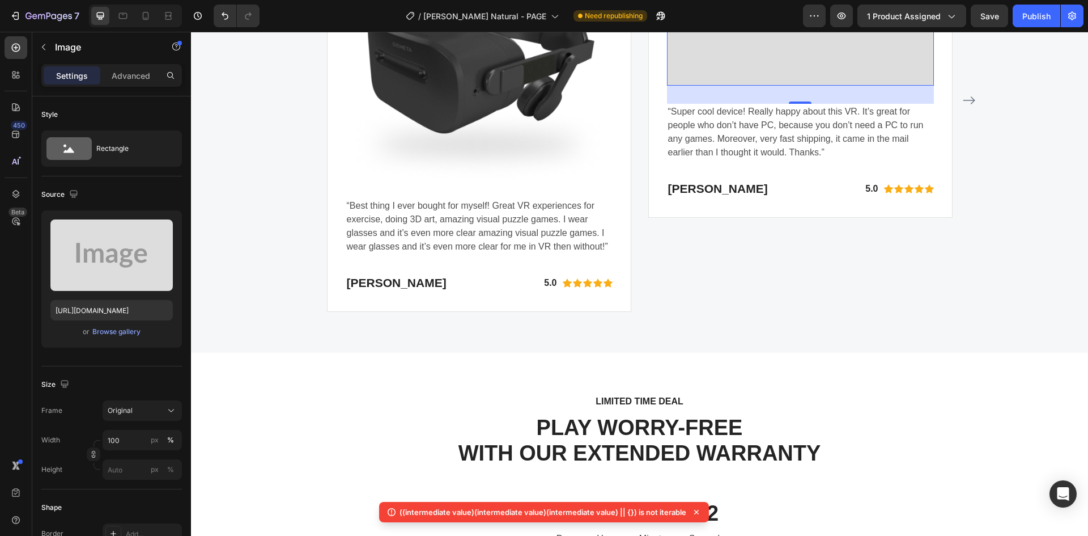
type input "[URL][DOMAIN_NAME]"
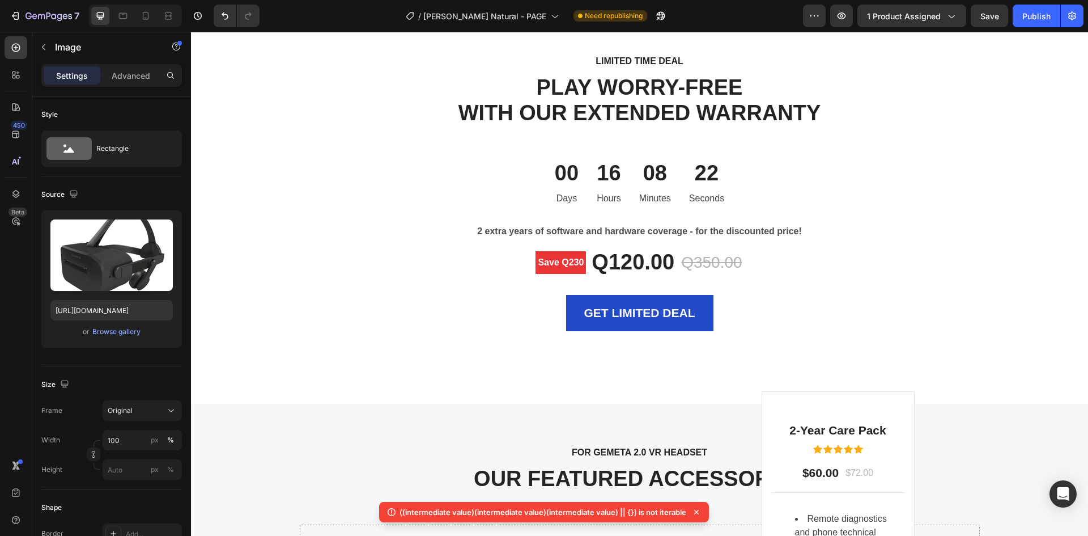
scroll to position [4071, 0]
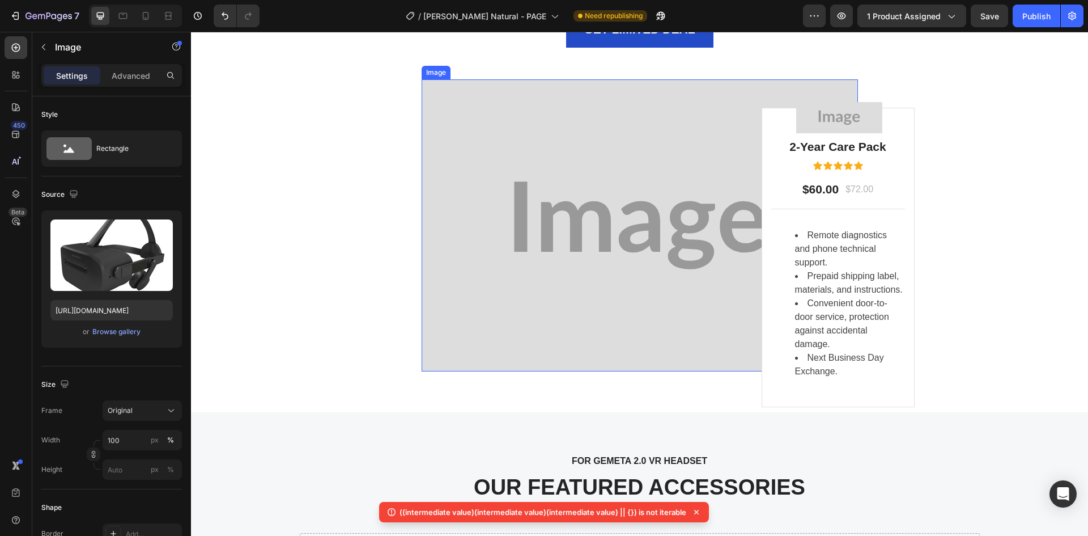
click at [576, 249] on img at bounding box center [640, 225] width 436 height 292
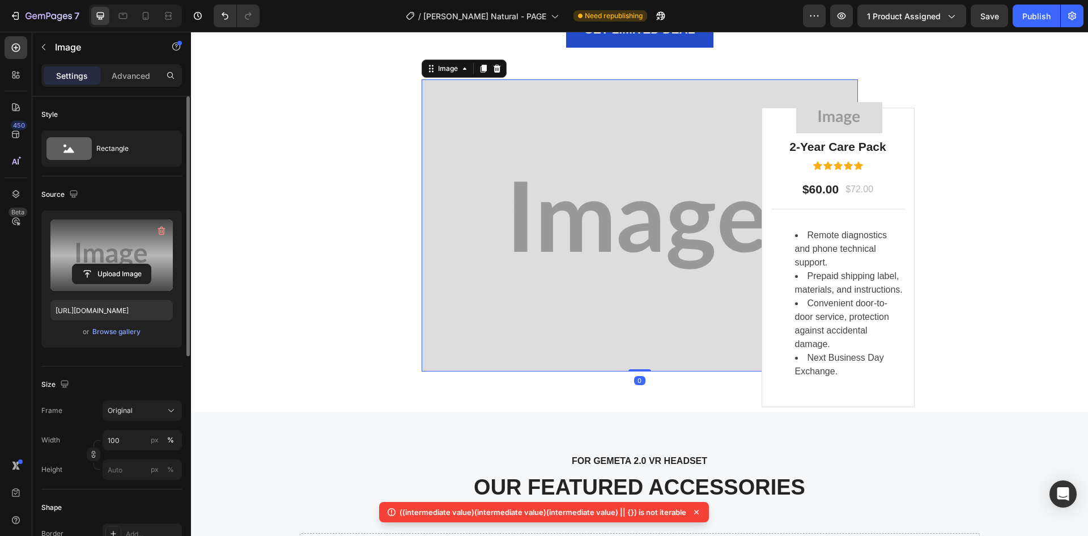
click at [125, 238] on label at bounding box center [111, 254] width 122 height 71
click at [125, 264] on input "file" at bounding box center [112, 273] width 78 height 19
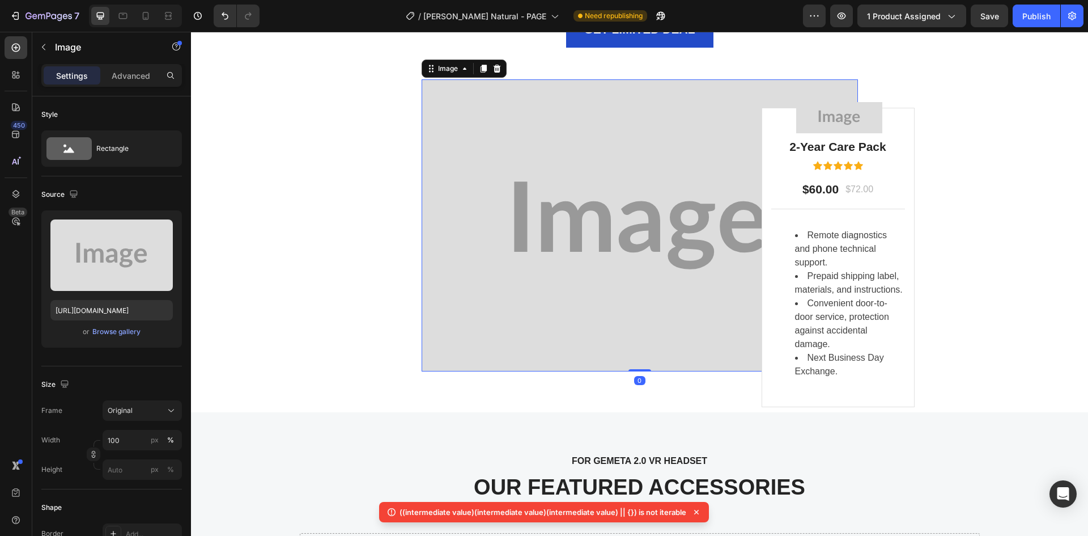
type input "[URL][DOMAIN_NAME]"
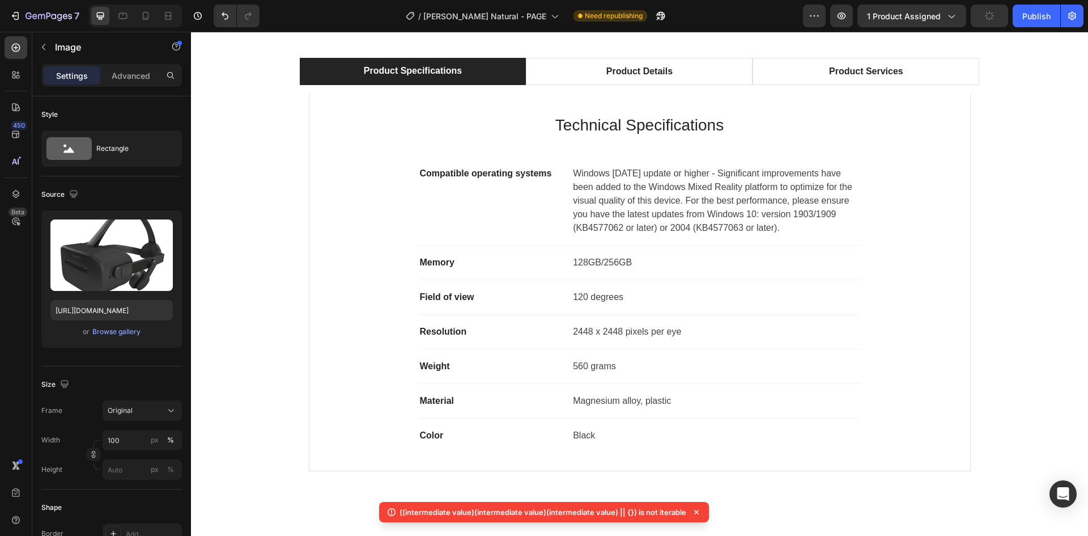
scroll to position [373, 0]
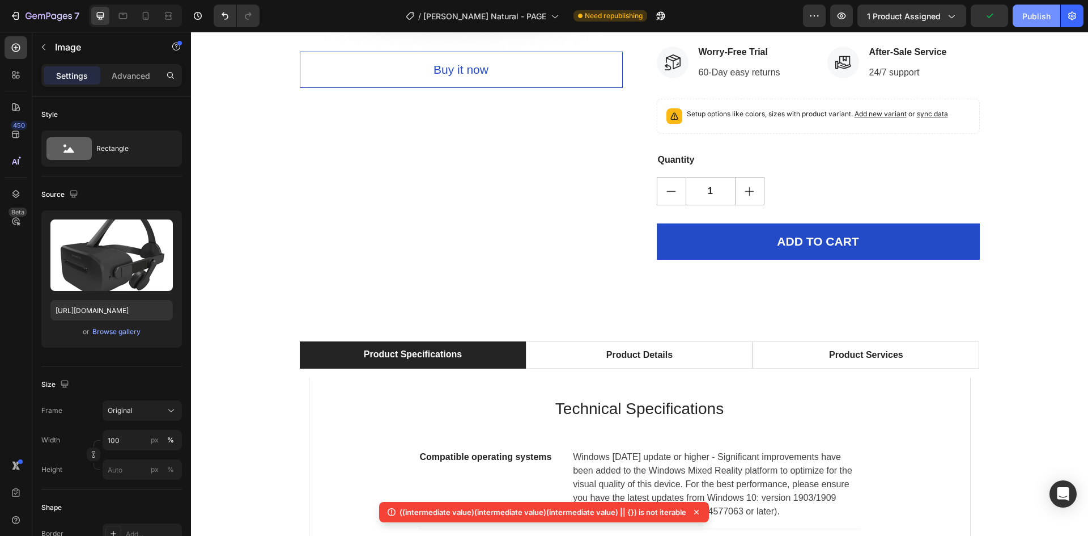
click at [1026, 27] on button "Publish" at bounding box center [1037, 16] width 48 height 23
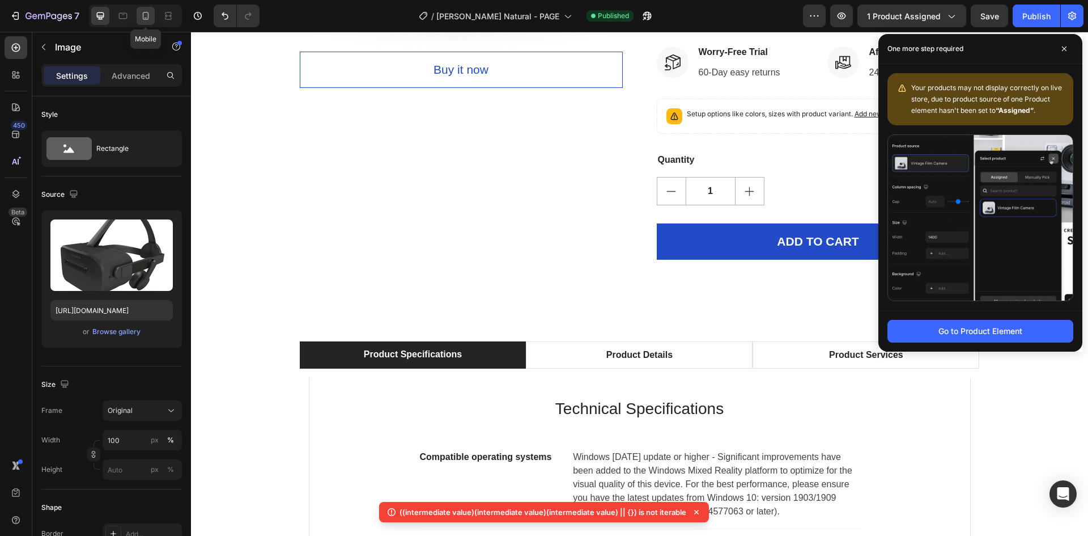
click at [149, 13] on icon at bounding box center [146, 16] width 6 height 8
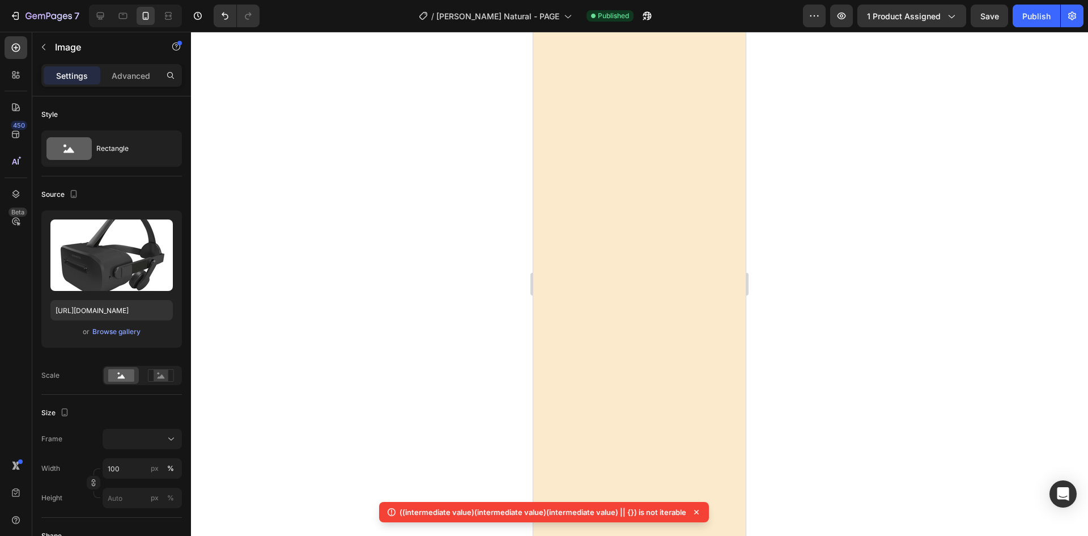
scroll to position [3460, 0]
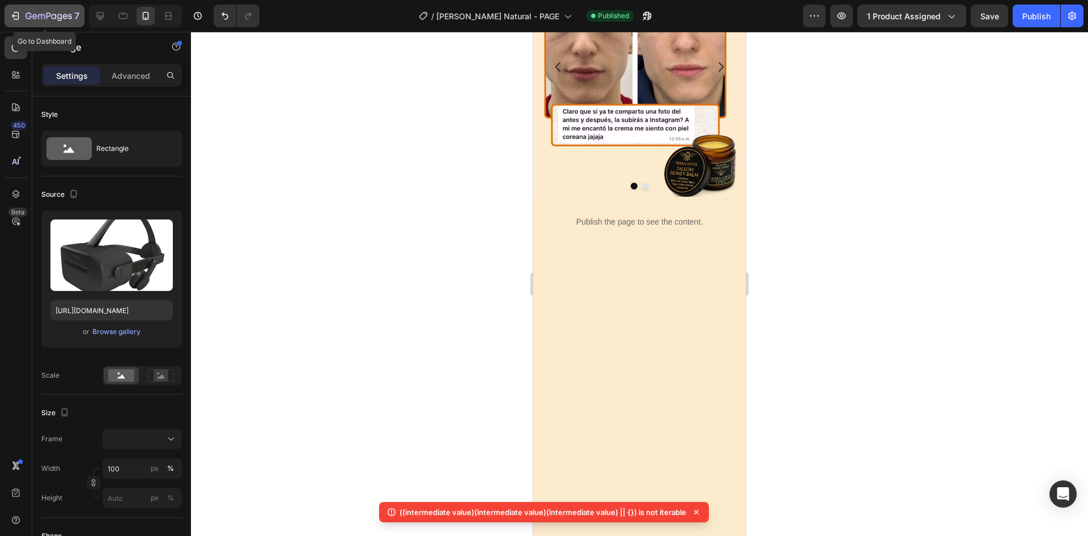
click at [48, 13] on icon "button" at bounding box center [48, 15] width 5 height 7
